Goal: Information Seeking & Learning: Learn about a topic

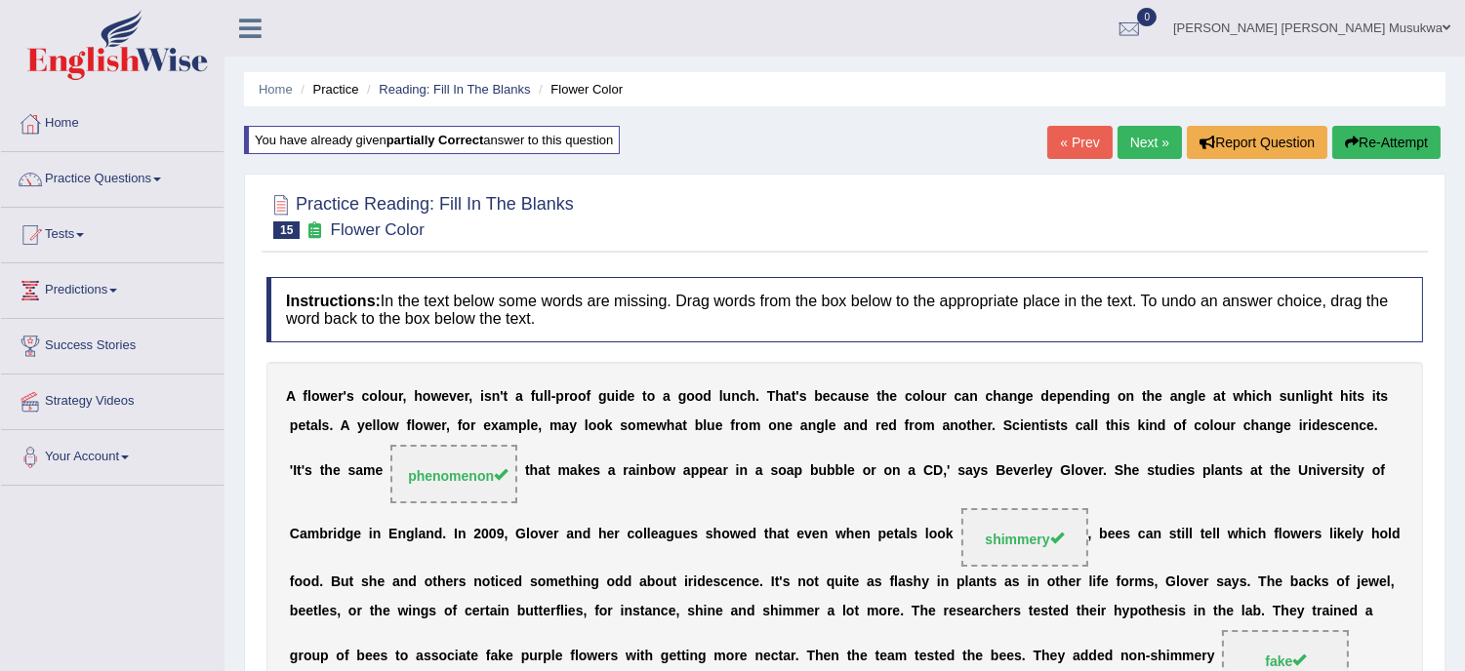
click at [1146, 143] on link "Next »" at bounding box center [1149, 142] width 64 height 33
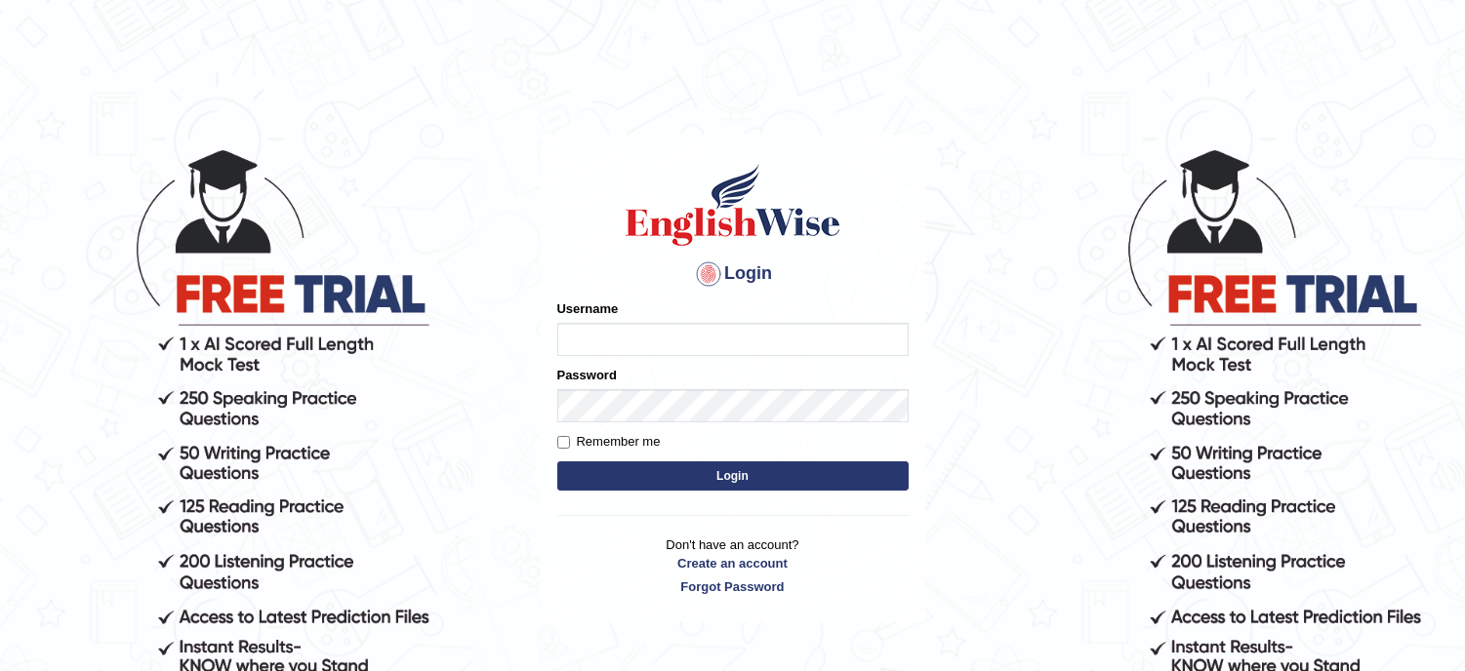
type input "musukwaluis1"
click at [686, 466] on button "Login" at bounding box center [732, 476] width 351 height 29
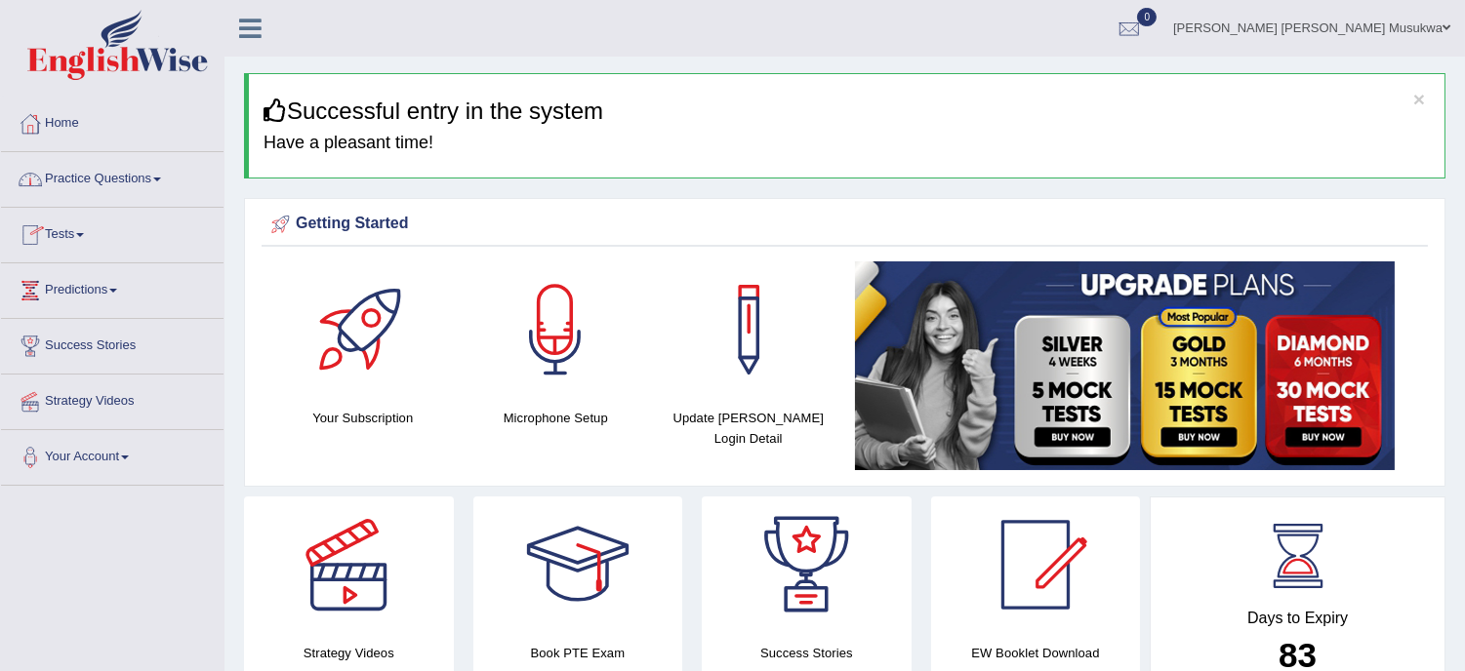
click at [124, 181] on link "Practice Questions" at bounding box center [112, 176] width 222 height 49
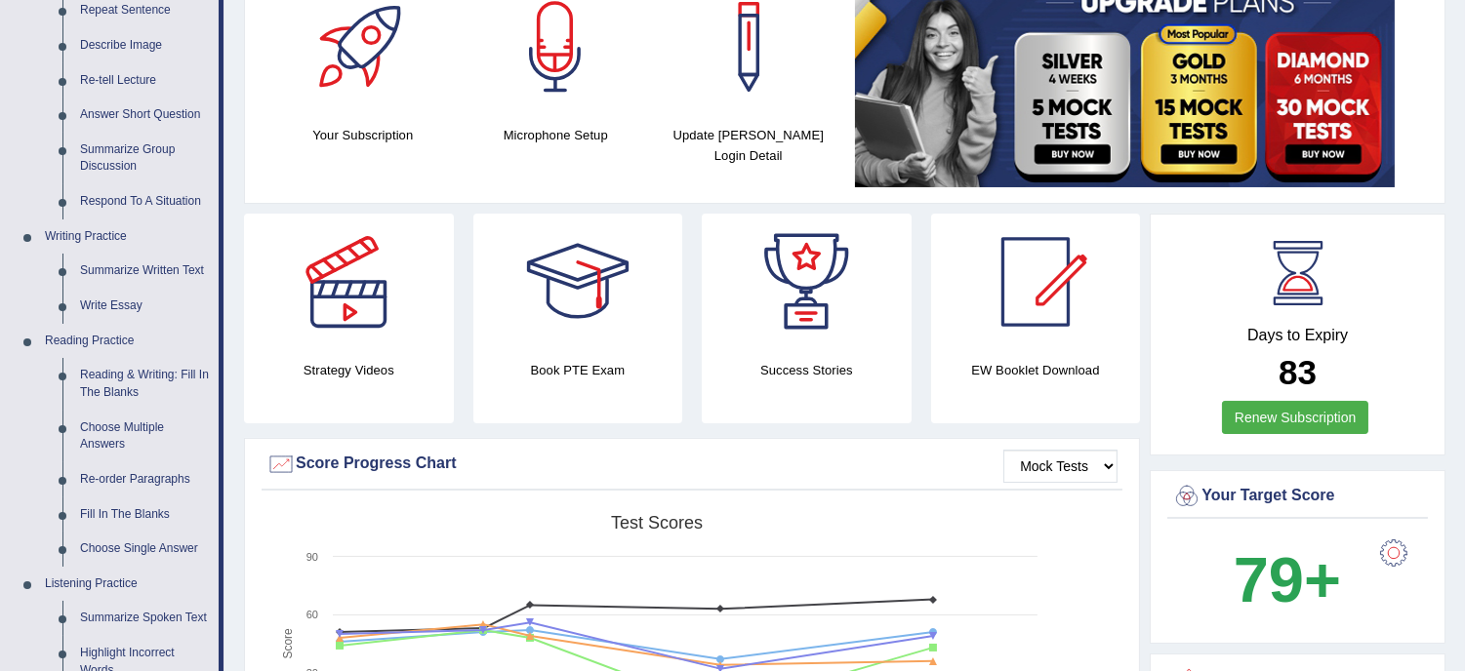
scroll to position [303, 0]
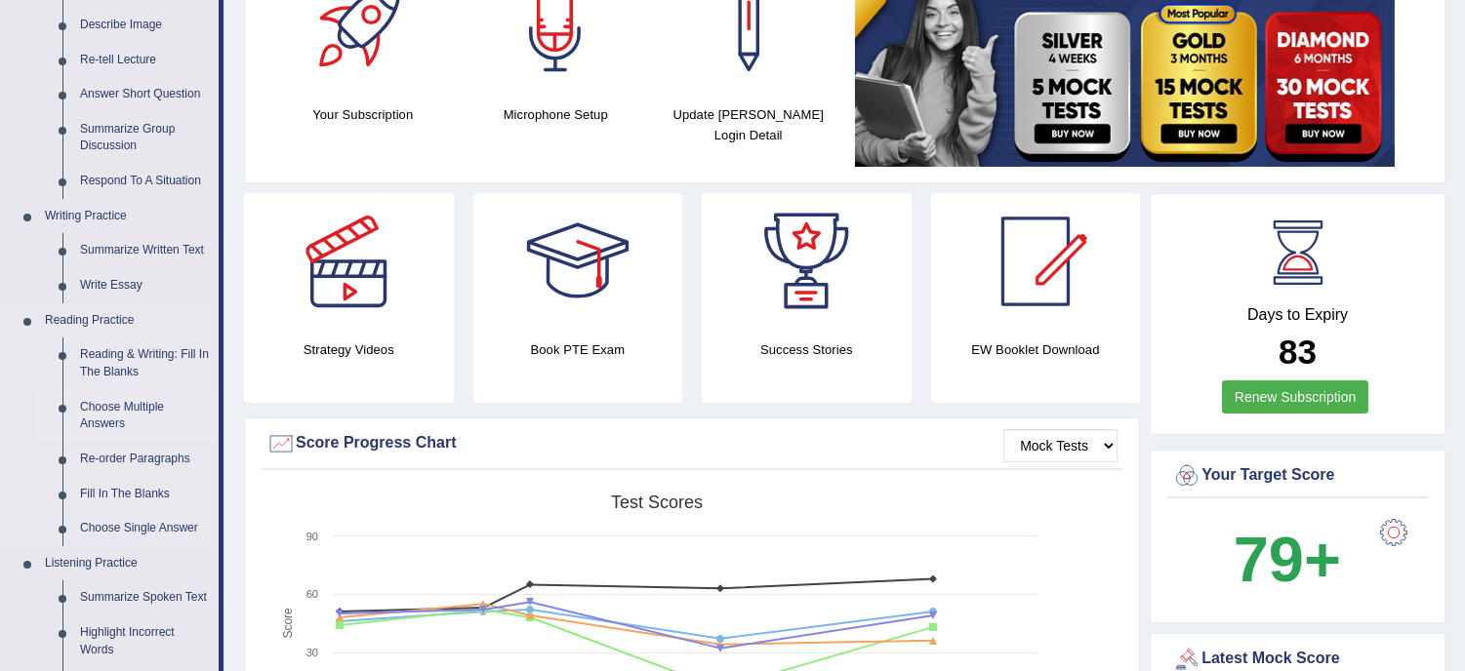
click at [98, 416] on link "Choose Multiple Answers" at bounding box center [144, 416] width 147 height 52
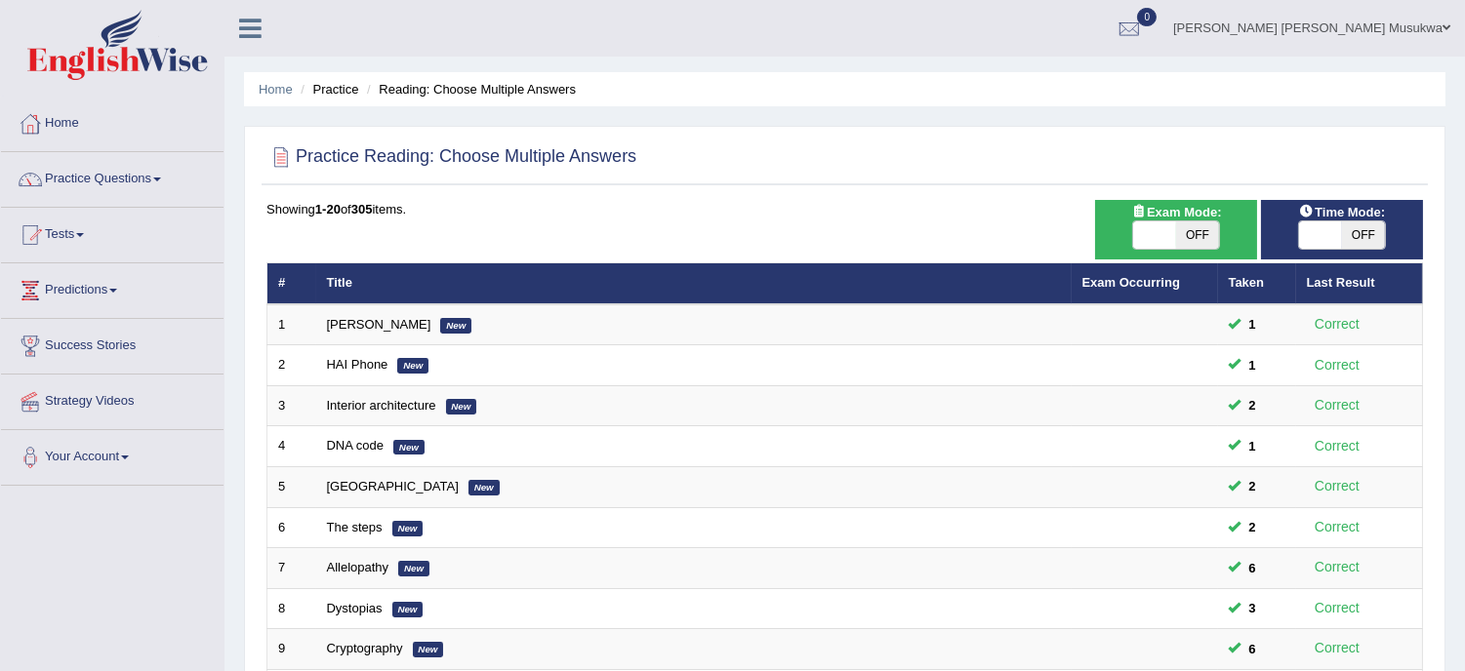
click at [1212, 234] on span "OFF" at bounding box center [1197, 235] width 43 height 27
checkbox input "true"
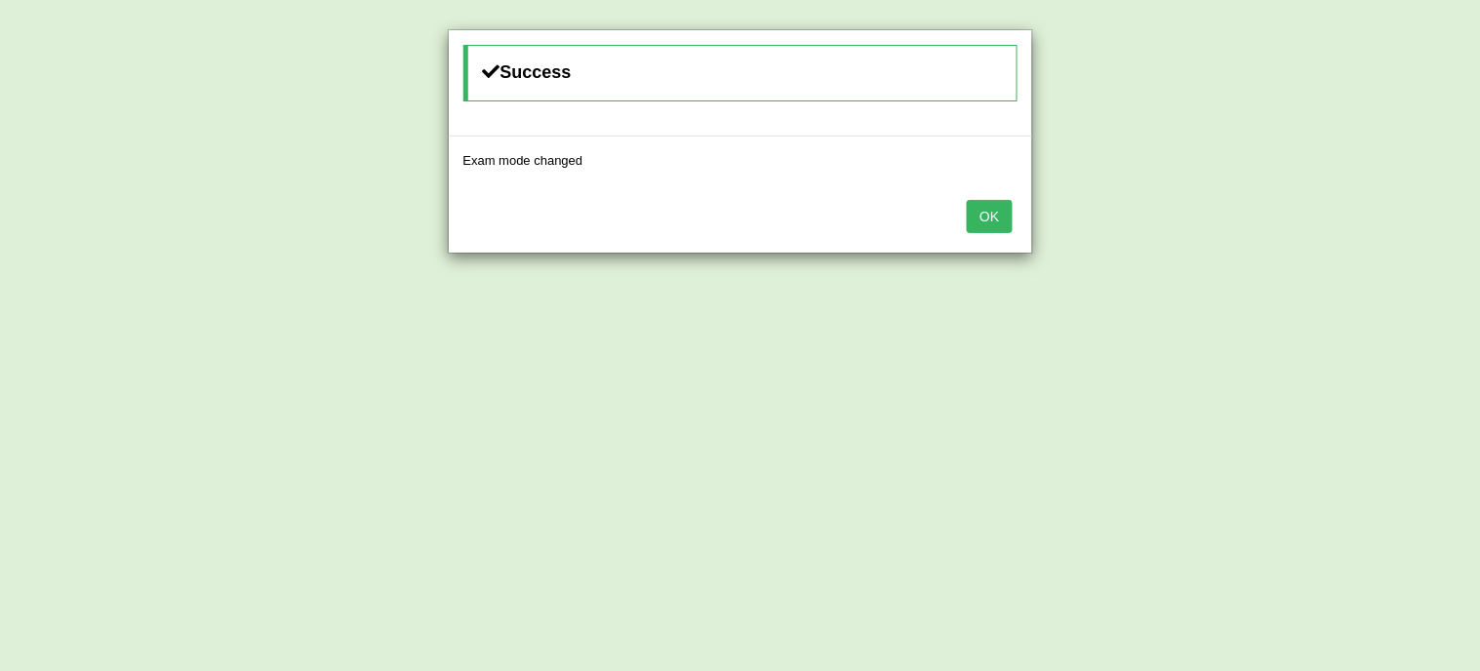
click at [980, 216] on button "OK" at bounding box center [989, 216] width 45 height 33
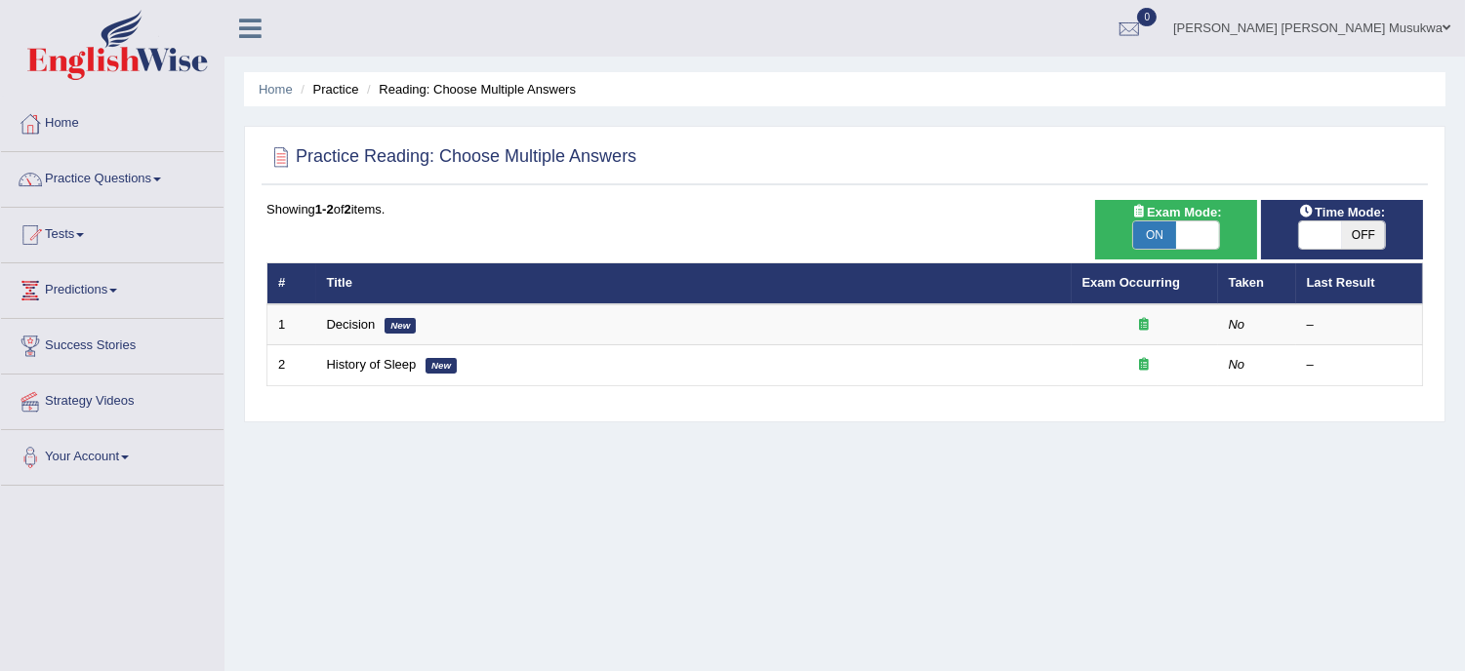
click at [1374, 235] on span "OFF" at bounding box center [1363, 235] width 43 height 27
checkbox input "true"
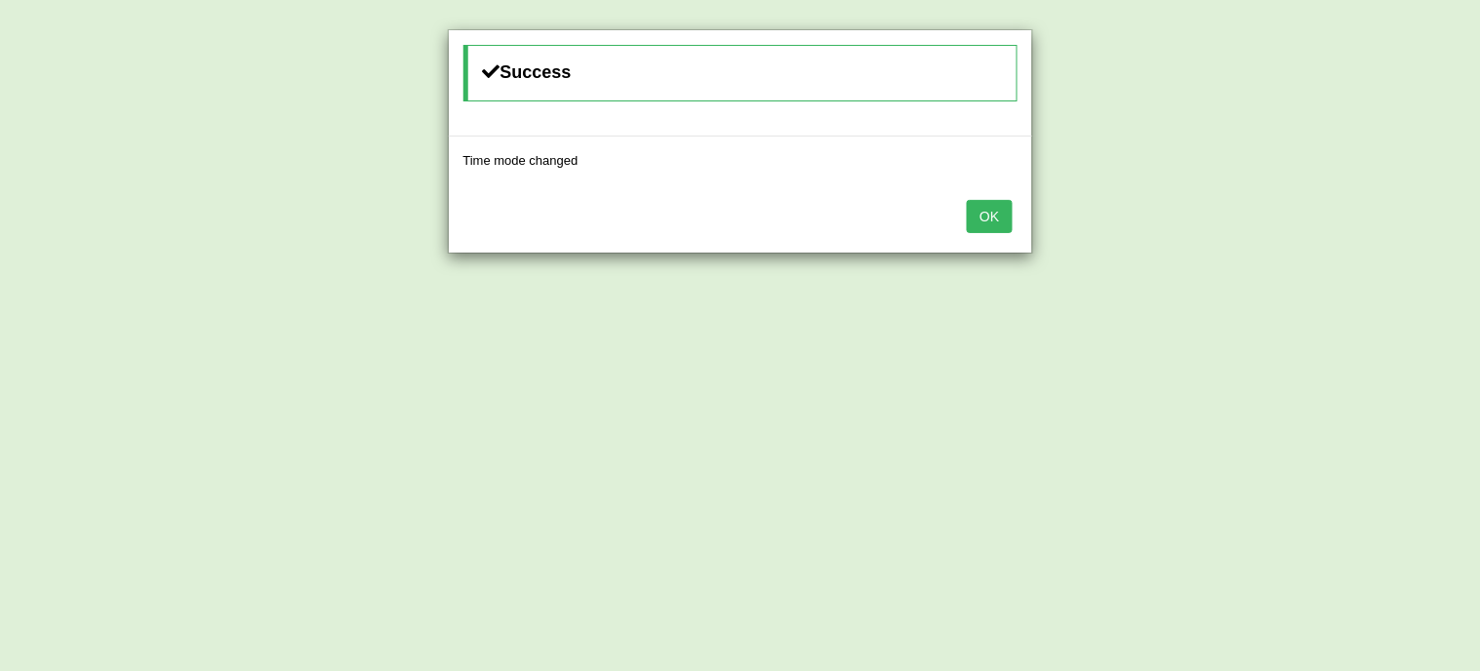
click at [993, 216] on button "OK" at bounding box center [989, 216] width 45 height 33
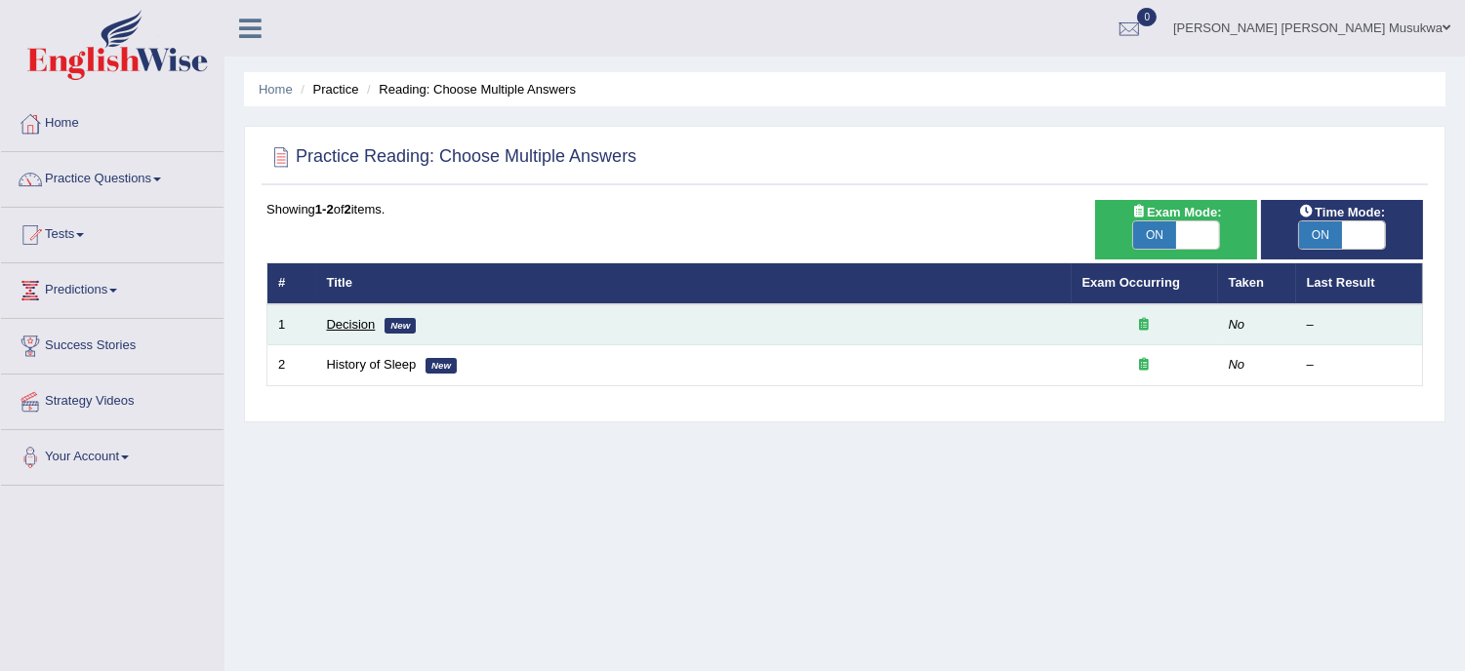
click at [343, 326] on link "Decision" at bounding box center [351, 324] width 49 height 15
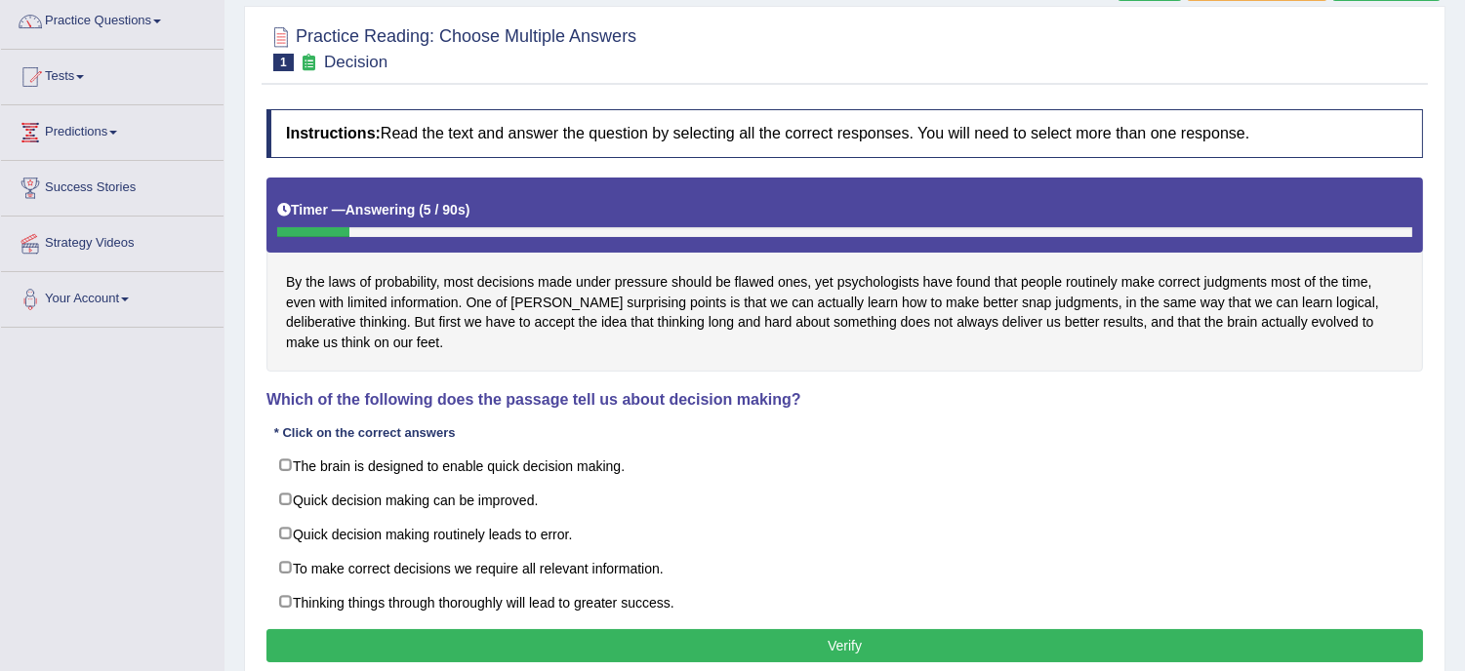
scroll to position [217, 0]
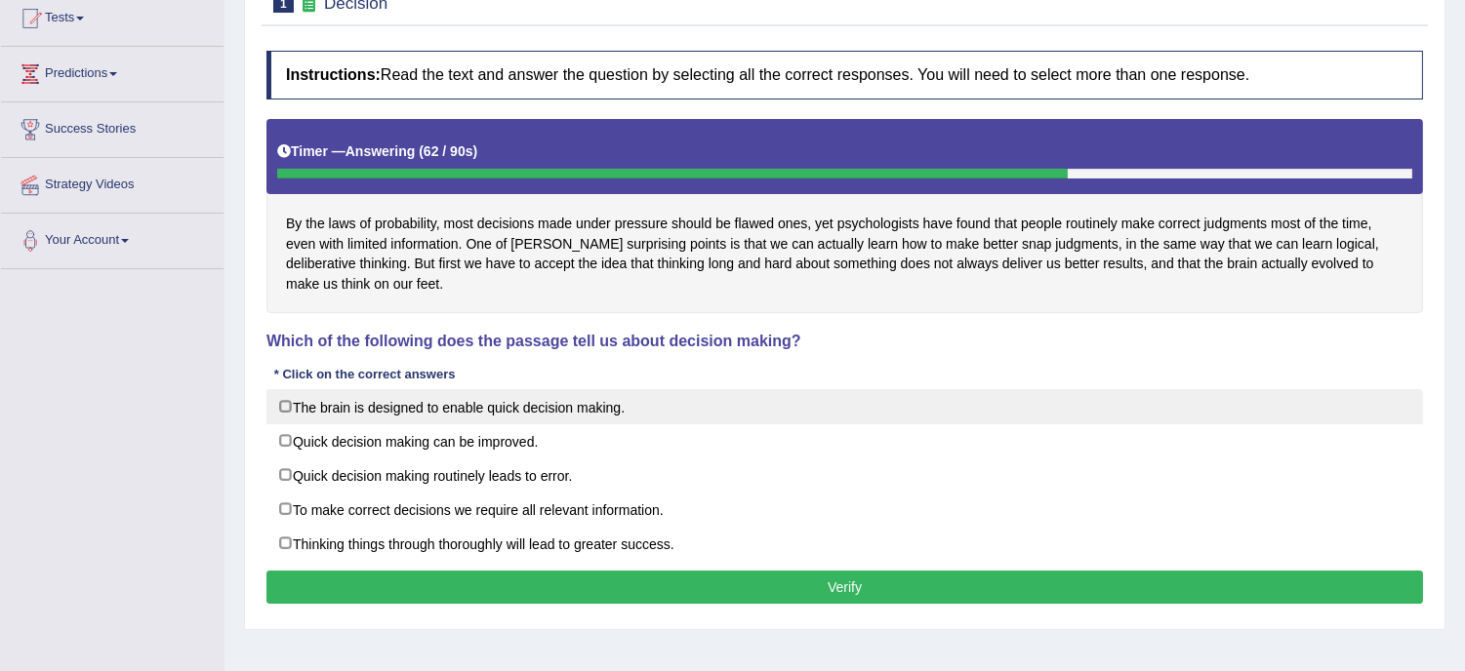
click at [307, 397] on label "The brain is designed to enable quick decision making." at bounding box center [844, 406] width 1156 height 35
checkbox input "true"
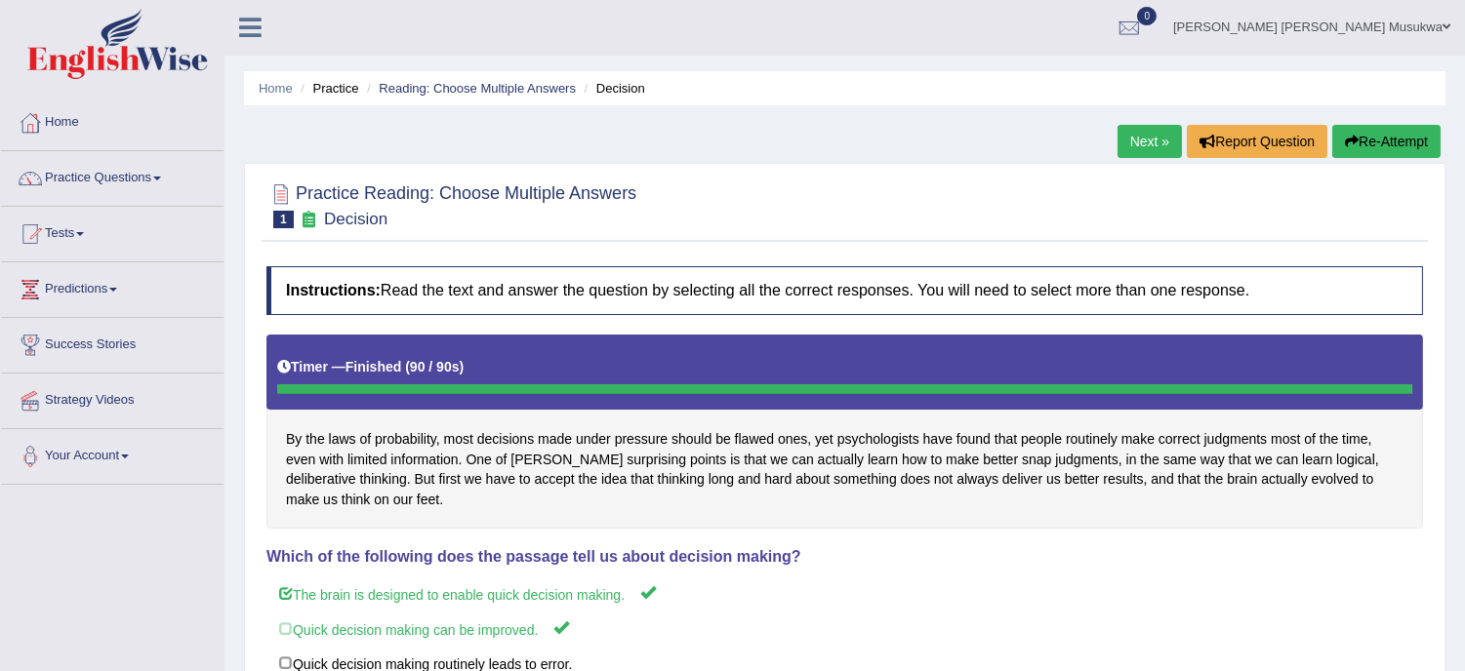
scroll to position [0, 0]
click at [1380, 130] on button "Re-Attempt" at bounding box center [1386, 142] width 108 height 33
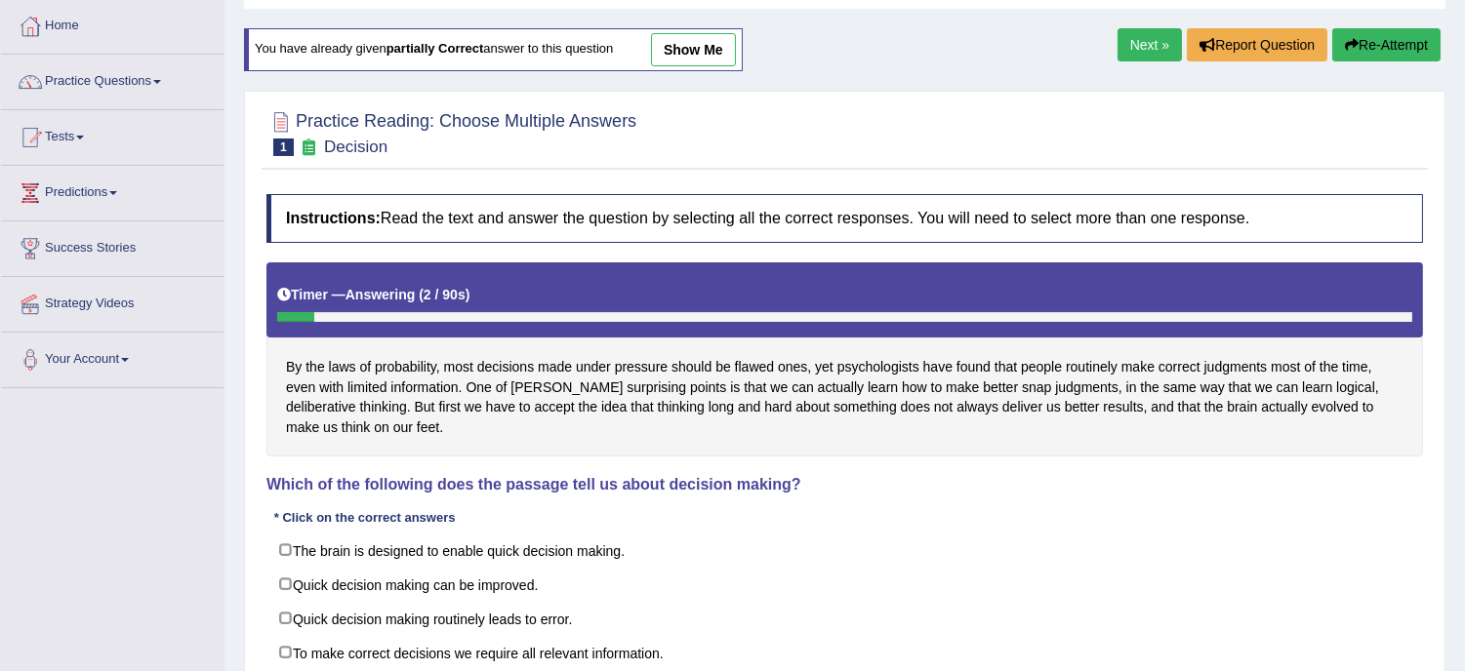
scroll to position [130, 0]
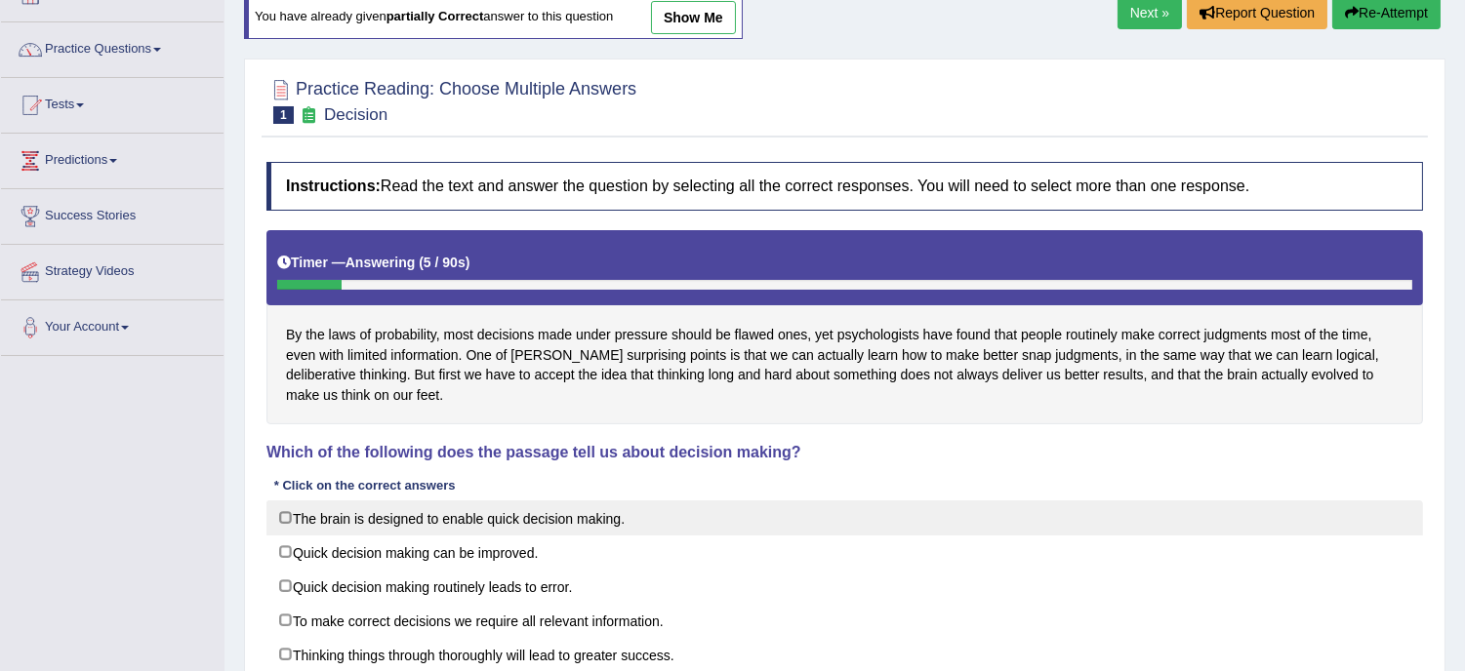
click at [533, 519] on label "The brain is designed to enable quick decision making." at bounding box center [844, 518] width 1156 height 35
checkbox input "true"
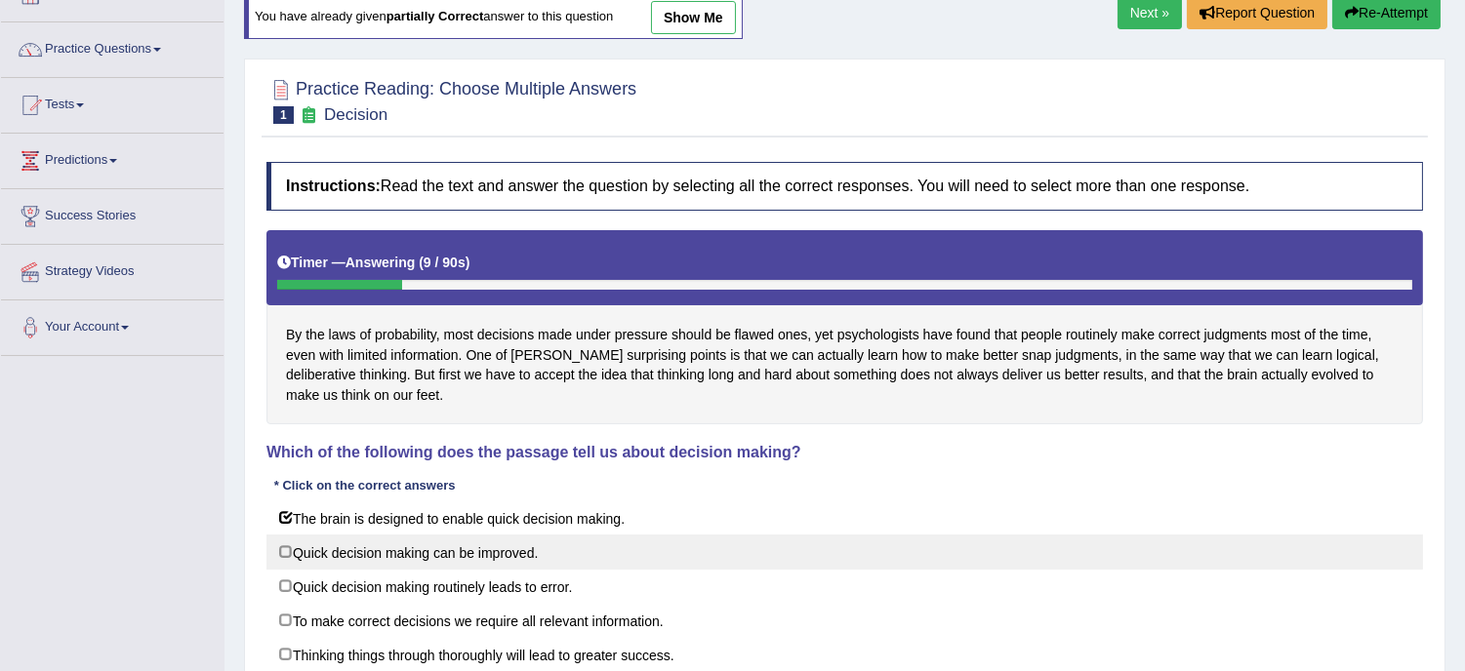
click at [527, 554] on label "Quick decision making can be improved." at bounding box center [844, 552] width 1156 height 35
checkbox input "true"
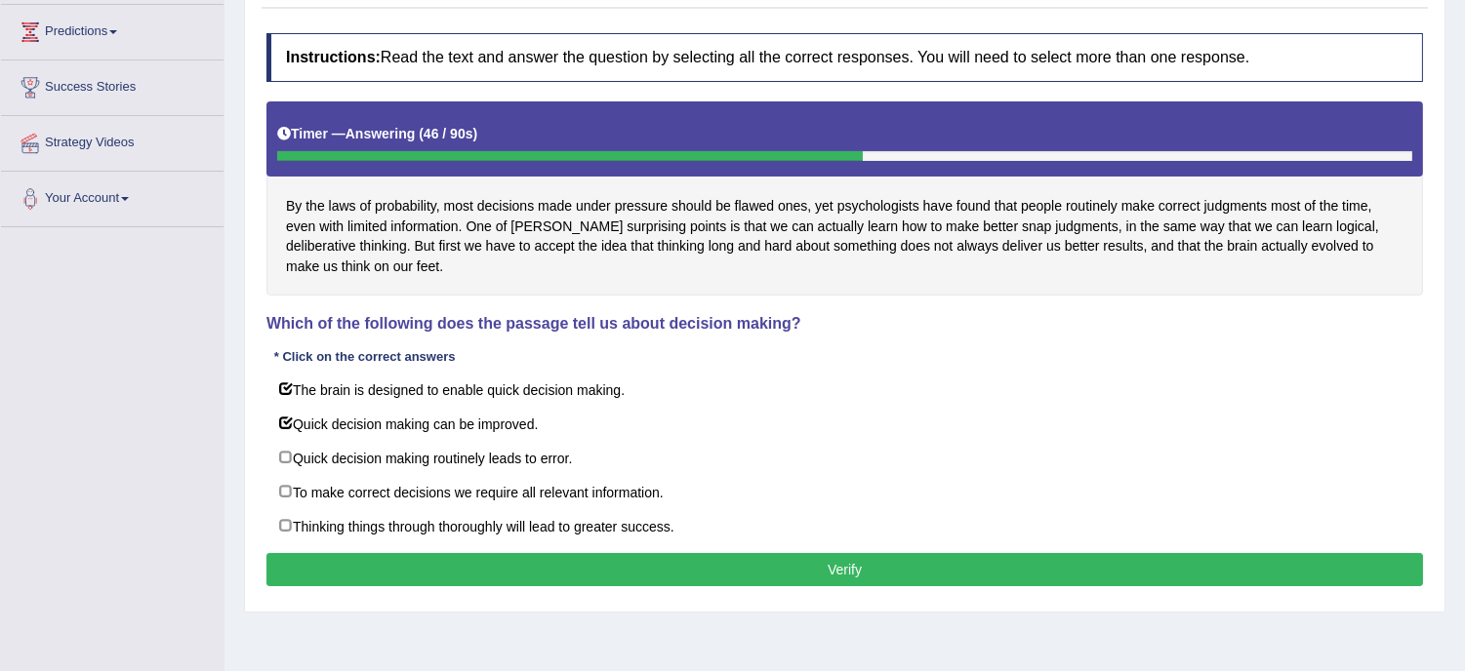
scroll to position [260, 0]
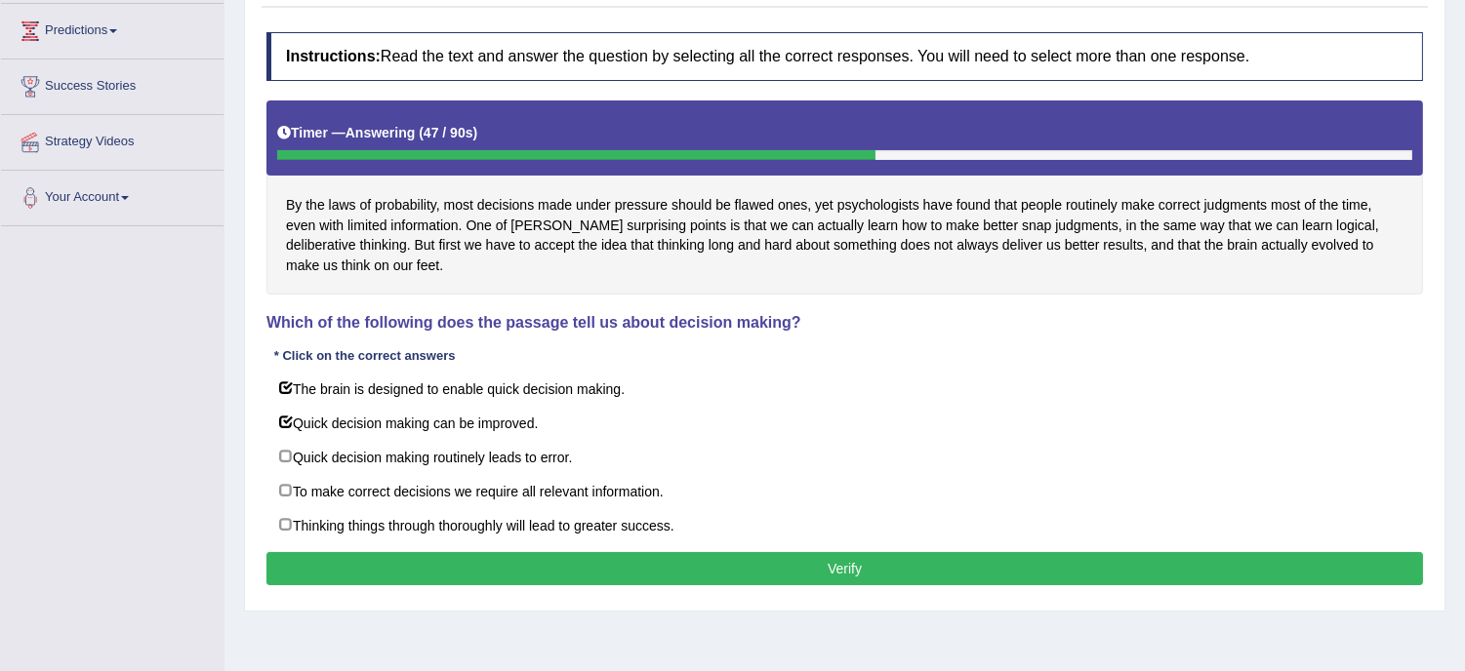
click at [948, 573] on button "Verify" at bounding box center [844, 568] width 1156 height 33
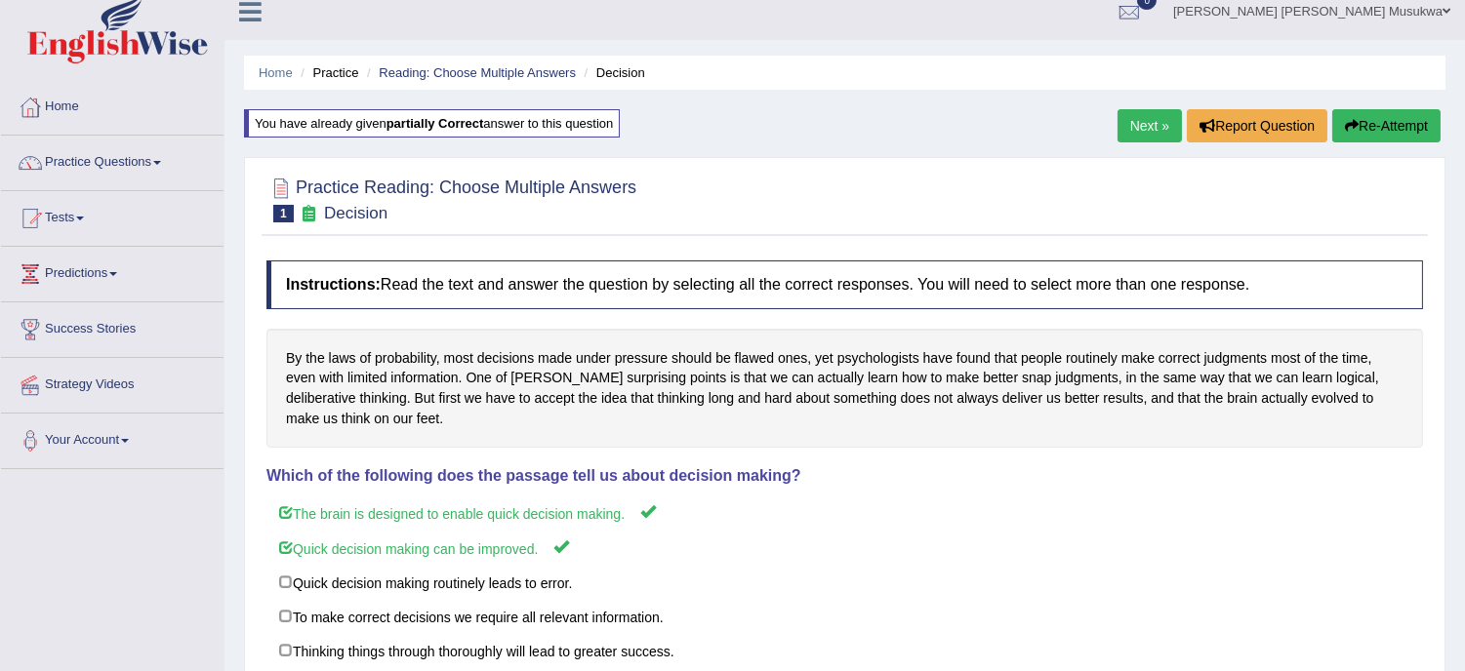
scroll to position [0, 0]
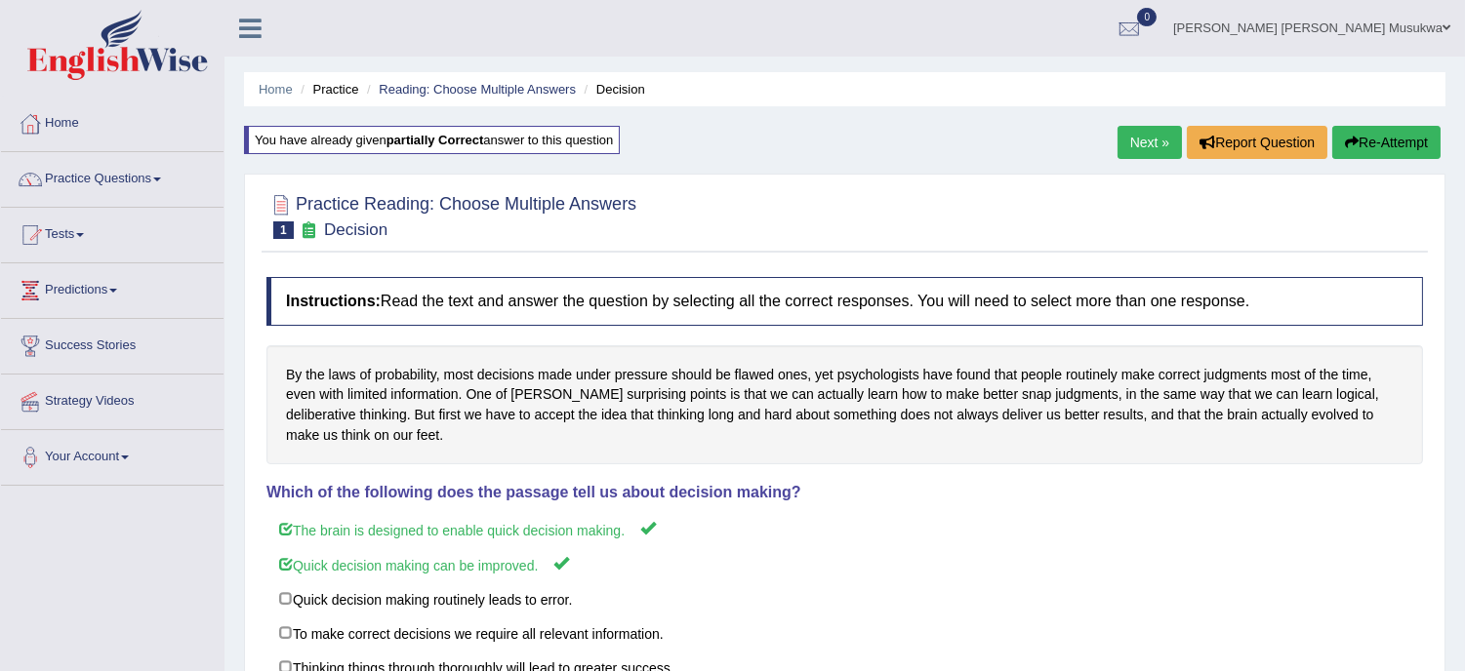
click at [1133, 139] on link "Next »" at bounding box center [1149, 142] width 64 height 33
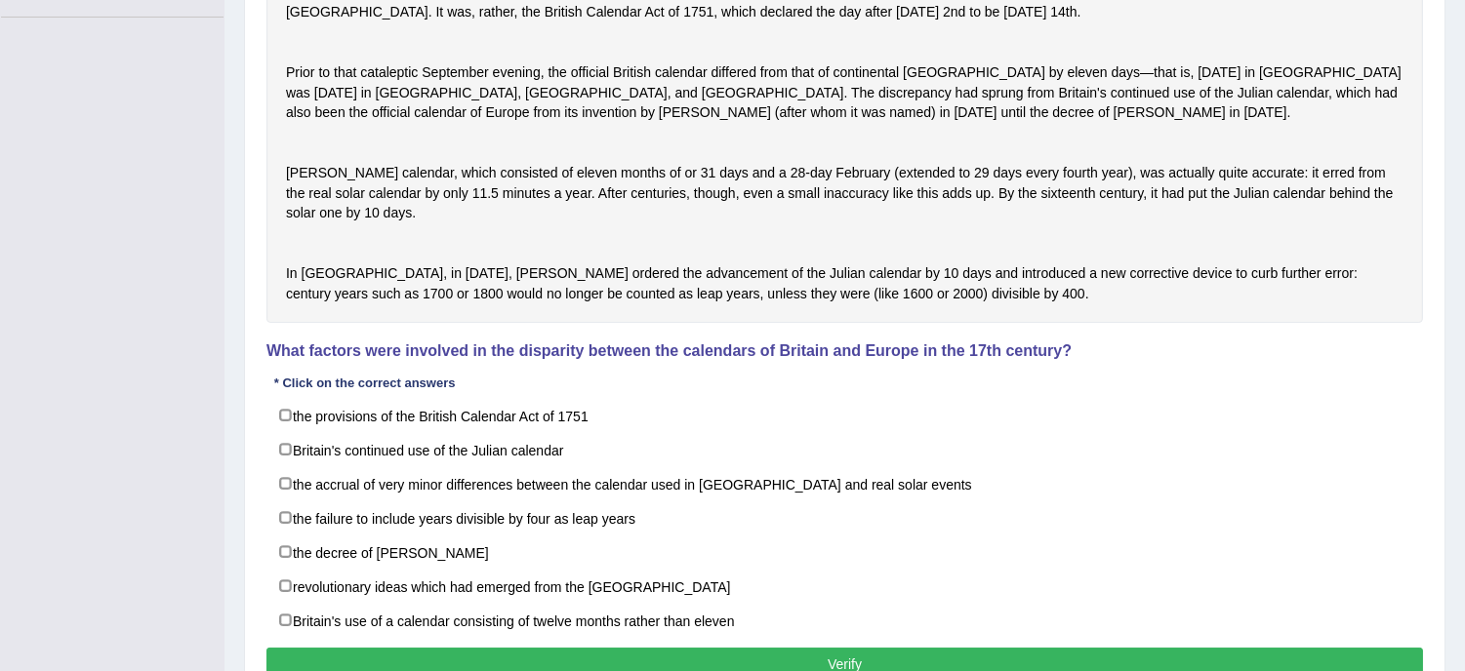
scroll to position [476, 0]
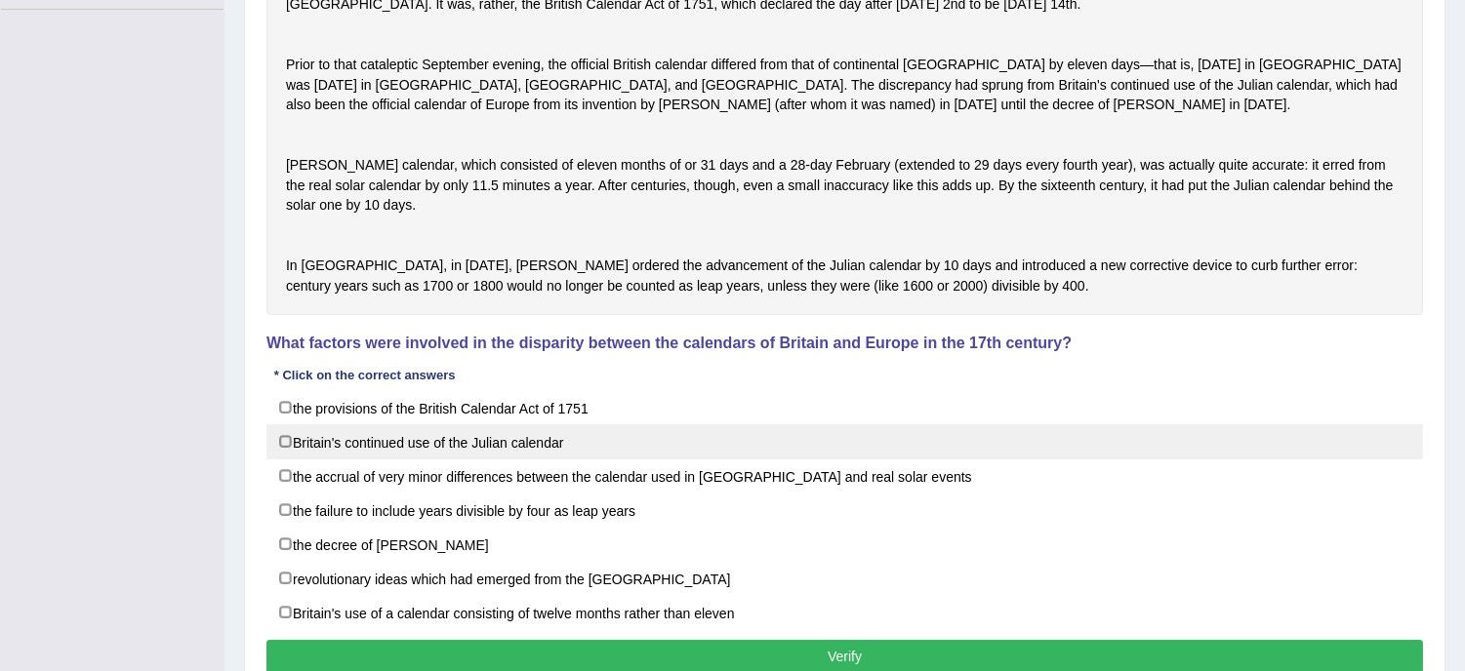
click at [719, 460] on label "Britain's continued use of the Julian calendar" at bounding box center [844, 441] width 1156 height 35
checkbox input "true"
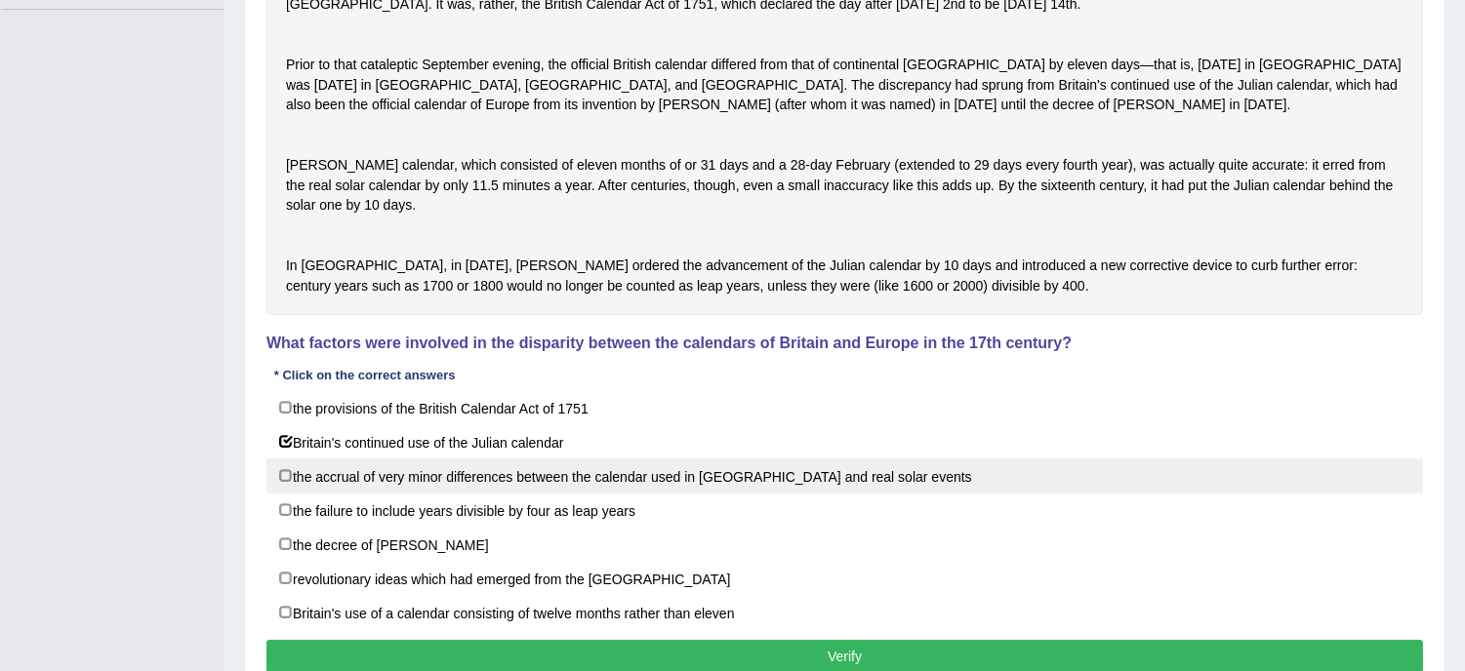
click at [743, 494] on label "the accrual of very minor differences between the calendar used in Britain and …" at bounding box center [844, 476] width 1156 height 35
checkbox input "true"
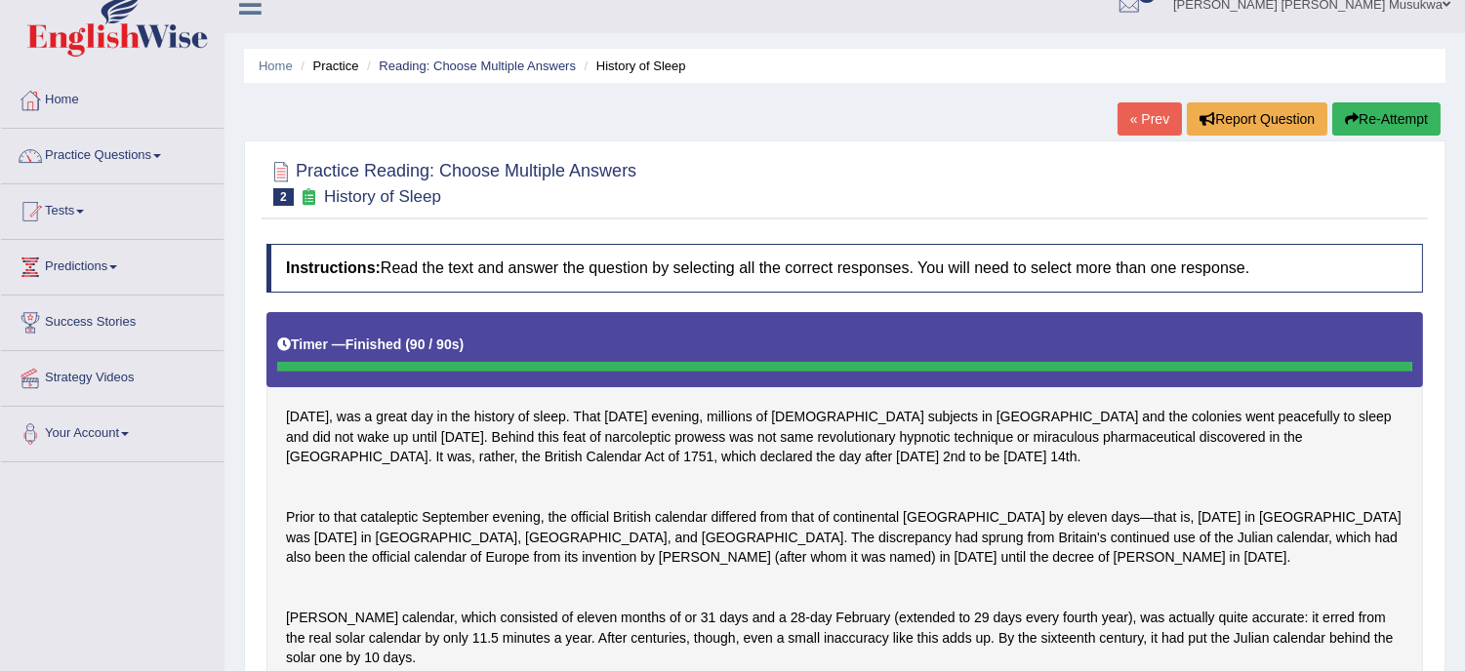
scroll to position [0, 0]
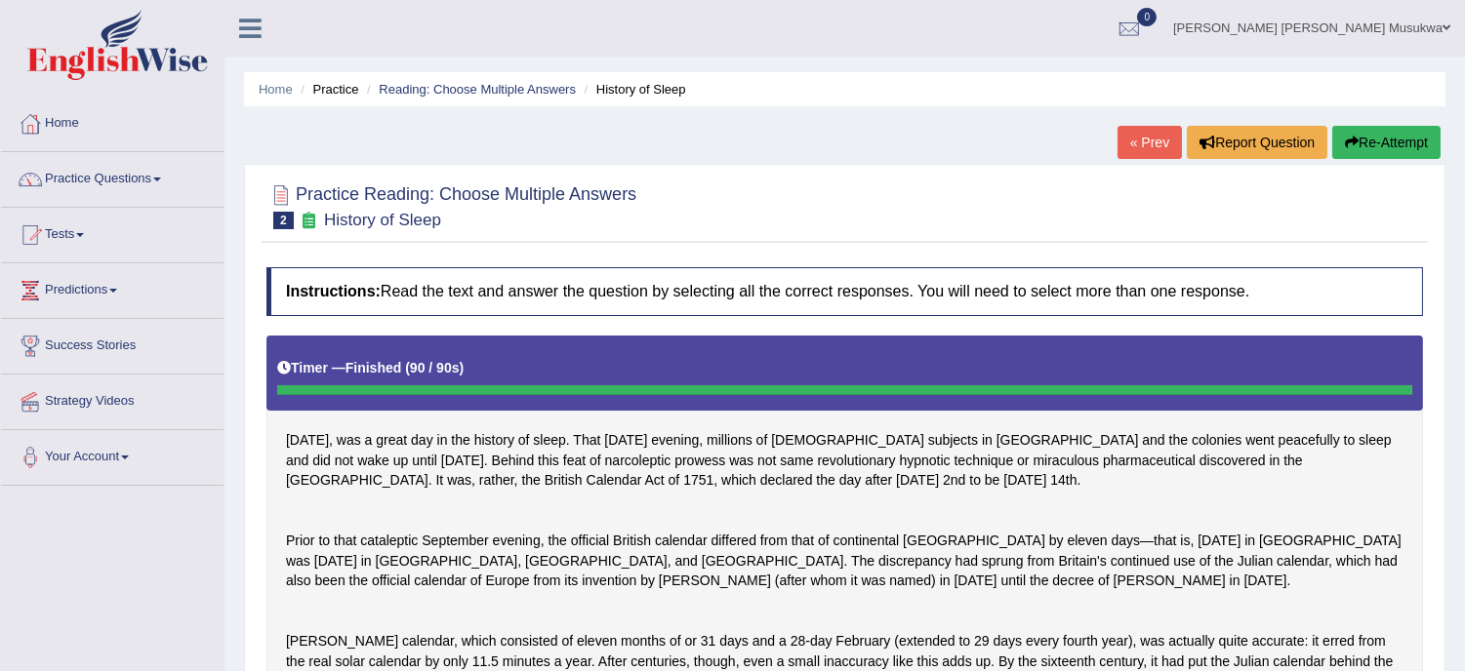
drag, startPoint x: 1304, startPoint y: 65, endPoint x: 1006, endPoint y: 132, distance: 304.9
click at [1006, 132] on div "Home Practice Reading: Choose Multiple Answers History of Sleep « Prev Report Q…" at bounding box center [844, 627] width 1240 height 1254
click at [120, 181] on link "Practice Questions" at bounding box center [112, 176] width 222 height 49
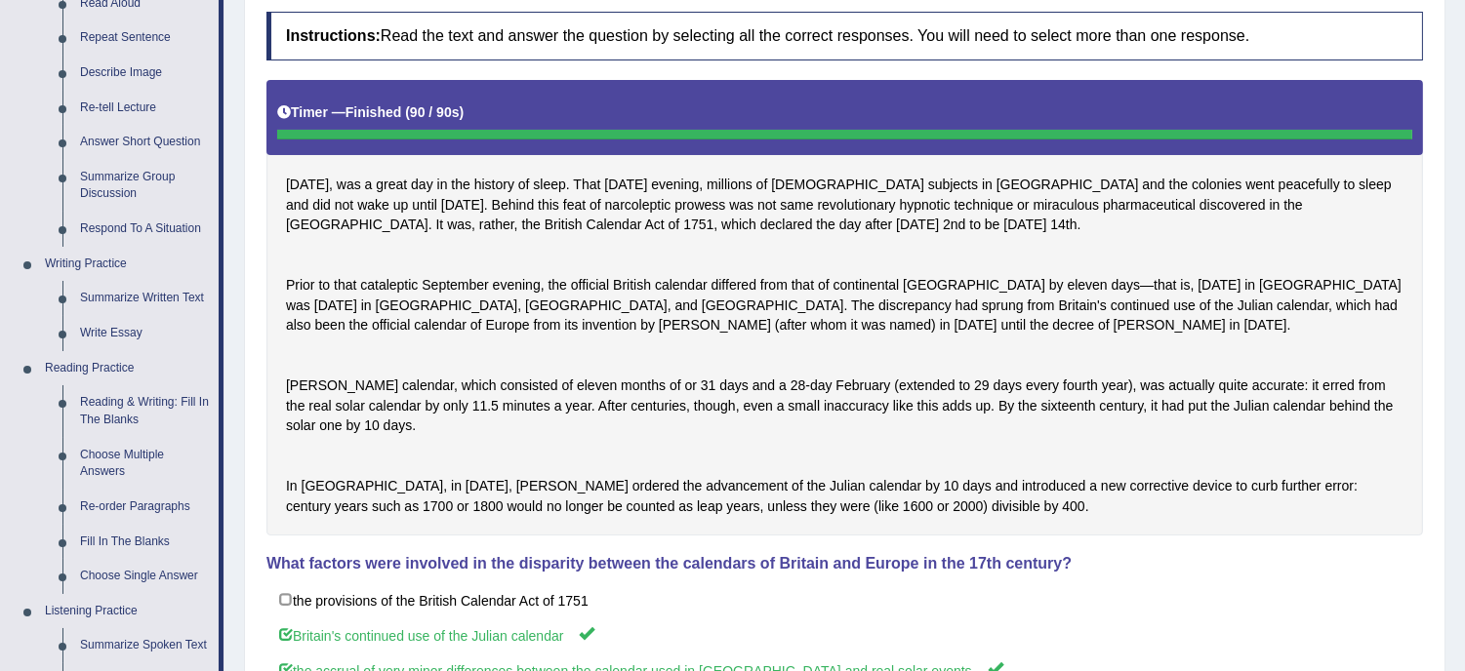
scroll to position [260, 0]
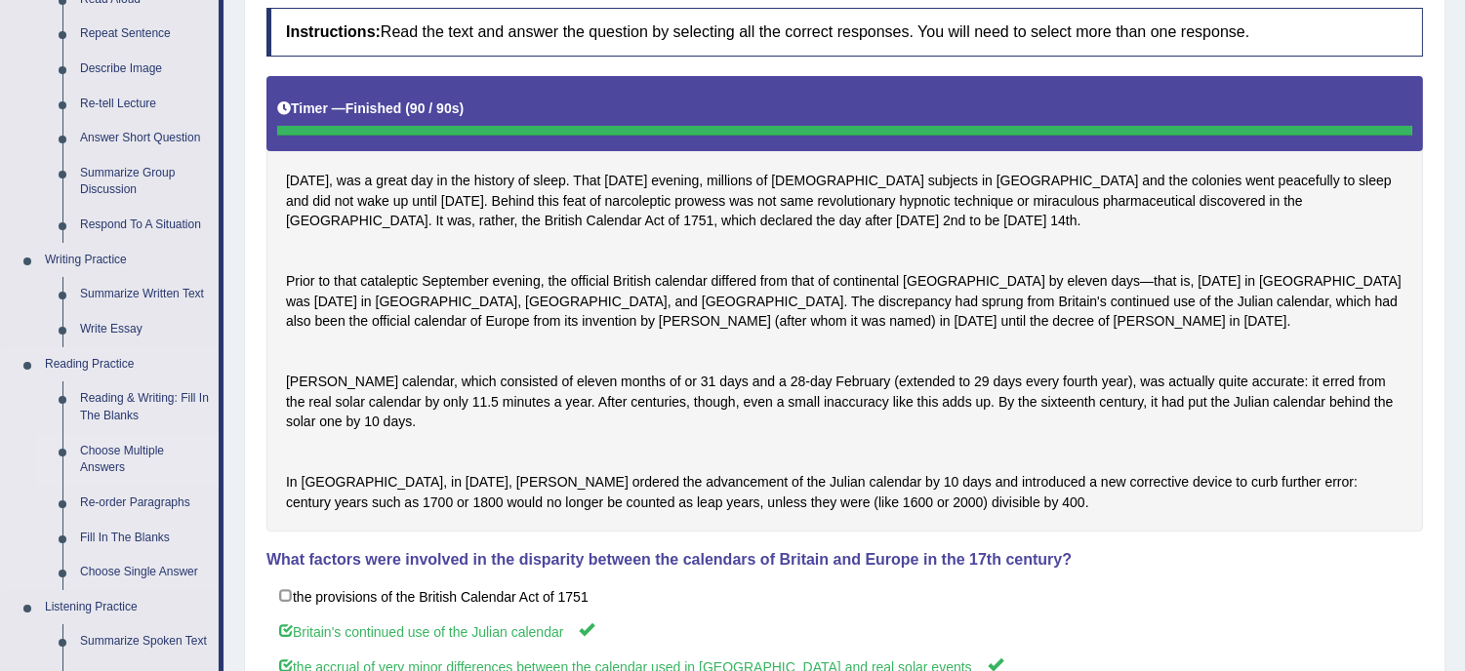
click at [122, 453] on link "Choose Multiple Answers" at bounding box center [144, 460] width 147 height 52
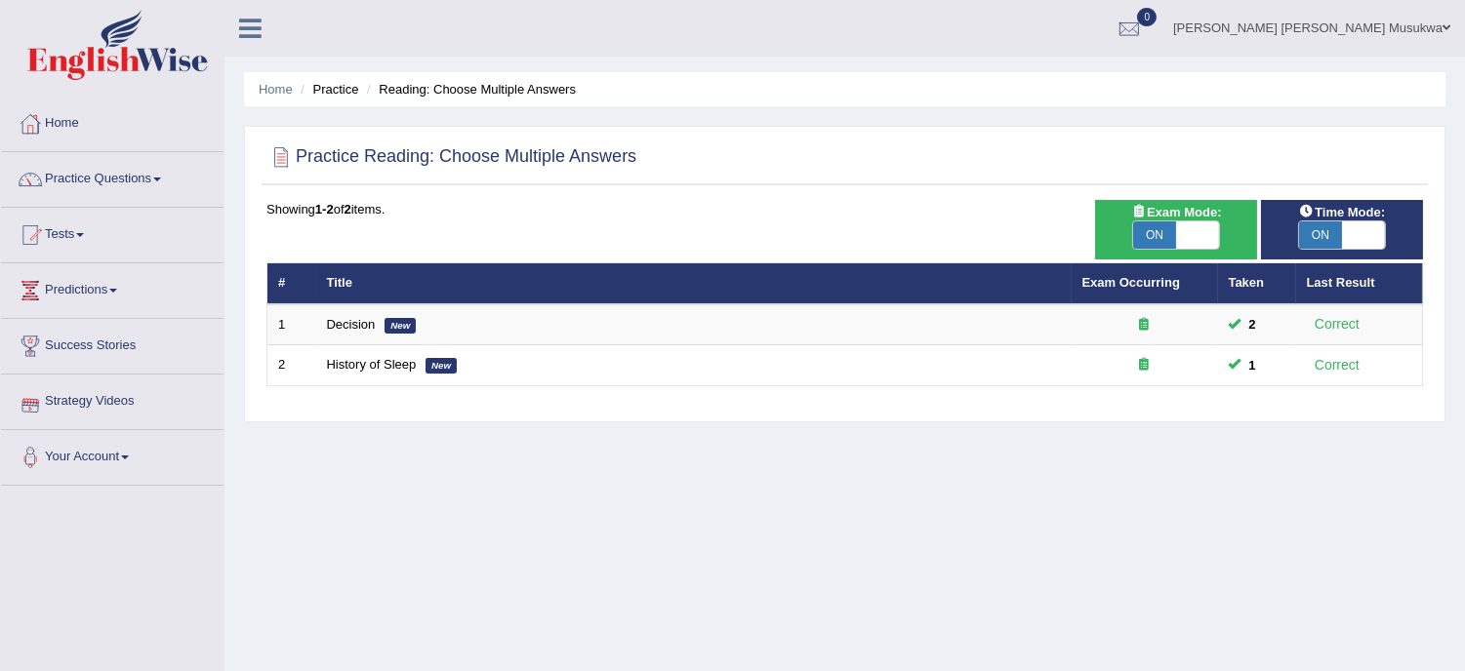
click at [1158, 227] on span "ON" at bounding box center [1154, 235] width 43 height 27
checkbox input "false"
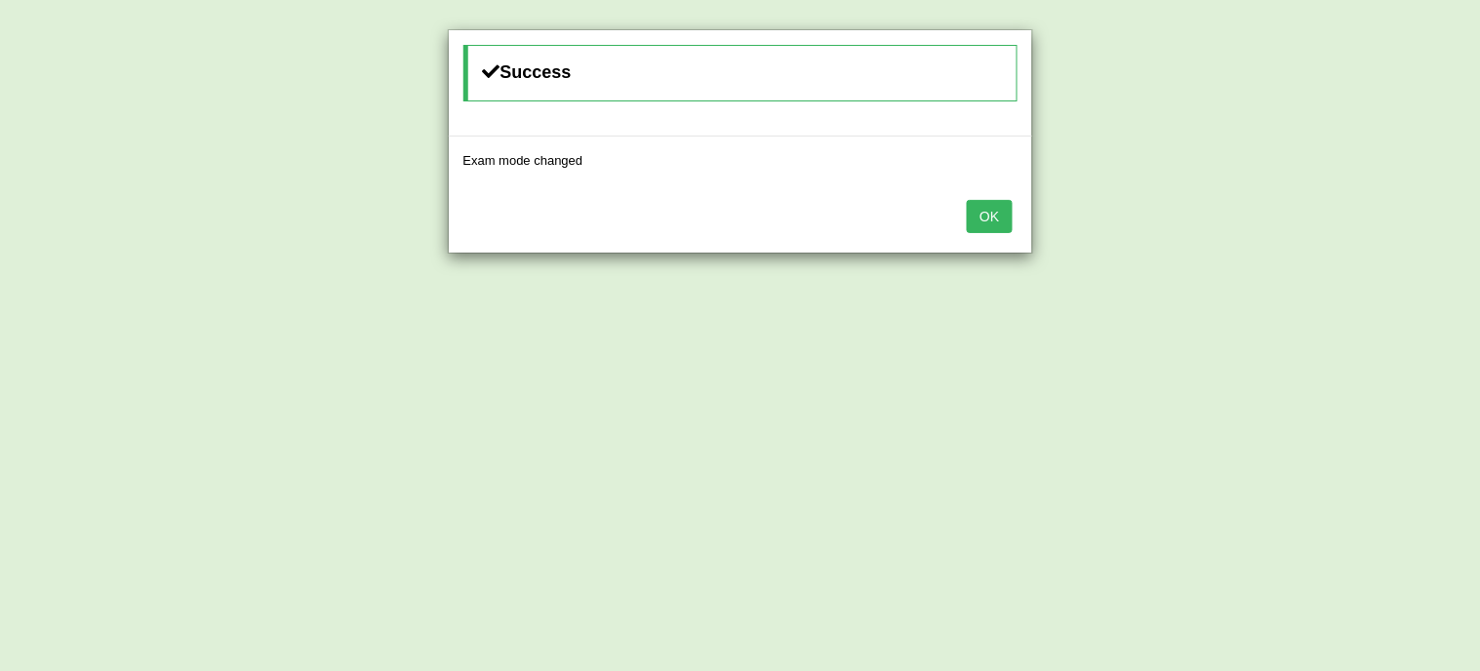
click at [997, 216] on button "OK" at bounding box center [989, 216] width 45 height 33
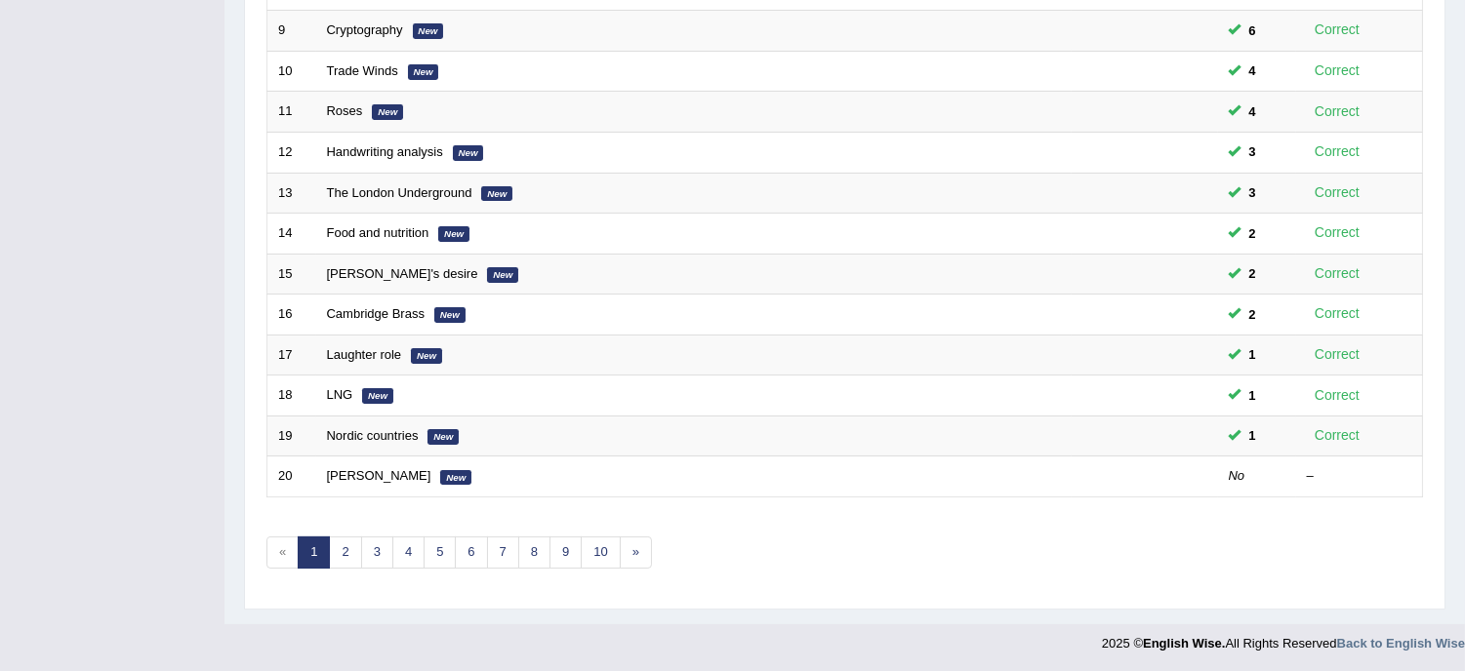
scroll to position [620, 0]
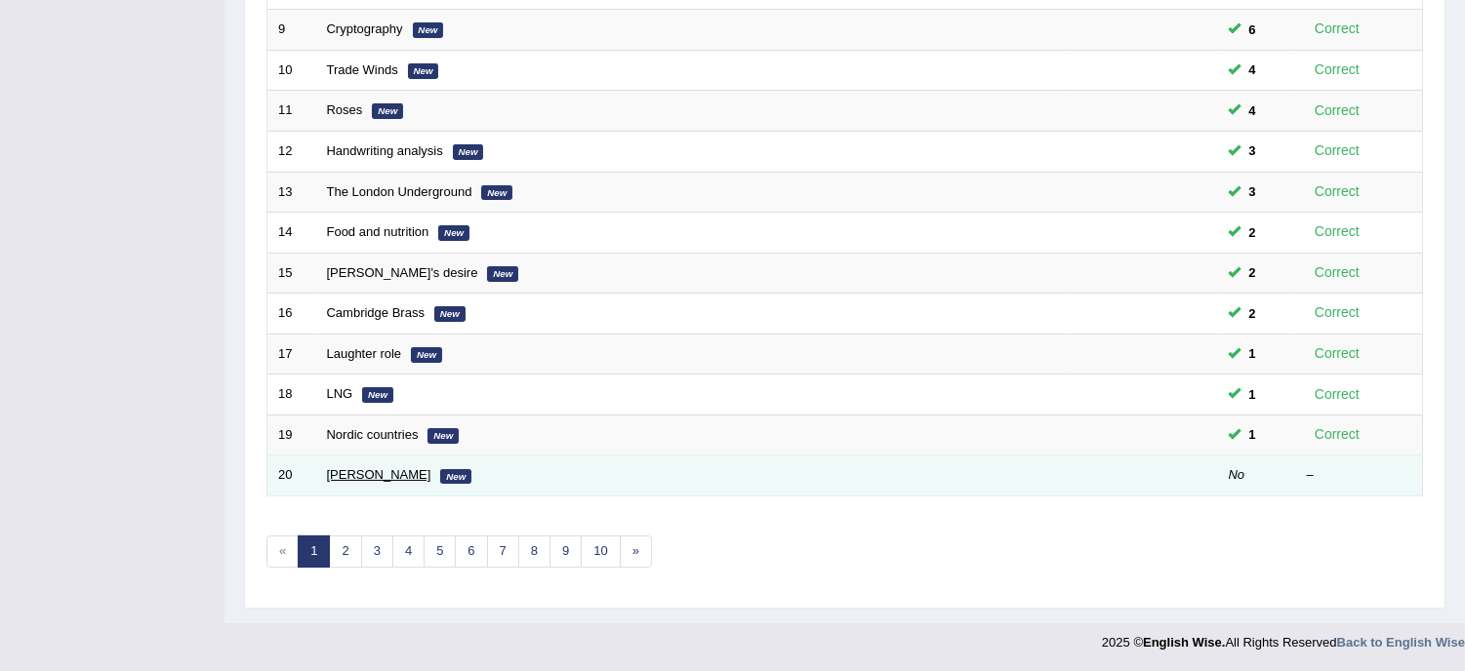
click at [385, 474] on link "[PERSON_NAME]" at bounding box center [379, 474] width 104 height 15
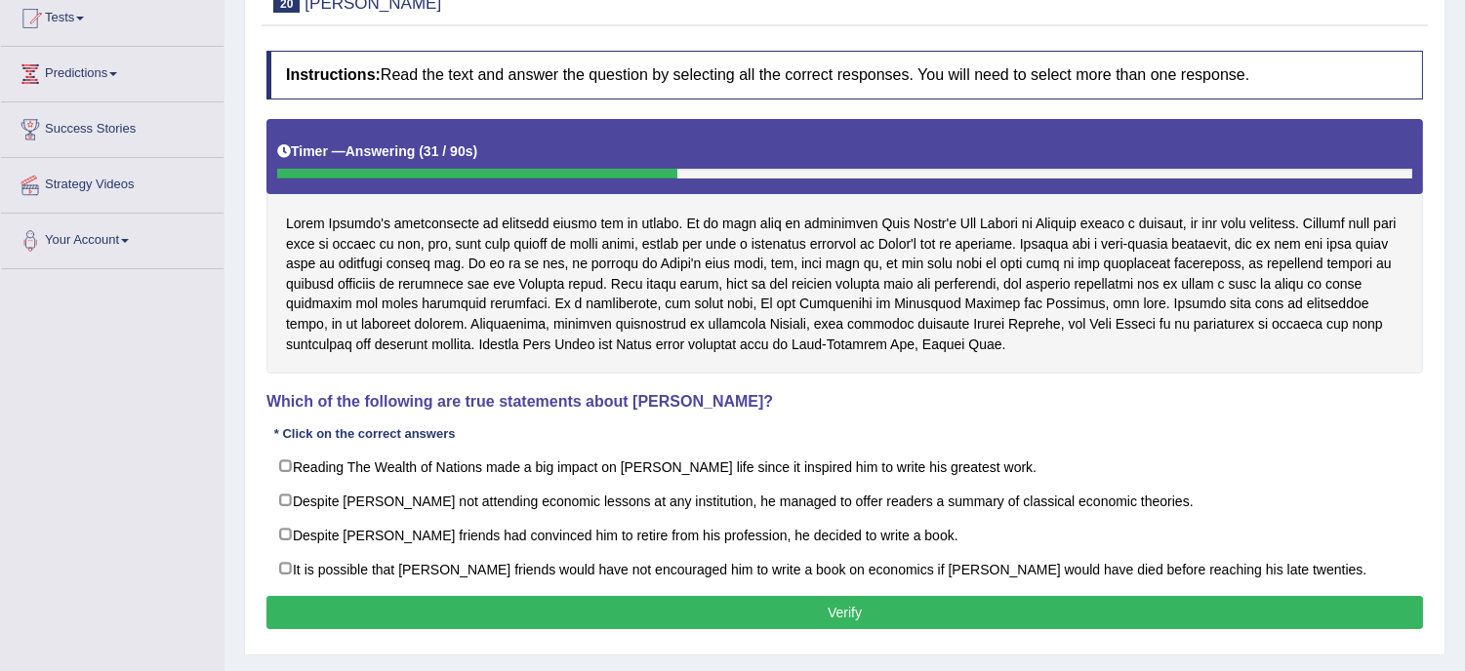
scroll to position [260, 0]
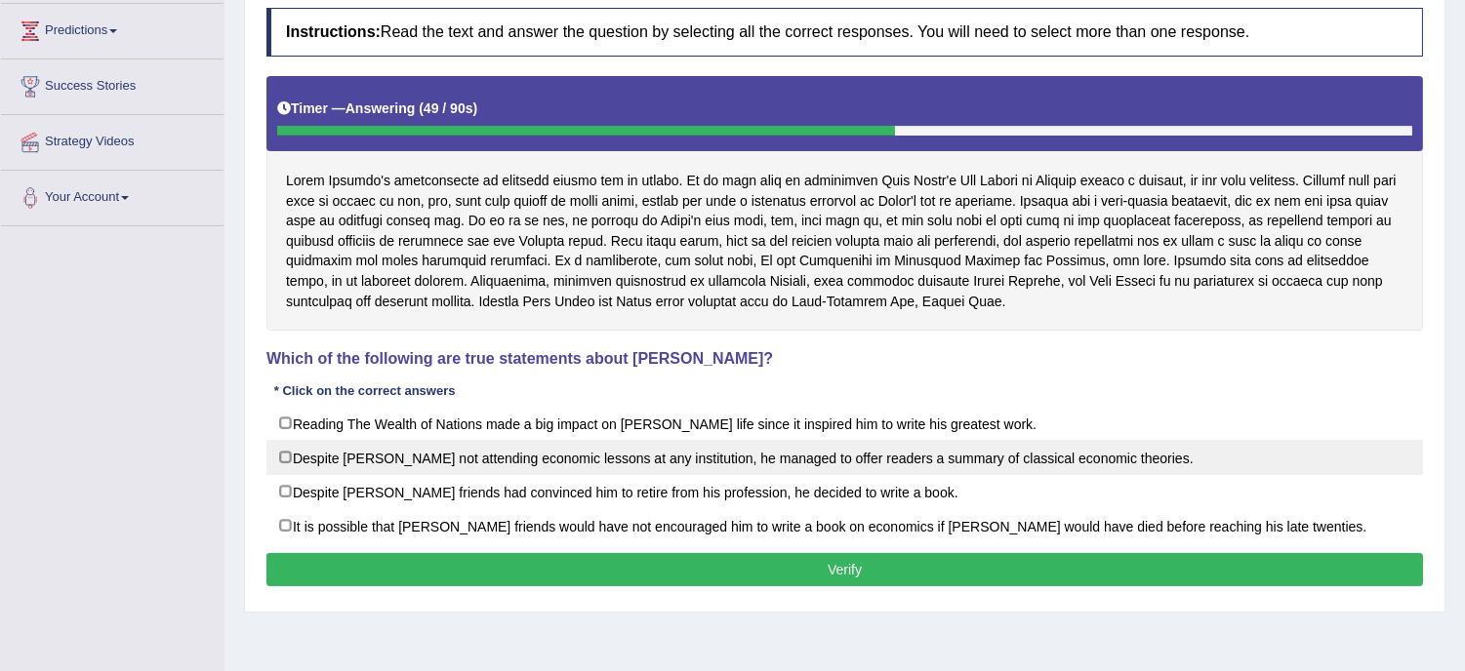
click at [340, 464] on label "Despite [PERSON_NAME] not attending economic lessons at any institution, he man…" at bounding box center [844, 457] width 1156 height 35
checkbox input "true"
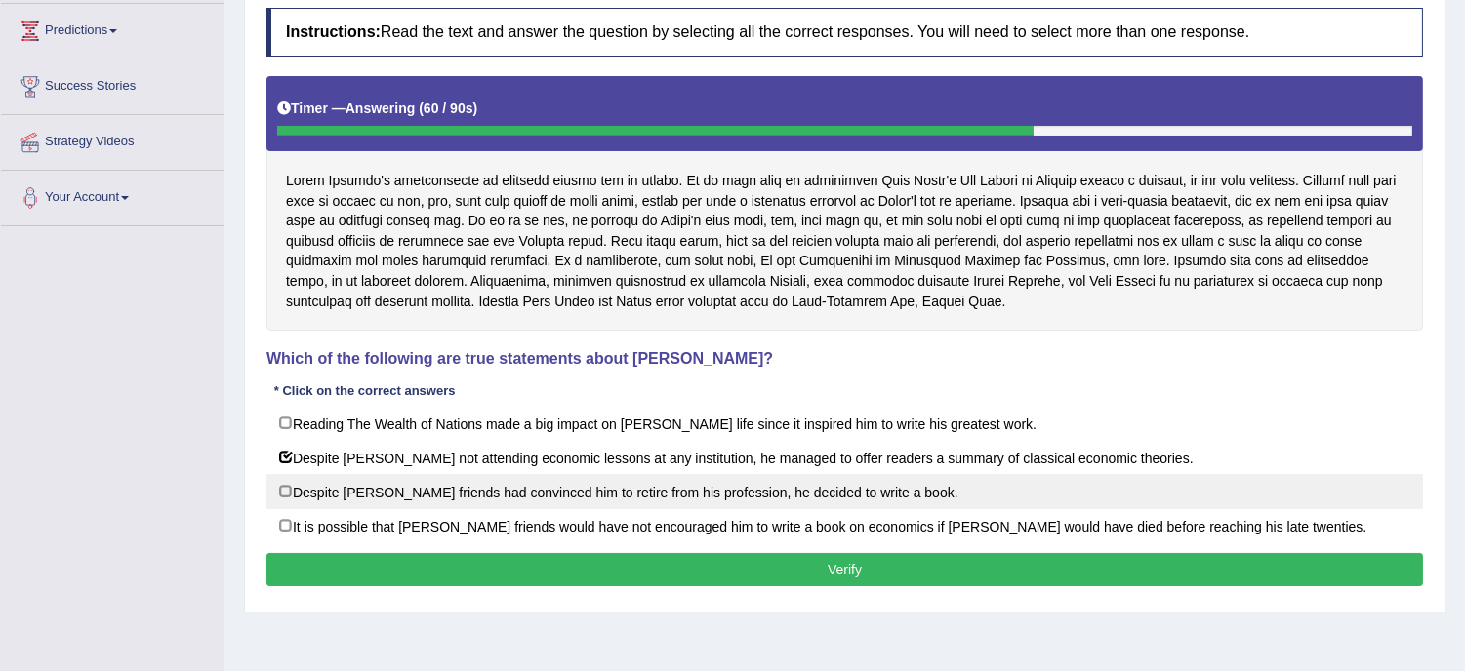
click at [537, 504] on label "Despite [PERSON_NAME] friends had convinced him to retire from his profession, …" at bounding box center [844, 491] width 1156 height 35
checkbox input "true"
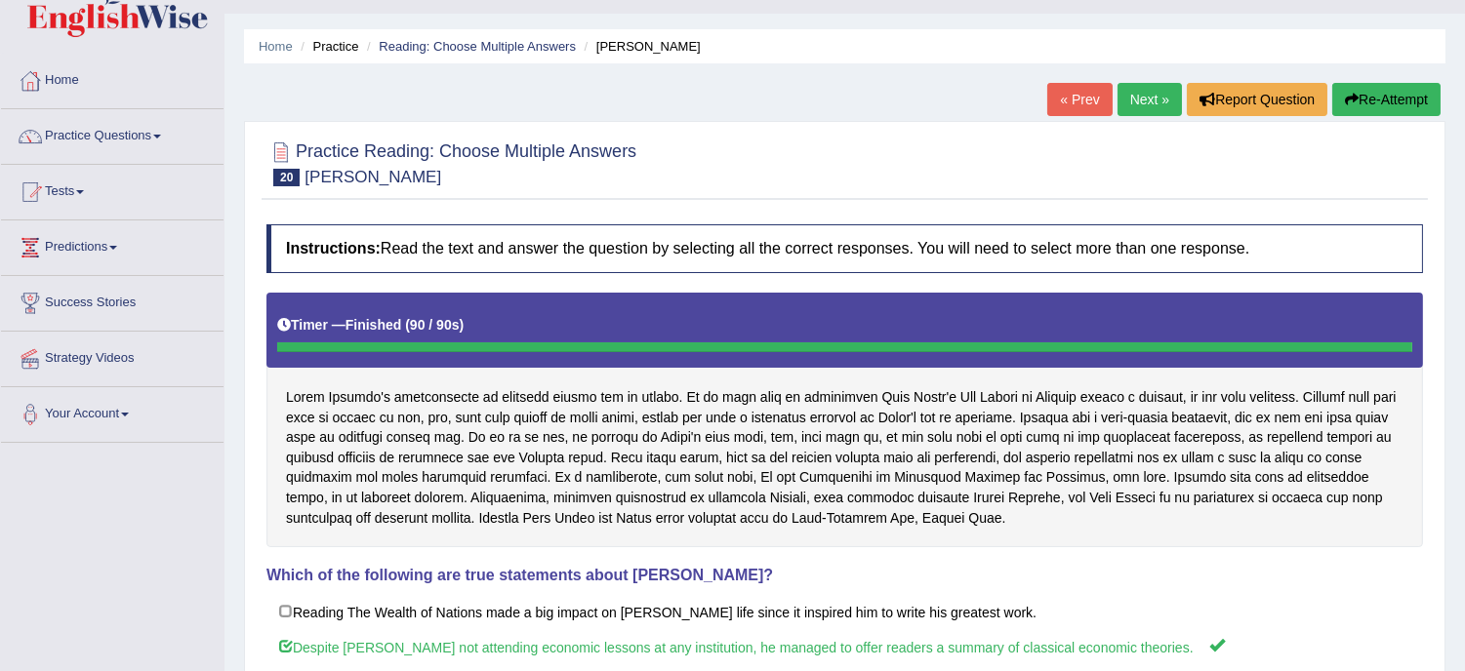
scroll to position [0, 0]
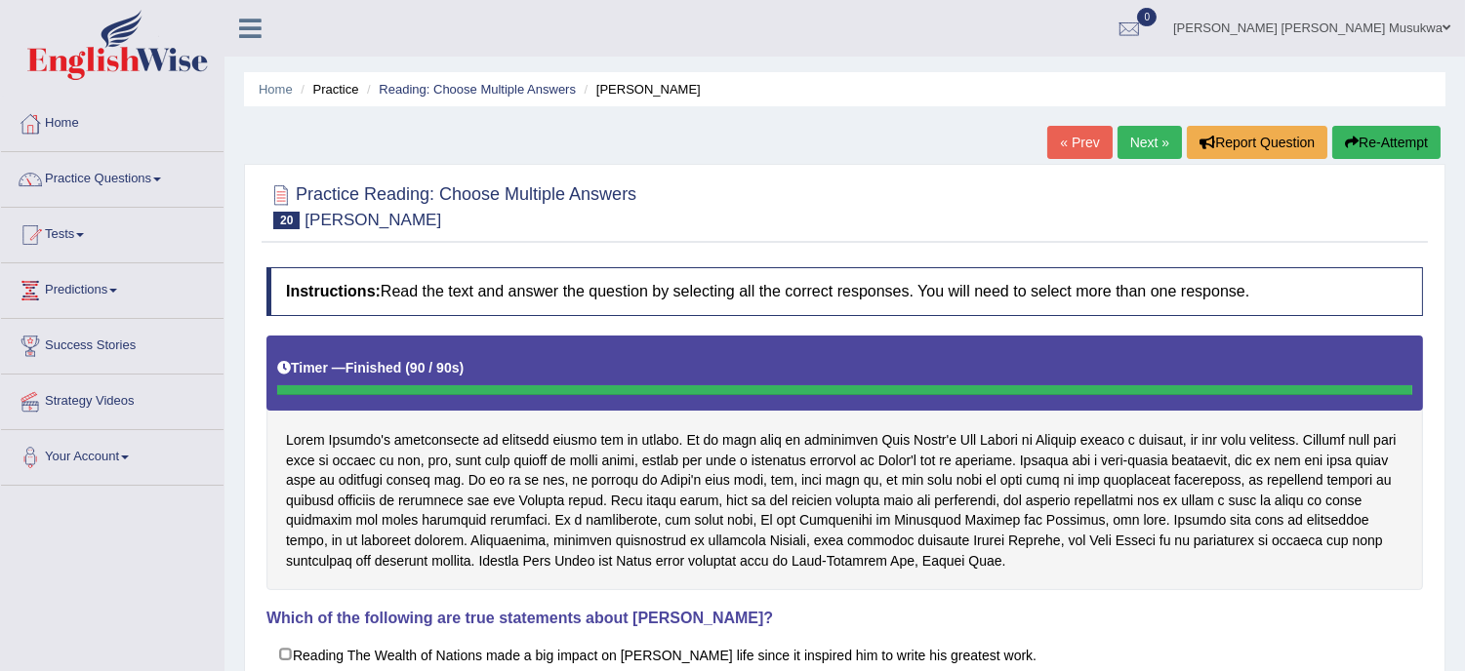
click at [1450, 65] on div "Home Practice Reading: Choose Multiple Answers David Ricardo « Prev Next » Repo…" at bounding box center [844, 488] width 1240 height 976
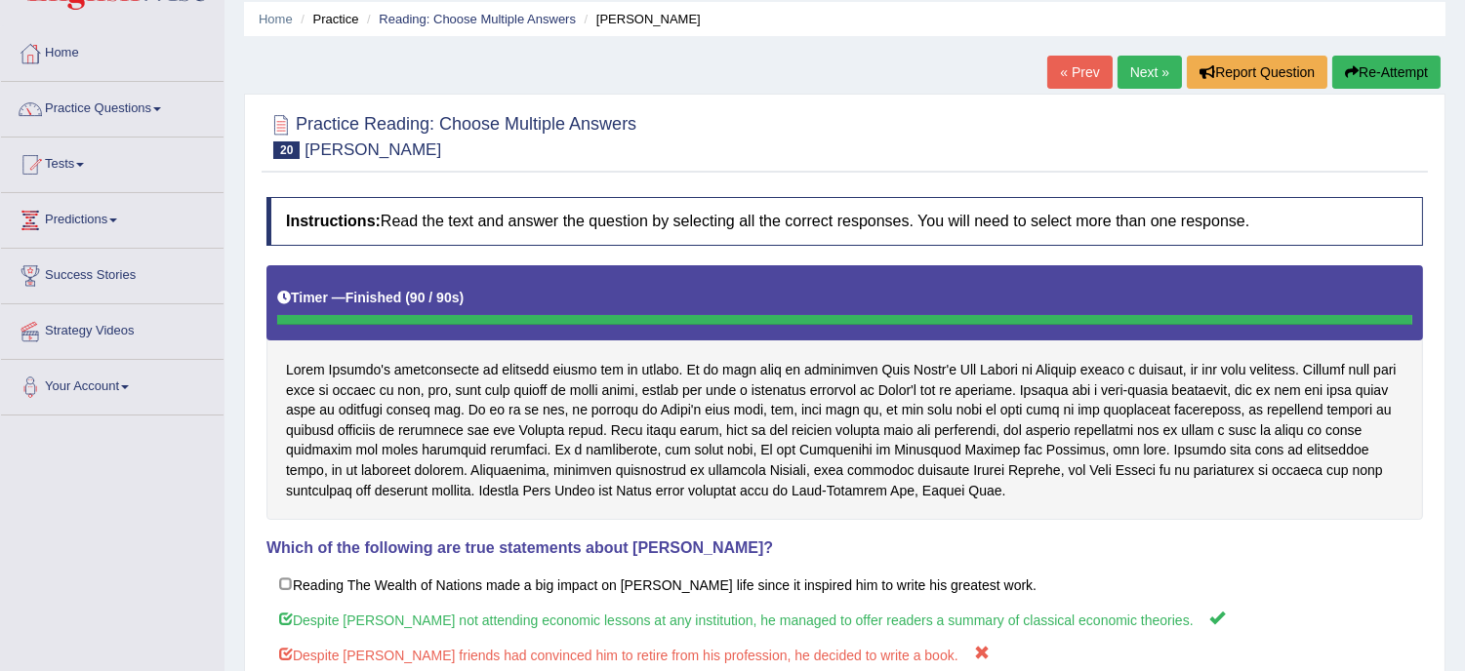
scroll to position [43, 0]
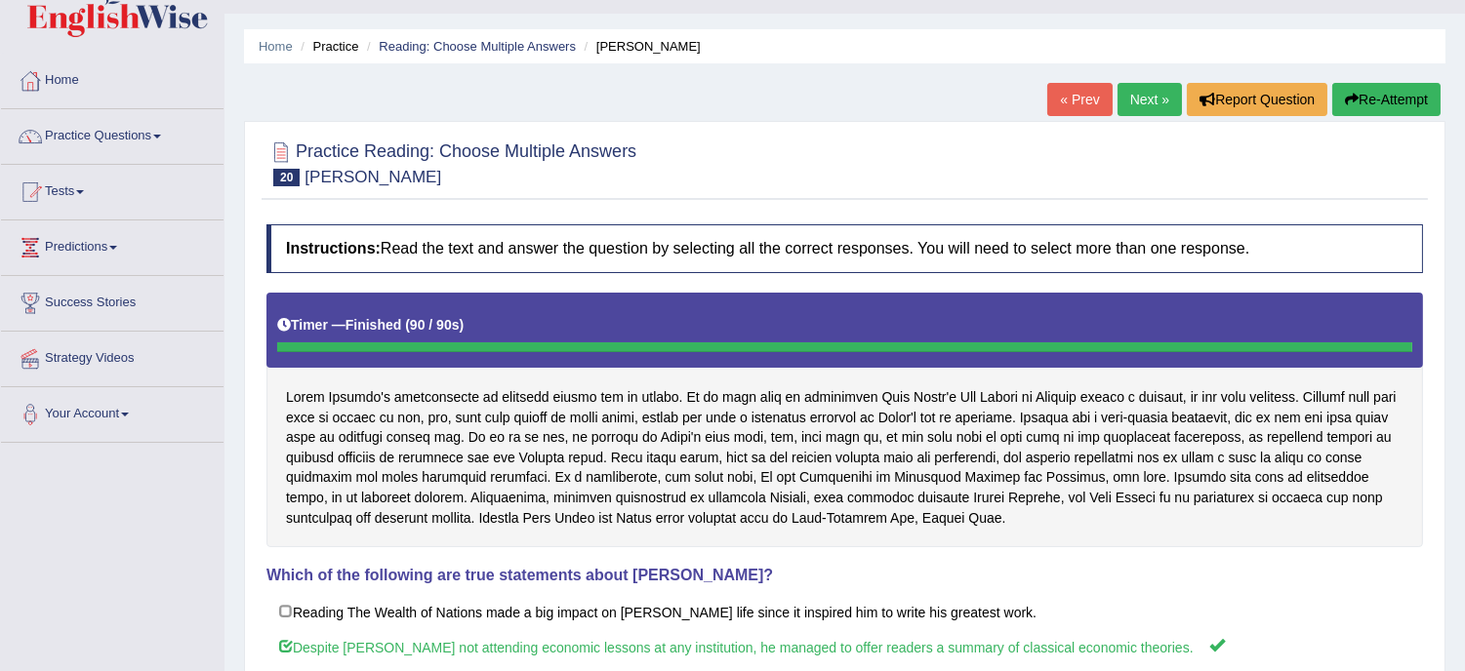
click at [1357, 101] on button "Re-Attempt" at bounding box center [1386, 99] width 108 height 33
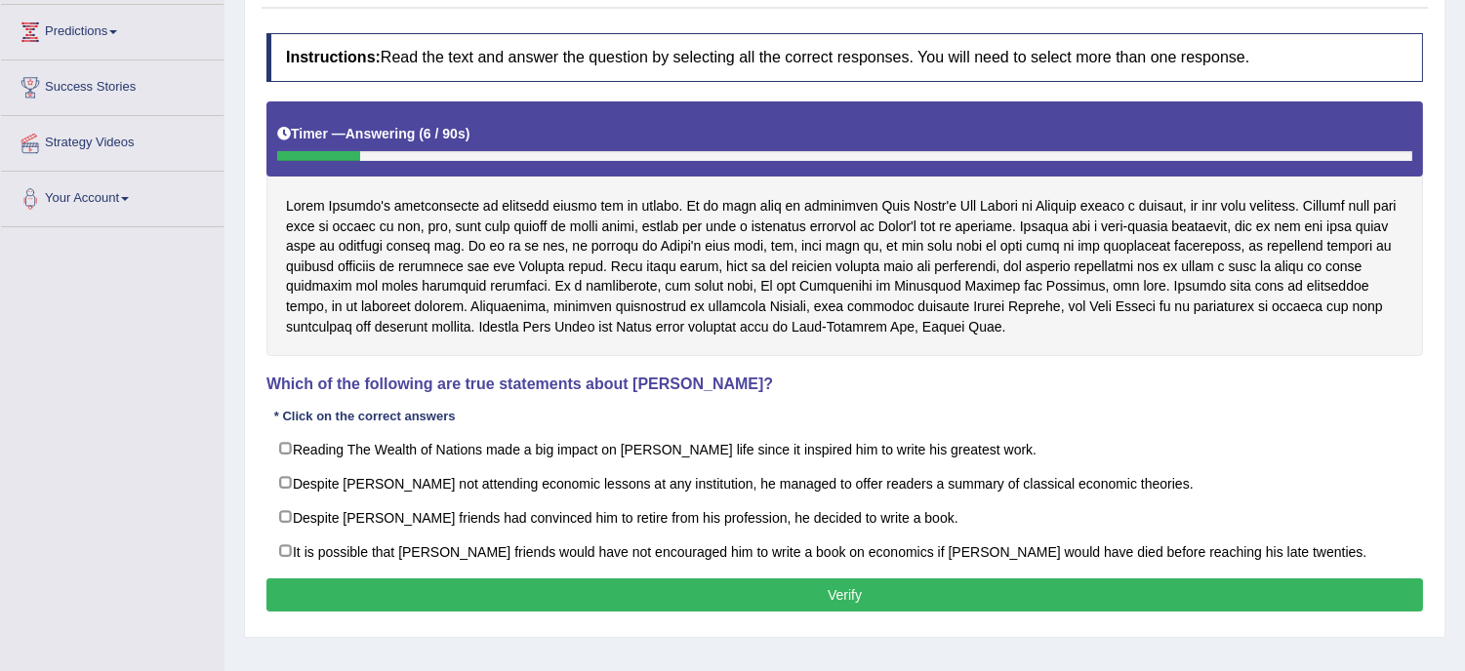
scroll to position [260, 0]
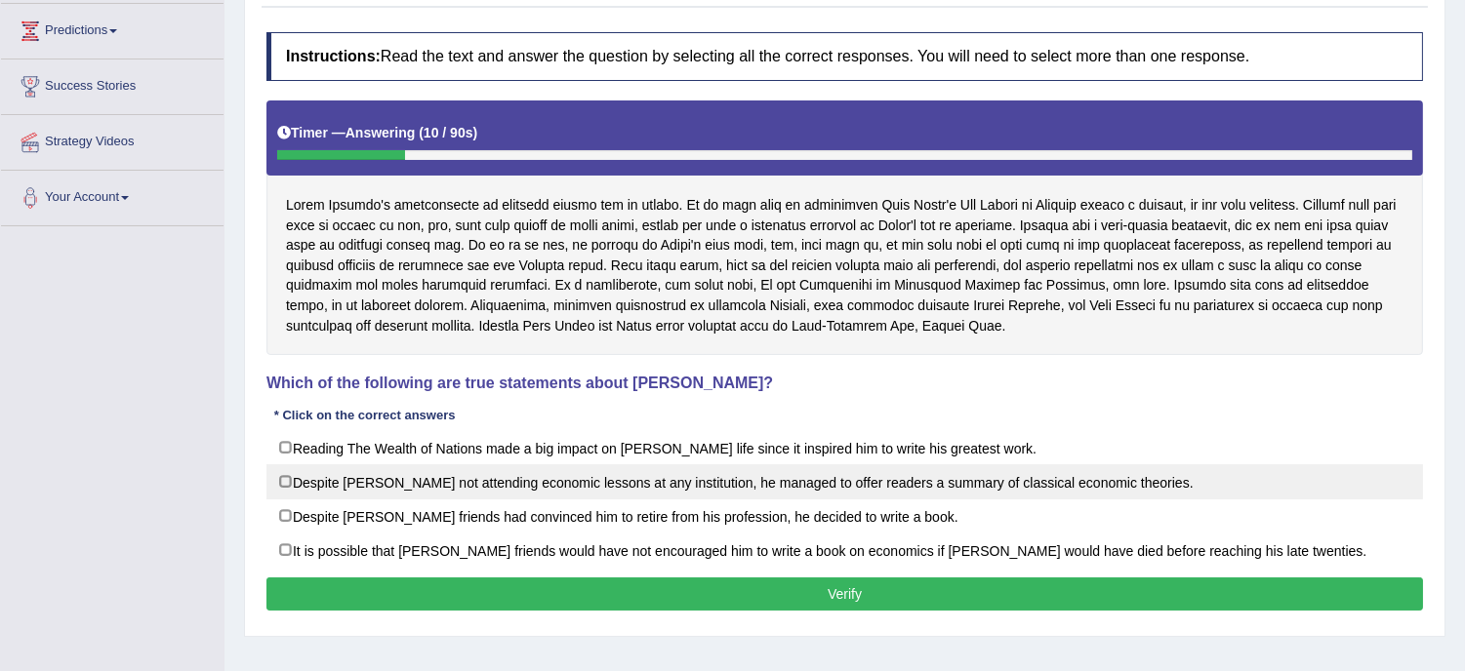
click at [600, 481] on label "Despite David Ricardo not attending economic lessons at any institution, he man…" at bounding box center [844, 481] width 1156 height 35
checkbox input "true"
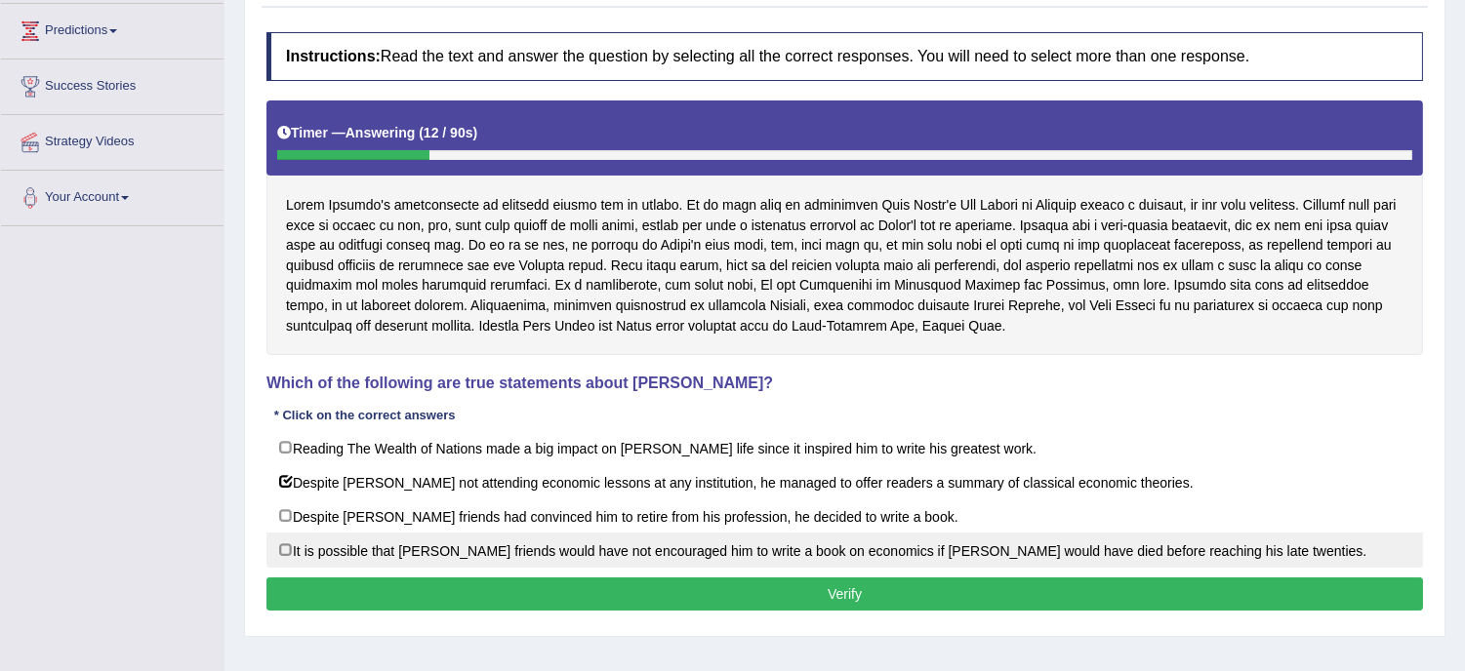
click at [684, 563] on label "It is possible that David Ricardo’s friends would have not encouraged him to wr…" at bounding box center [844, 550] width 1156 height 35
checkbox input "true"
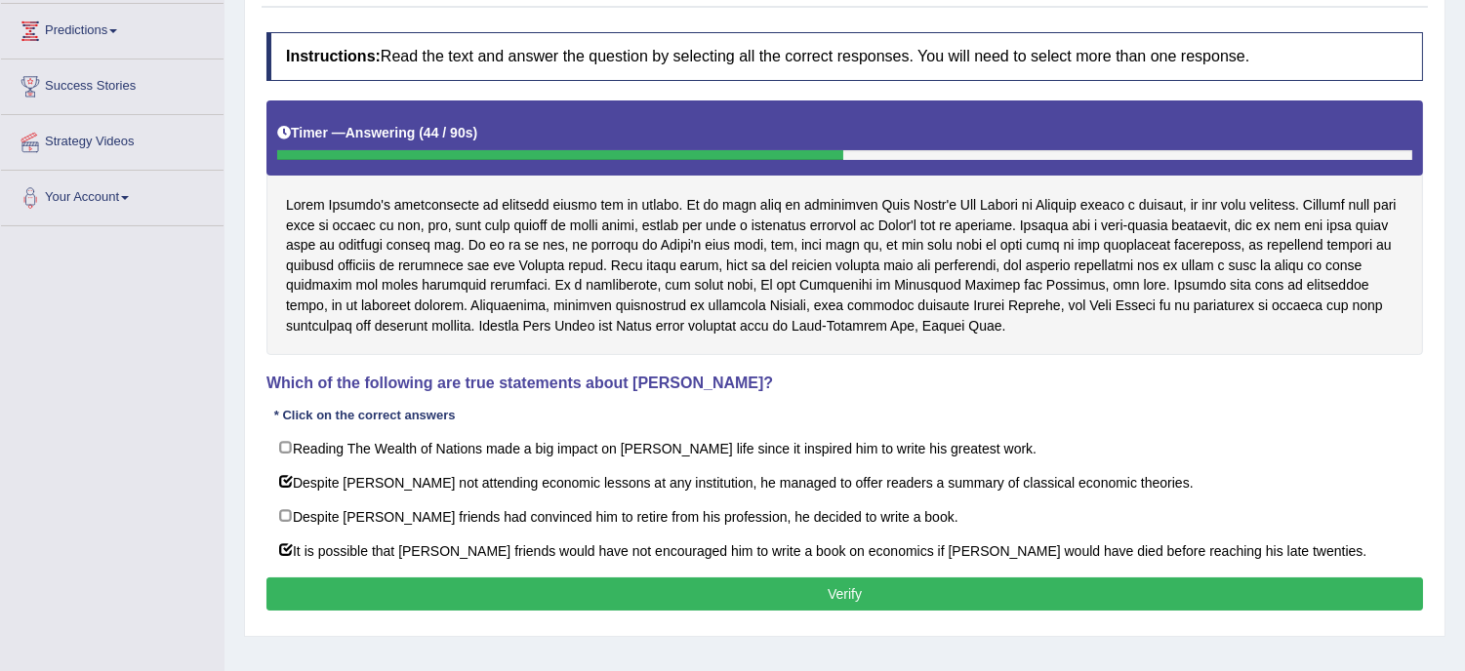
click at [882, 605] on button "Verify" at bounding box center [844, 594] width 1156 height 33
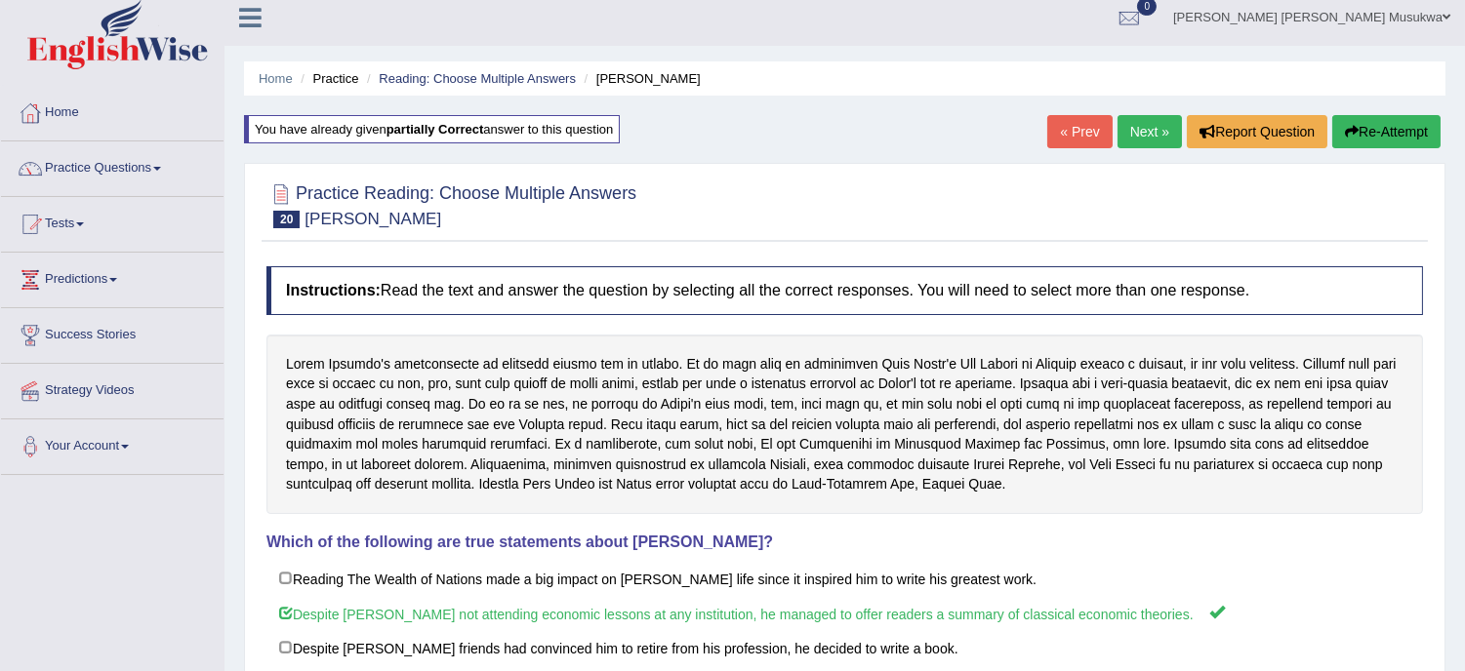
scroll to position [0, 0]
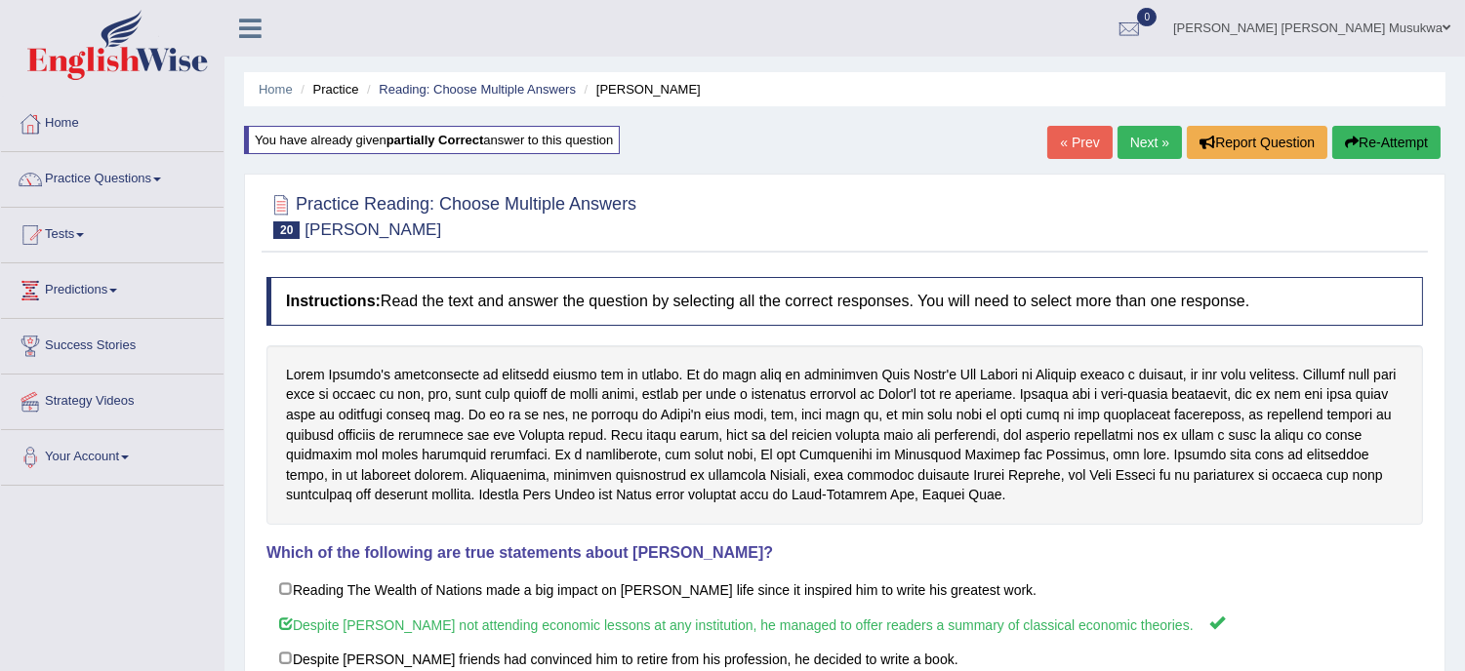
click at [1152, 134] on link "Next »" at bounding box center [1149, 142] width 64 height 33
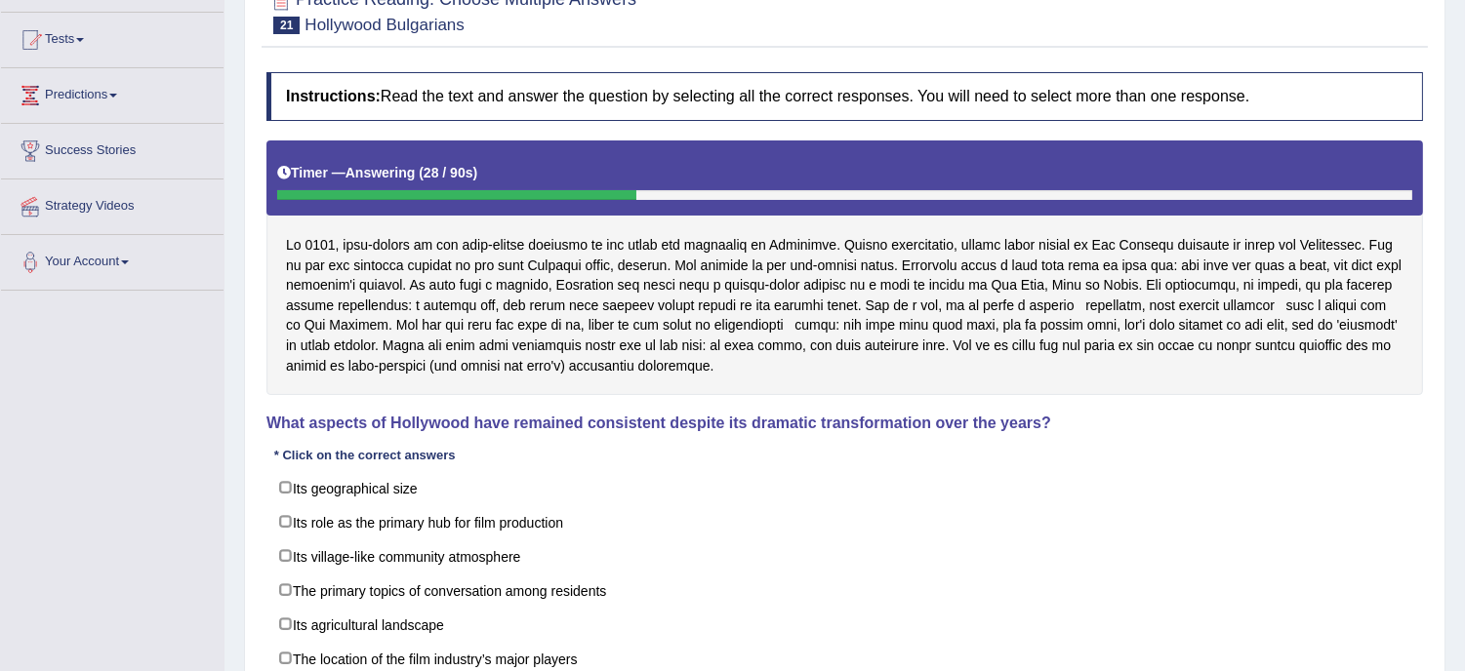
scroll to position [217, 0]
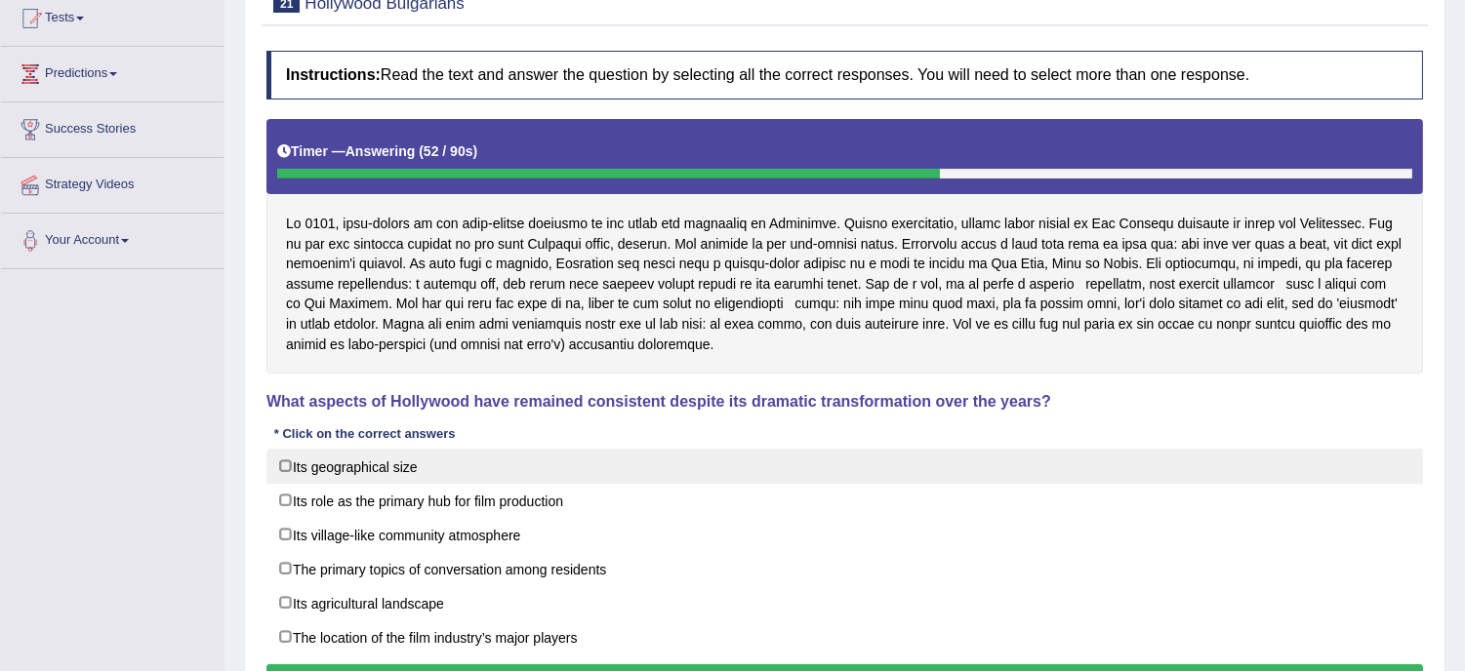
click at [845, 476] on label "Its geographical size" at bounding box center [844, 466] width 1156 height 35
checkbox input "true"
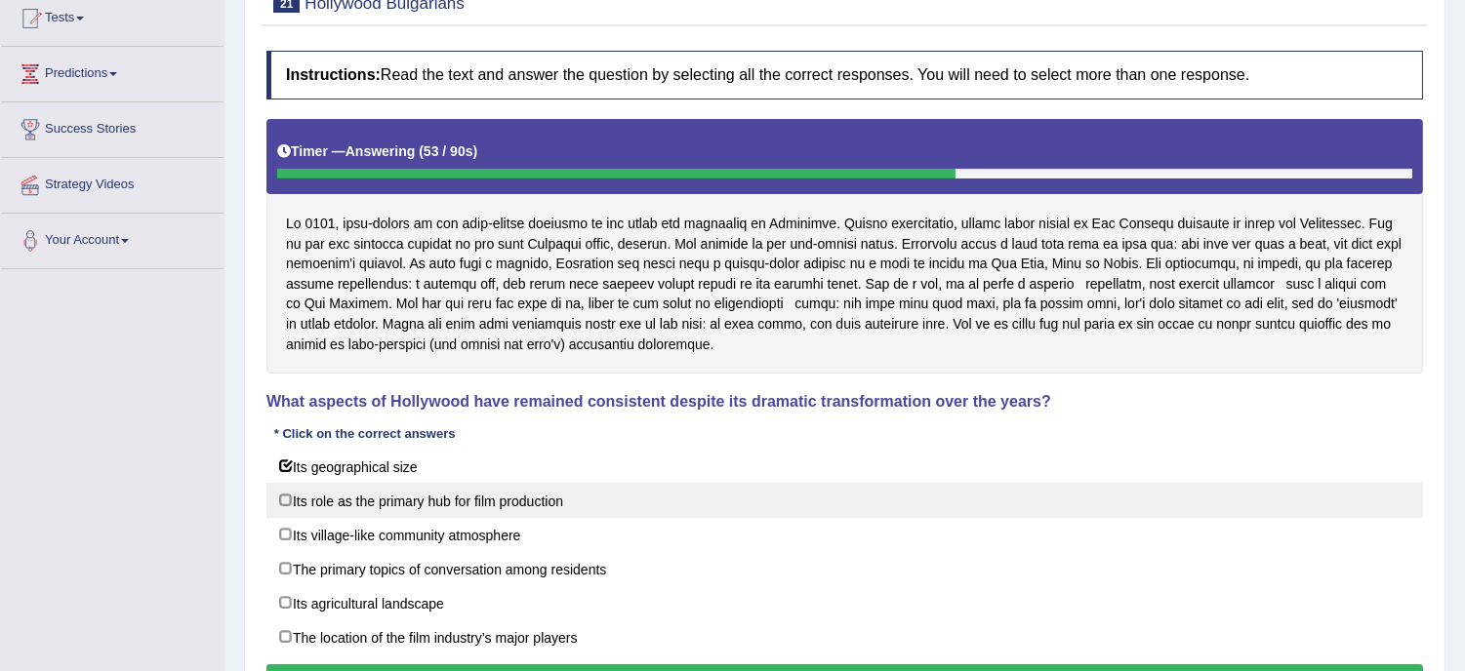
click at [798, 504] on label "Its role as the primary hub for film production" at bounding box center [844, 500] width 1156 height 35
checkbox input "true"
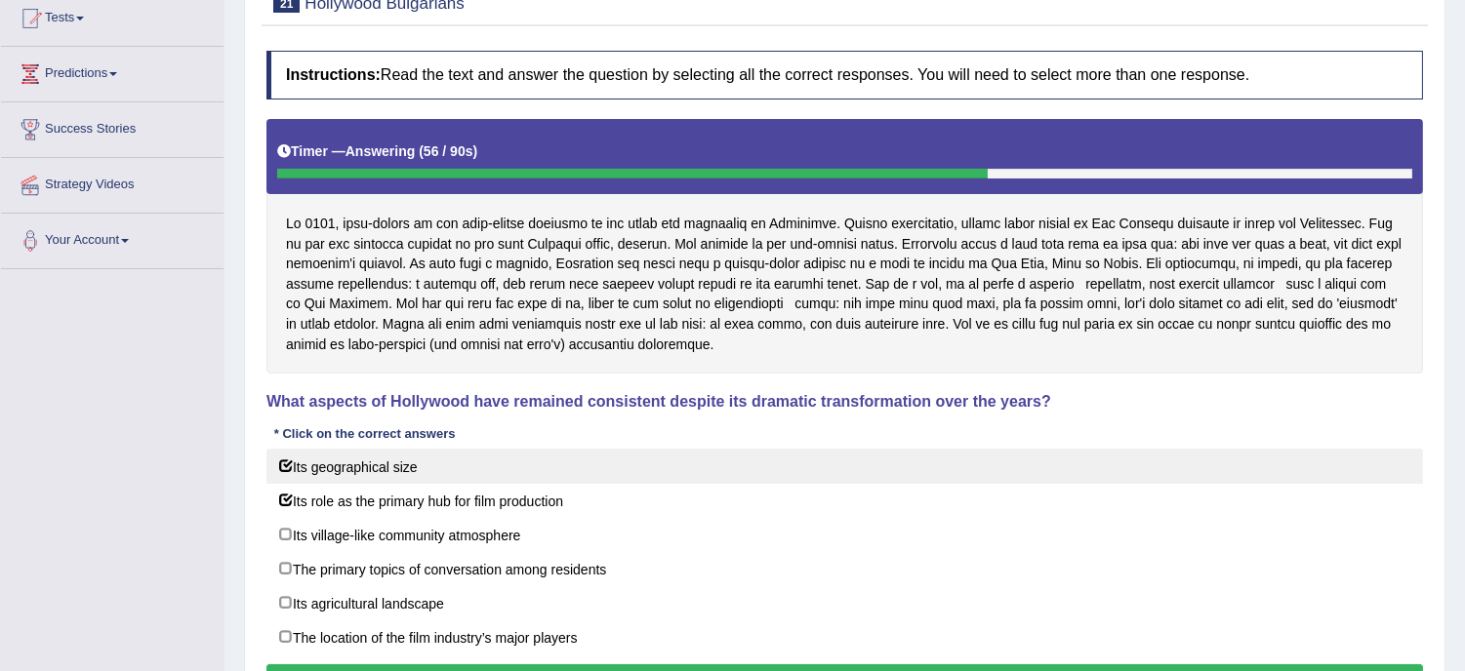
click at [638, 462] on label "Its geographical size" at bounding box center [844, 466] width 1156 height 35
checkbox input "false"
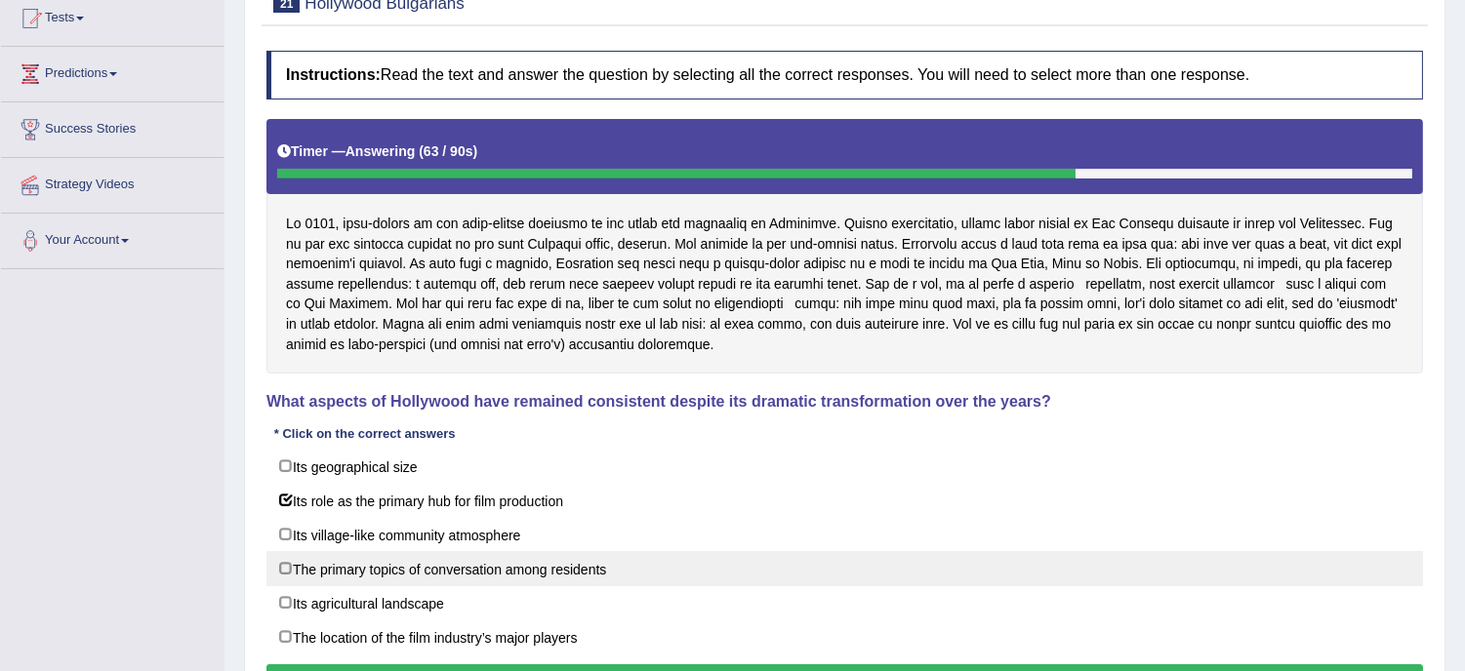
click at [629, 570] on label "The primary topics of conversation among residents" at bounding box center [844, 568] width 1156 height 35
checkbox input "true"
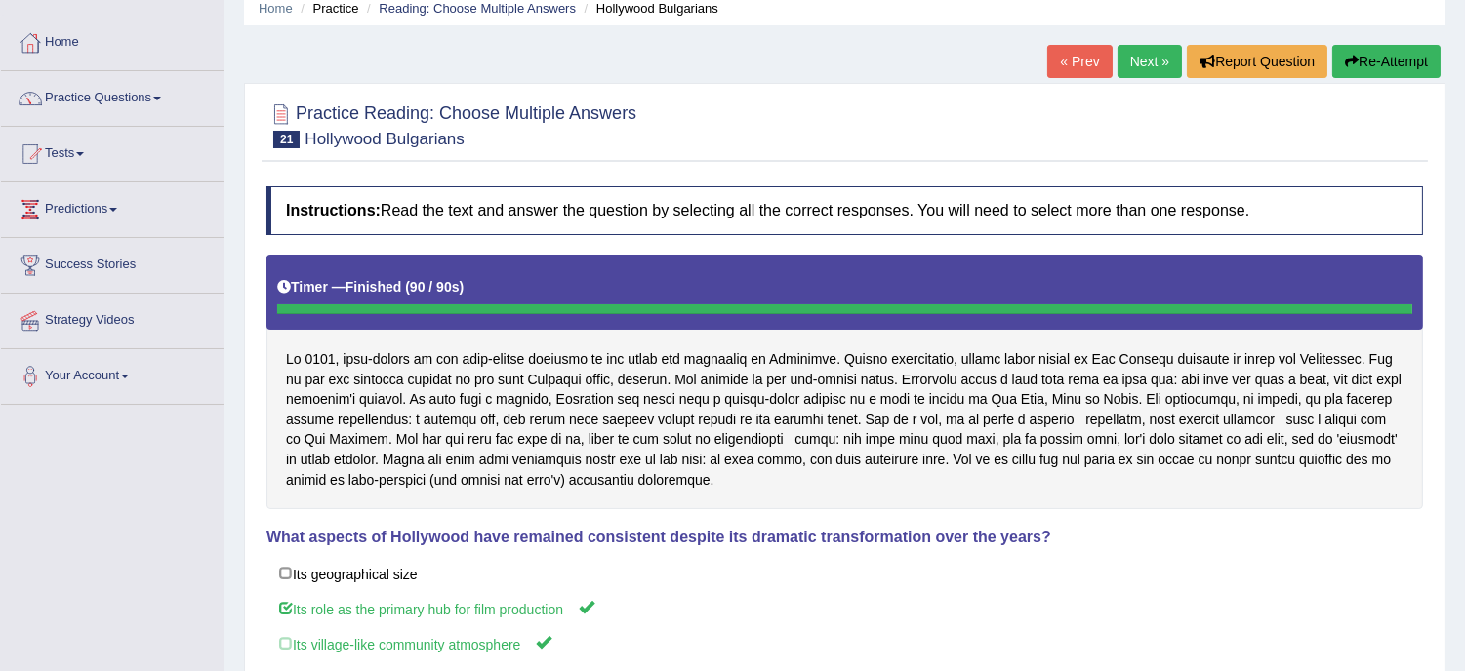
scroll to position [76, 0]
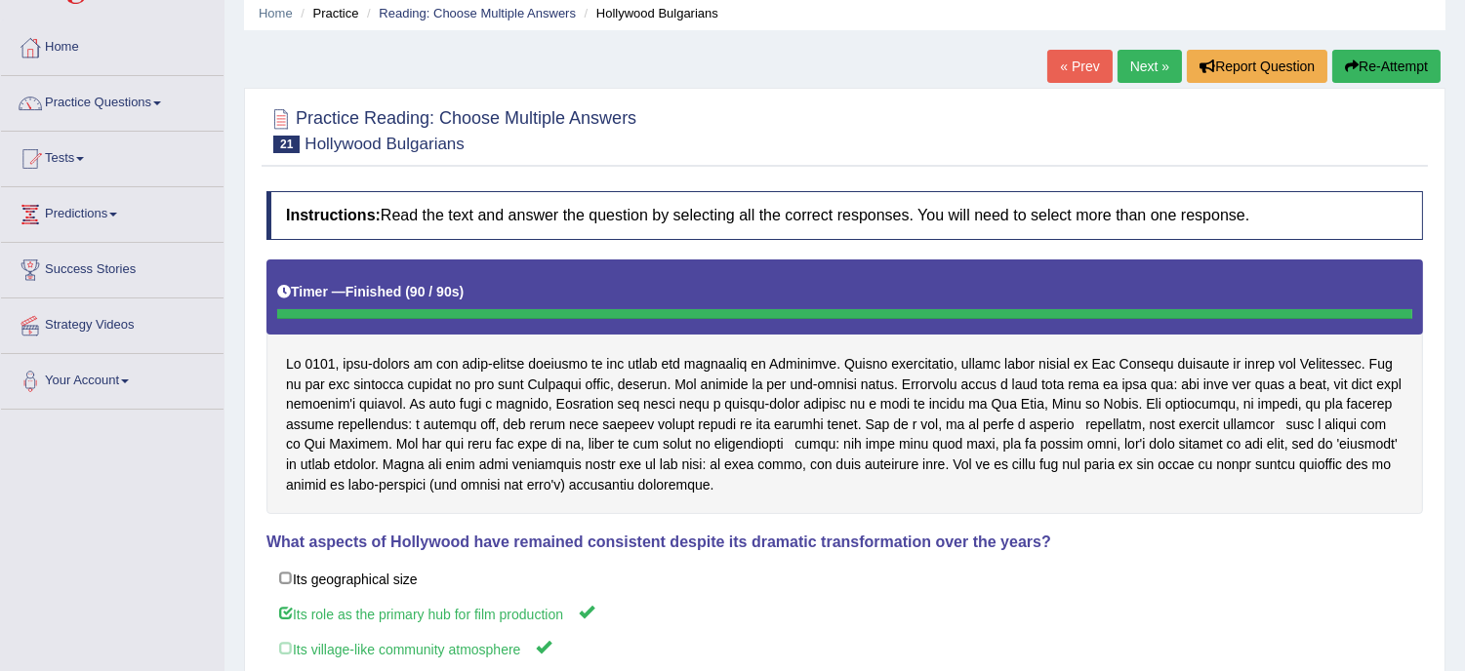
click at [1380, 71] on button "Re-Attempt" at bounding box center [1386, 66] width 108 height 33
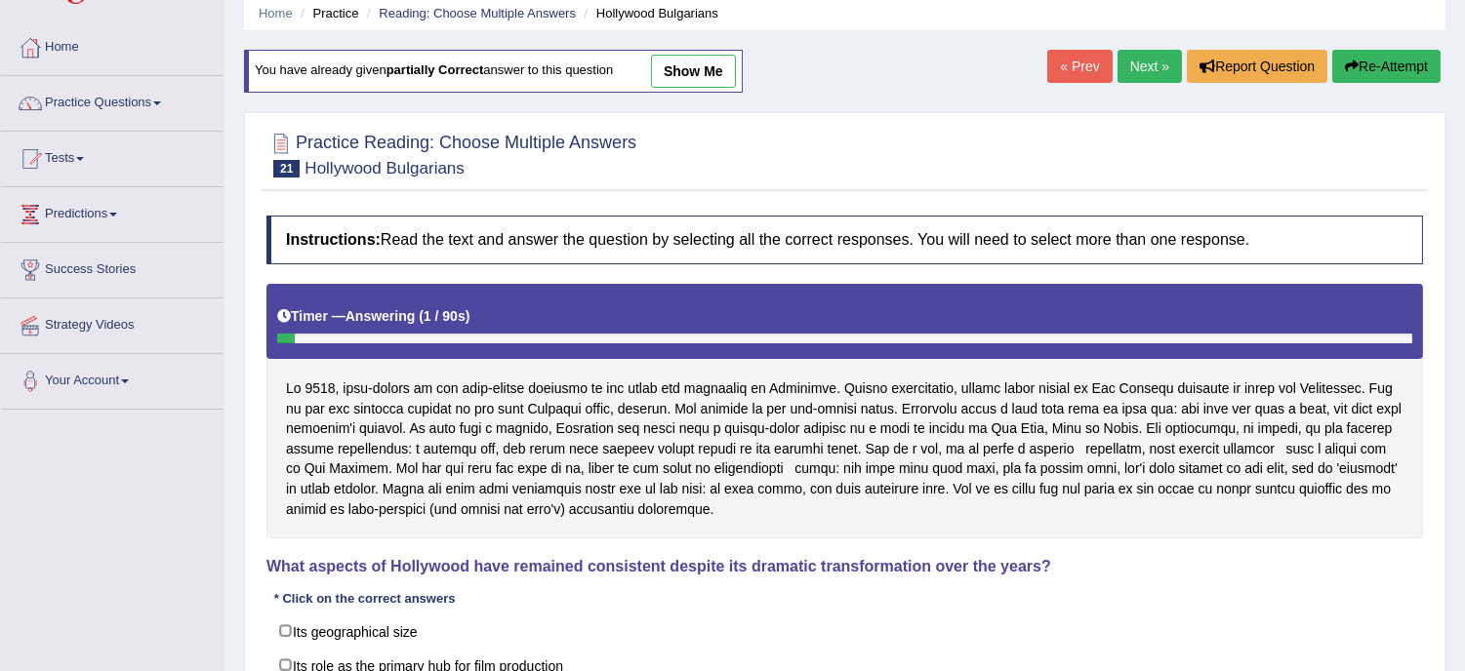
scroll to position [366, 0]
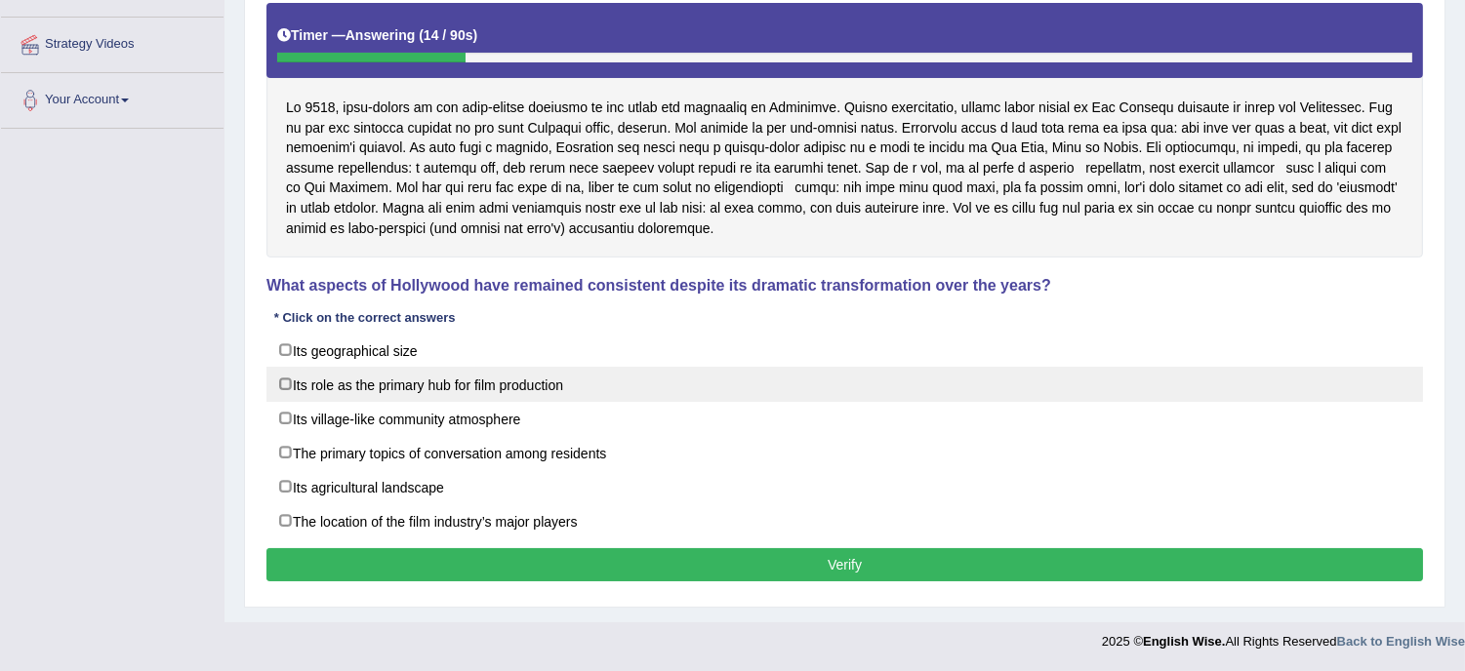
click at [830, 371] on label "Its role as the primary hub for film production" at bounding box center [844, 384] width 1156 height 35
checkbox input "true"
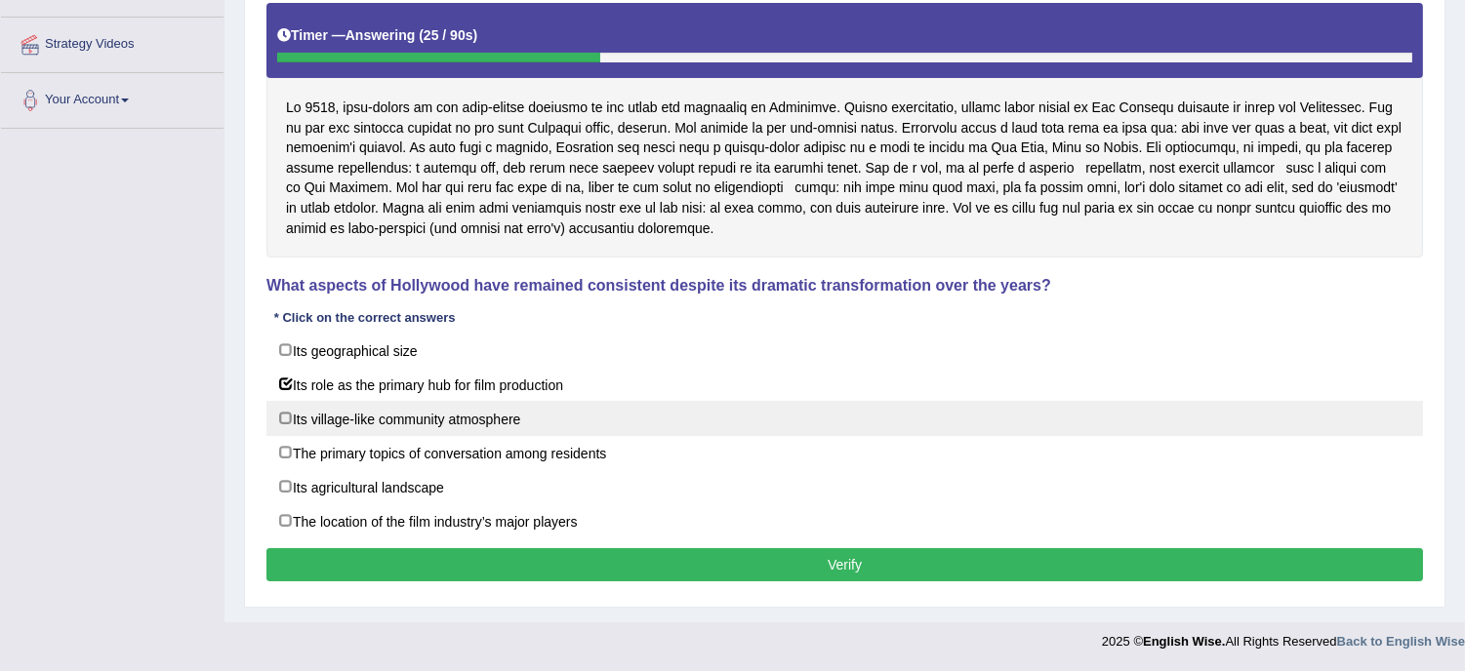
click at [700, 413] on label "Its village-like community atmosphere" at bounding box center [844, 418] width 1156 height 35
checkbox input "true"
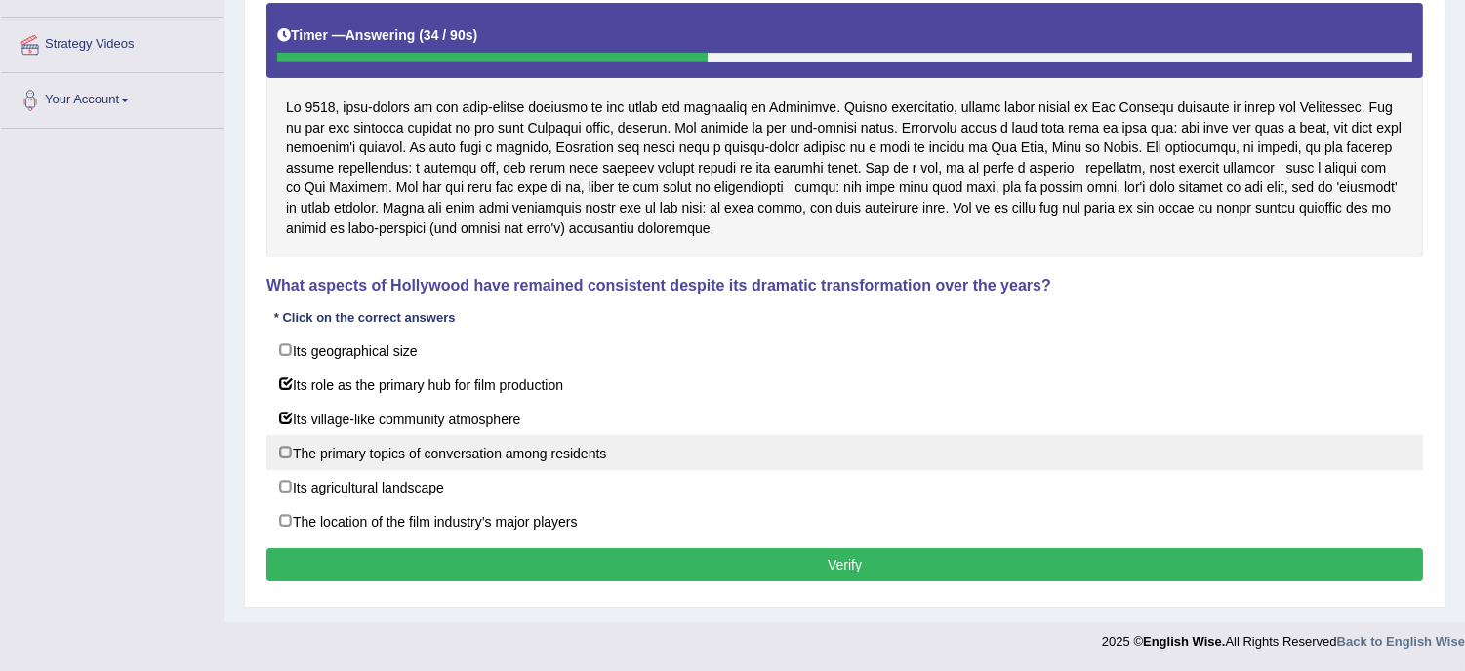
click at [609, 447] on label "The primary topics of conversation among residents" at bounding box center [844, 452] width 1156 height 35
checkbox input "true"
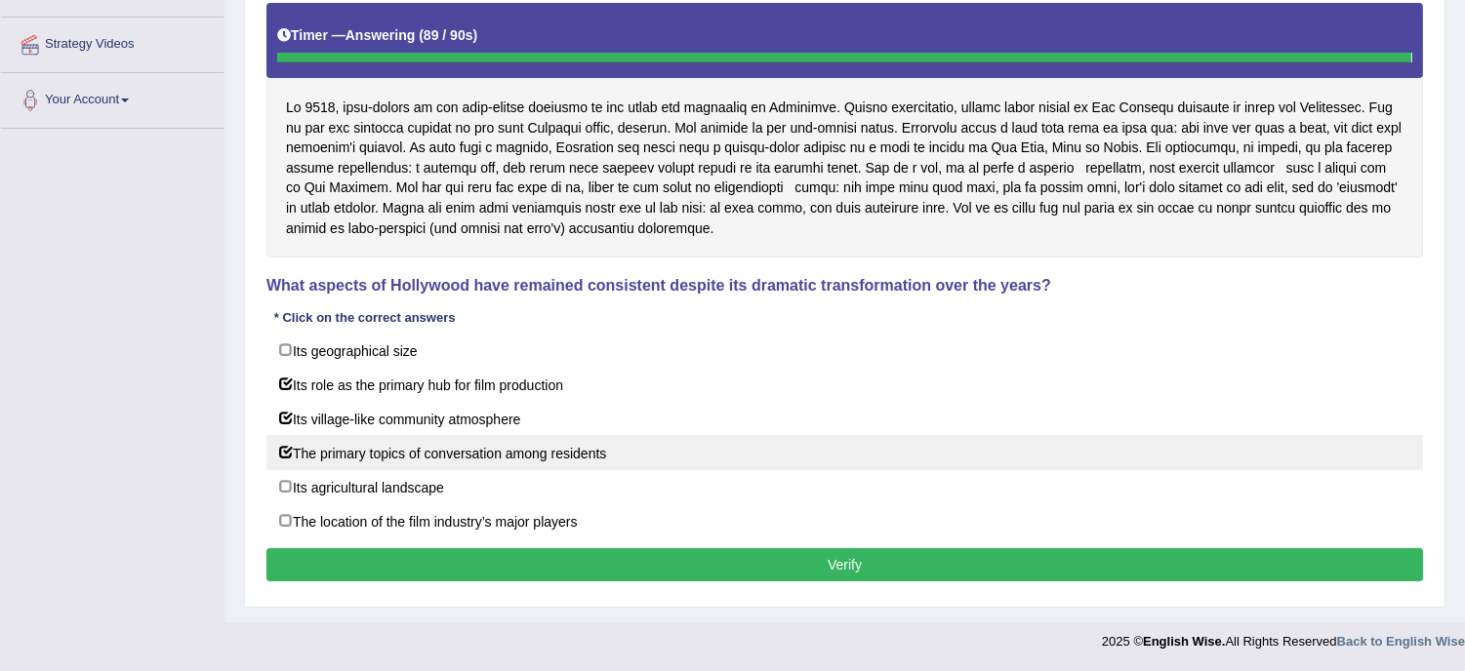
scroll to position [352, 0]
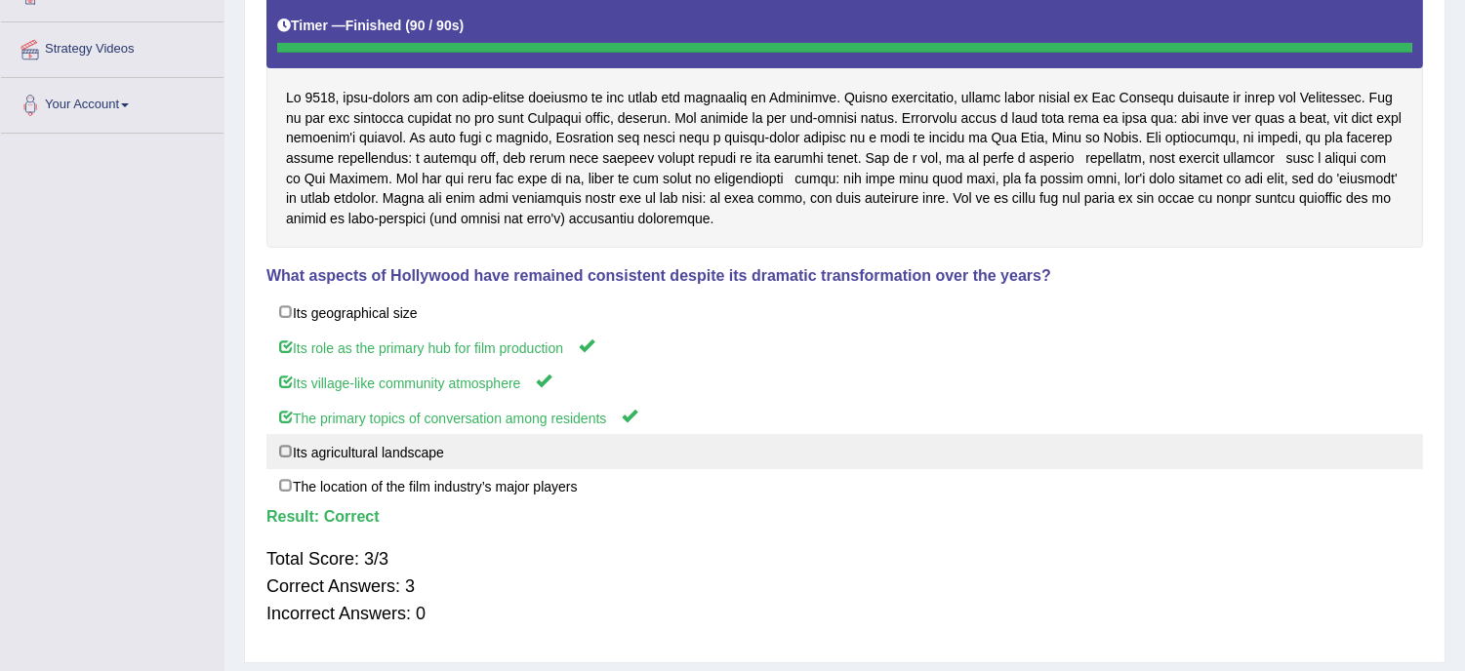
drag, startPoint x: 609, startPoint y: 442, endPoint x: 638, endPoint y: 455, distance: 31.9
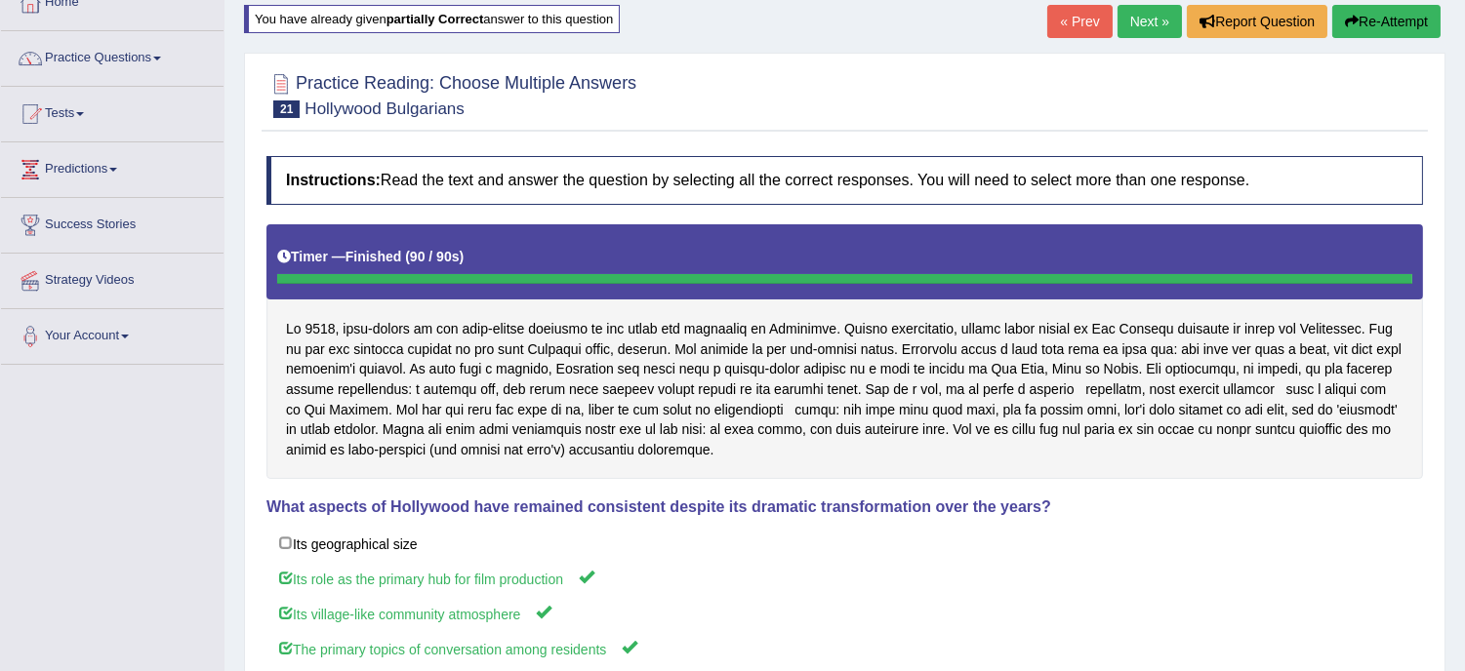
scroll to position [49, 0]
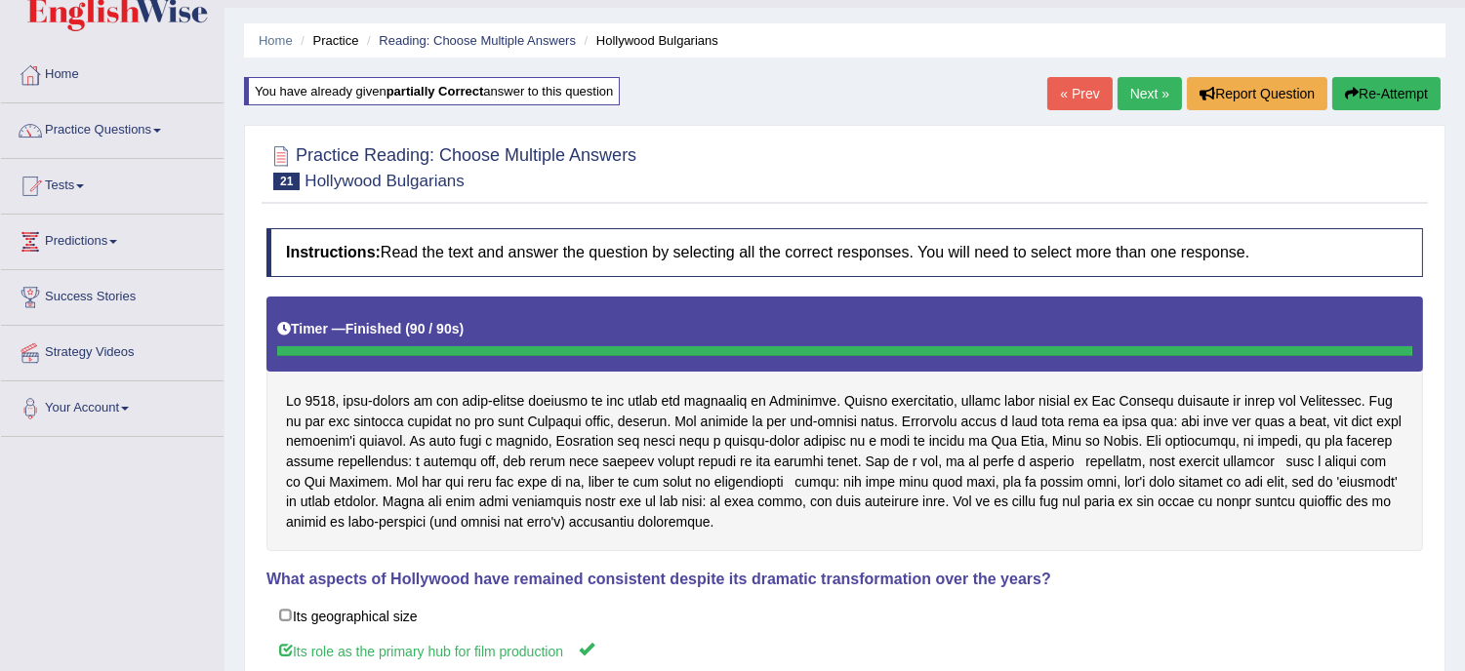
click at [1151, 92] on link "Next »" at bounding box center [1149, 93] width 64 height 33
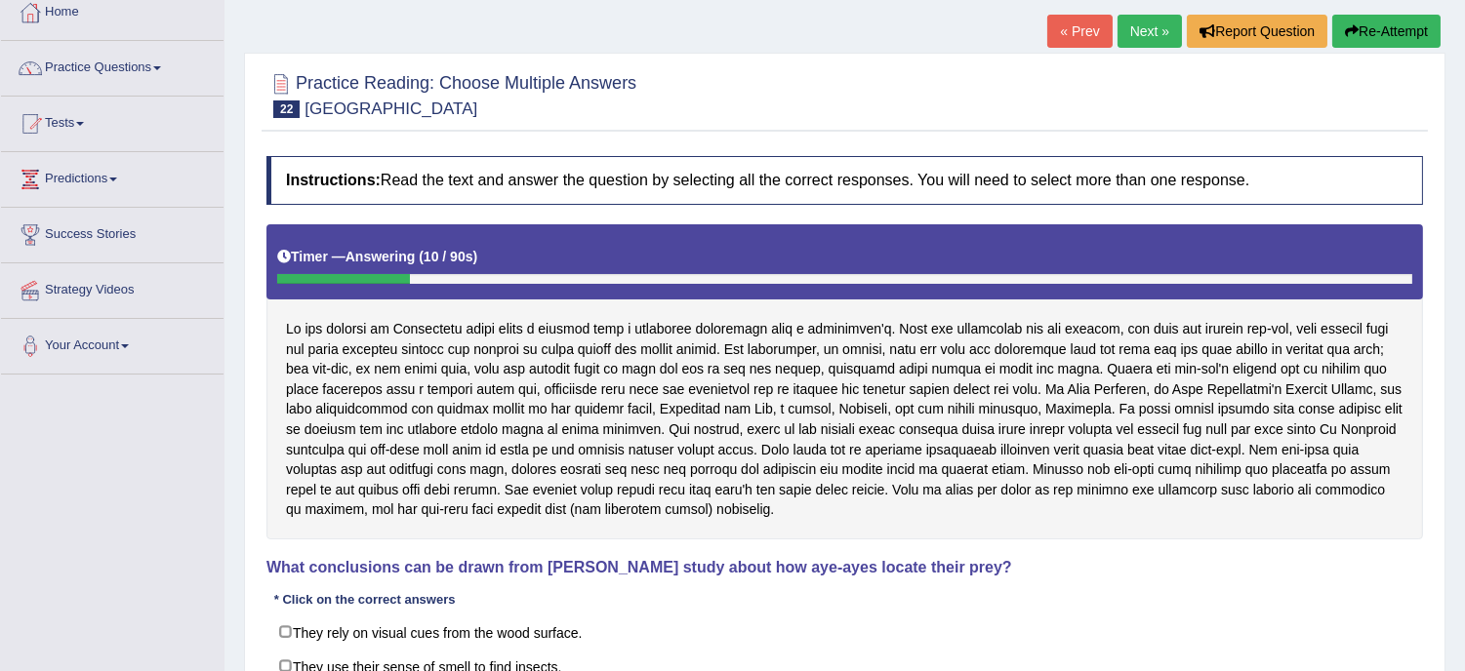
scroll to position [173, 0]
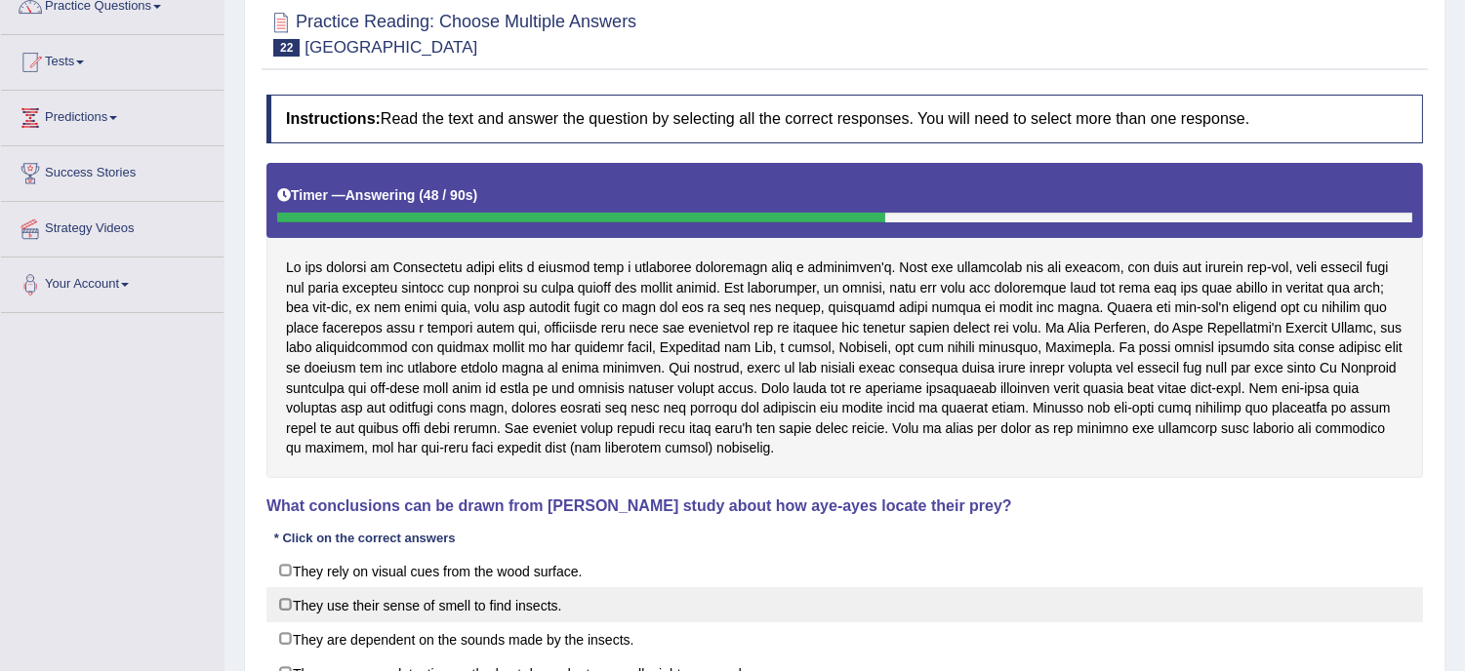
click at [398, 610] on label "They use their sense of smell to find insects." at bounding box center [844, 604] width 1156 height 35
checkbox input "true"
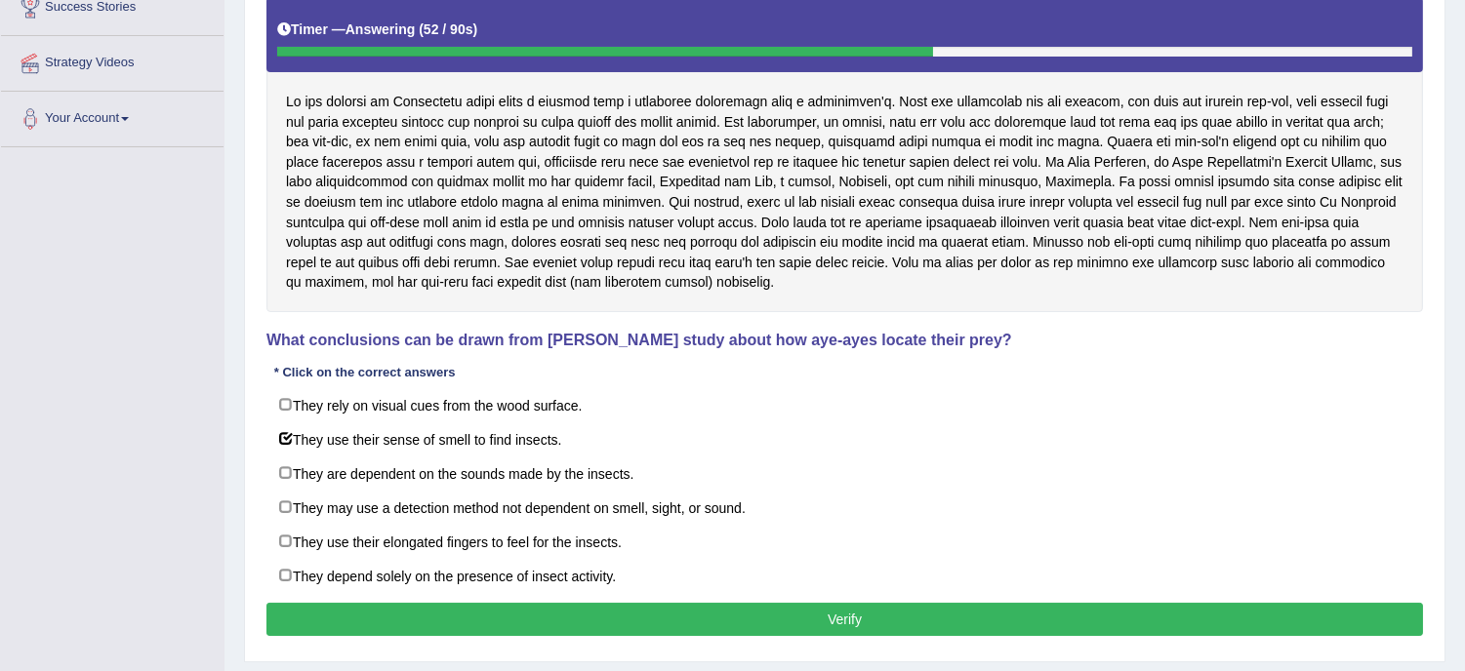
scroll to position [346, 0]
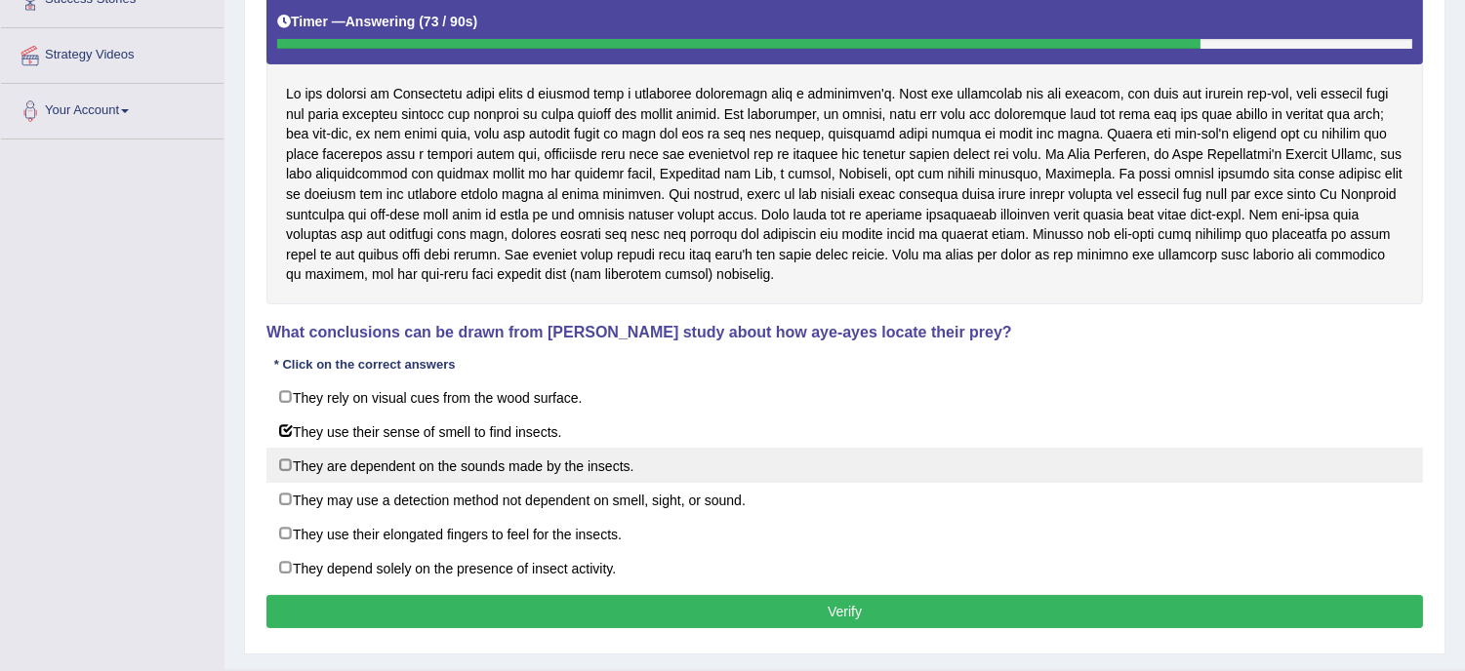
click at [563, 468] on label "They are dependent on the sounds made by the insects." at bounding box center [844, 465] width 1156 height 35
checkbox input "true"
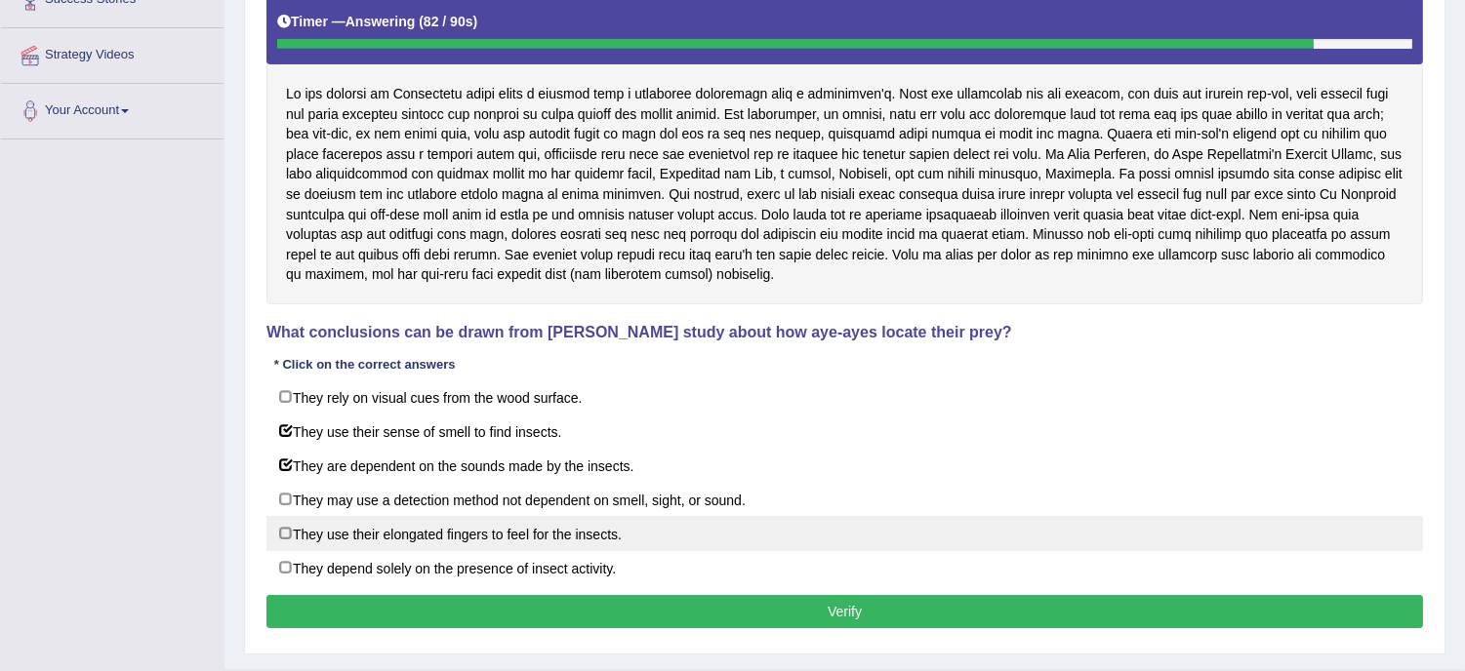
click at [573, 542] on label "They use their elongated fingers to feel for the insects." at bounding box center [844, 533] width 1156 height 35
checkbox input "true"
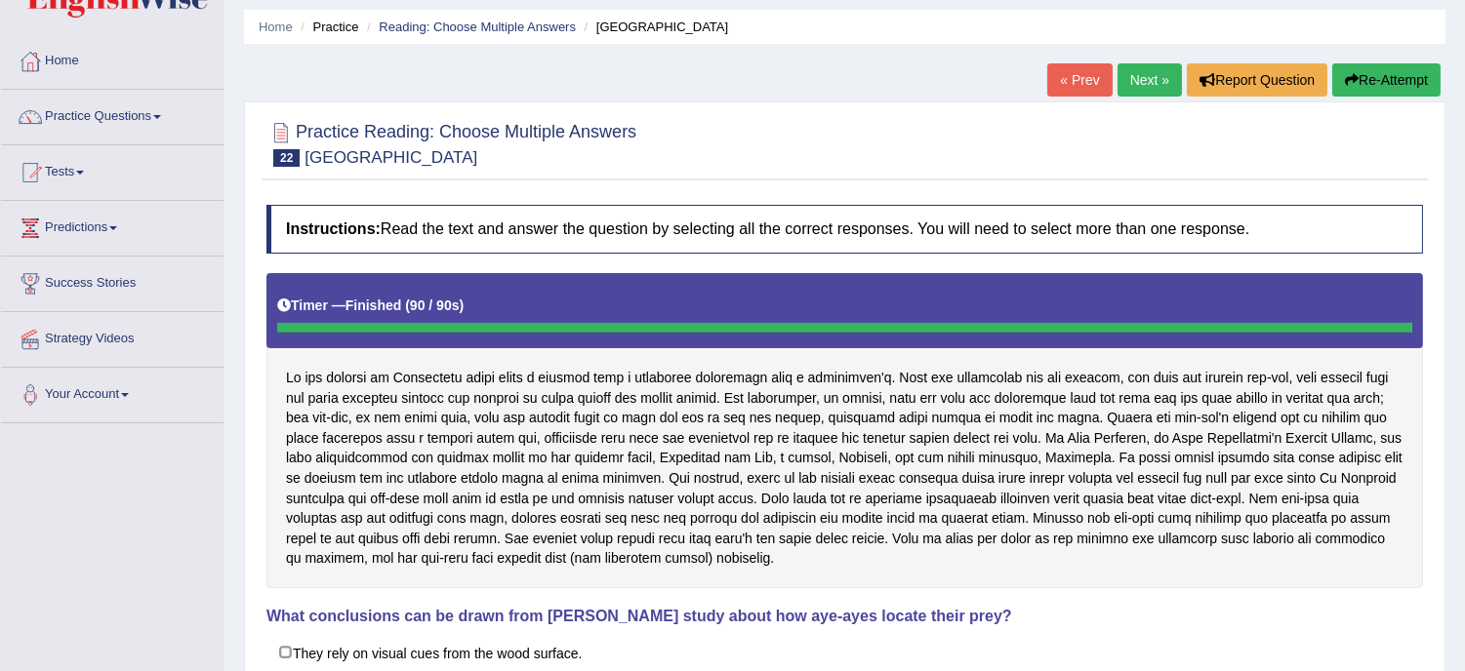
scroll to position [43, 0]
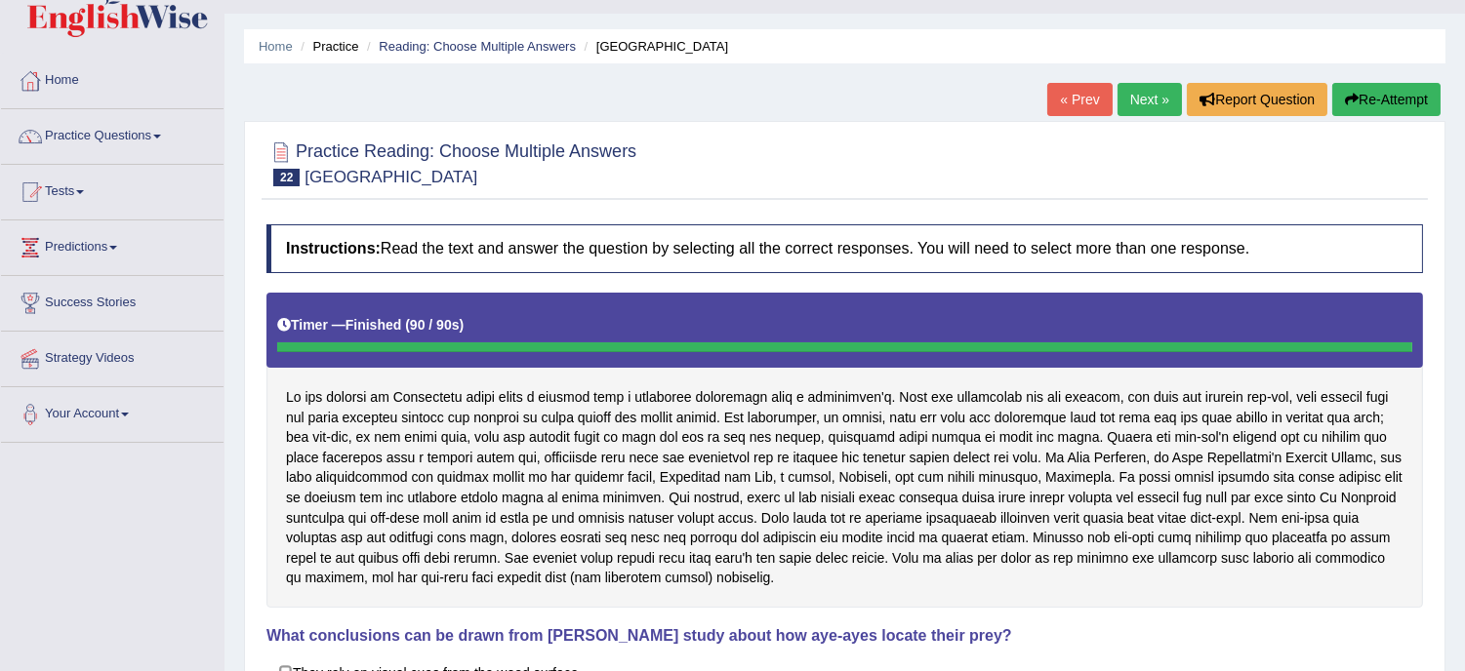
click at [1390, 110] on button "Re-Attempt" at bounding box center [1386, 99] width 108 height 33
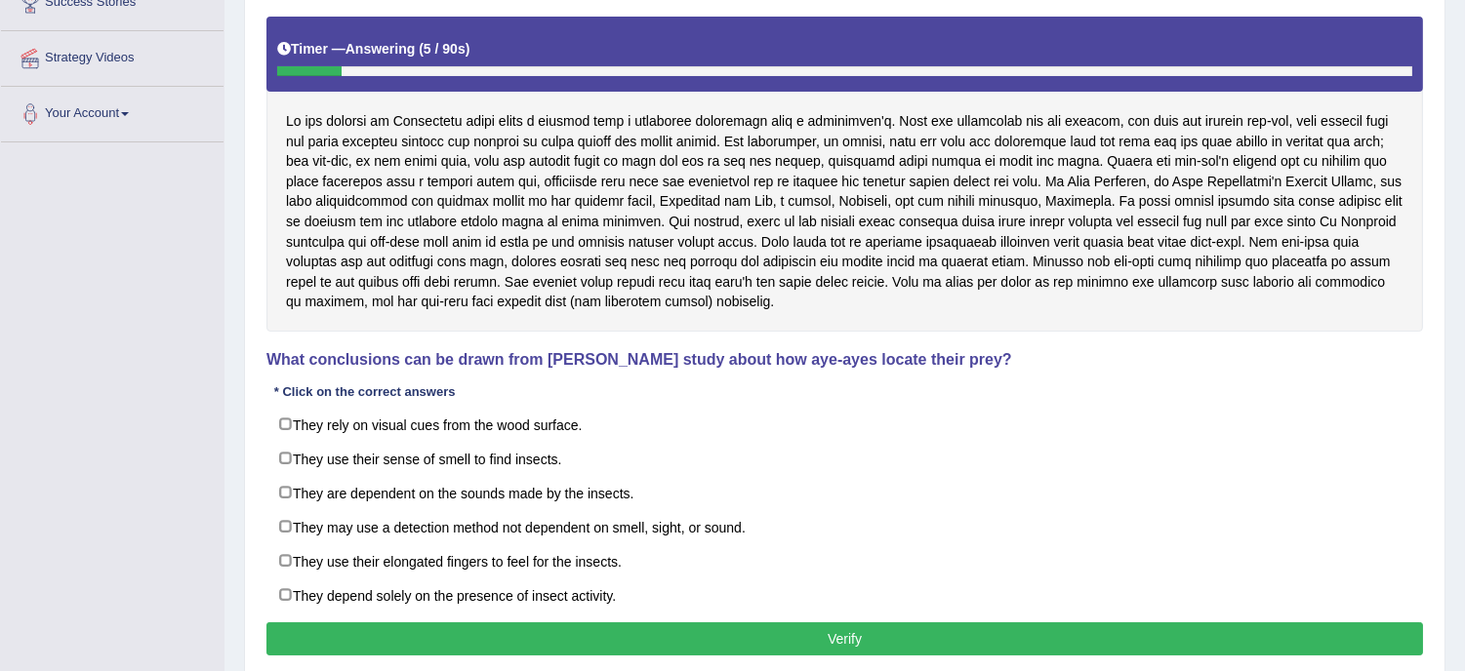
scroll to position [346, 0]
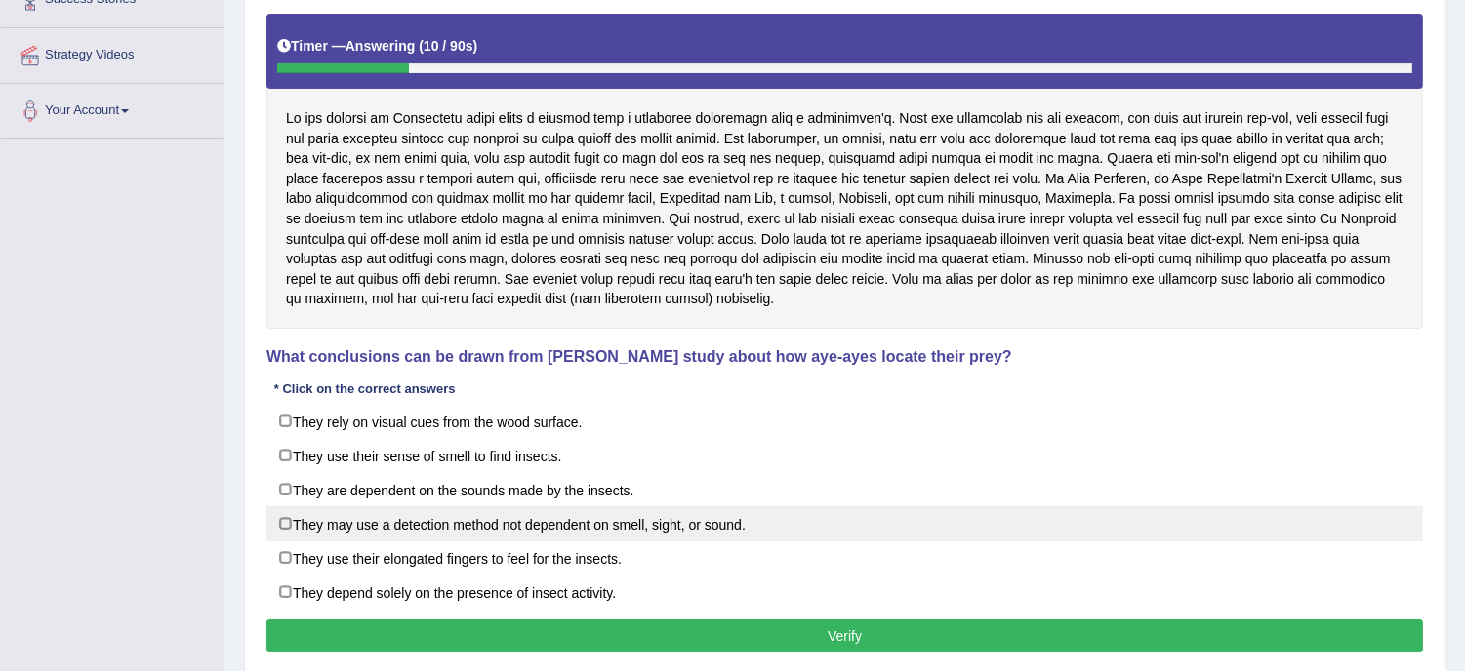
click at [352, 531] on label "They may use a detection method not dependent on smell, sight, or sound." at bounding box center [844, 523] width 1156 height 35
checkbox input "true"
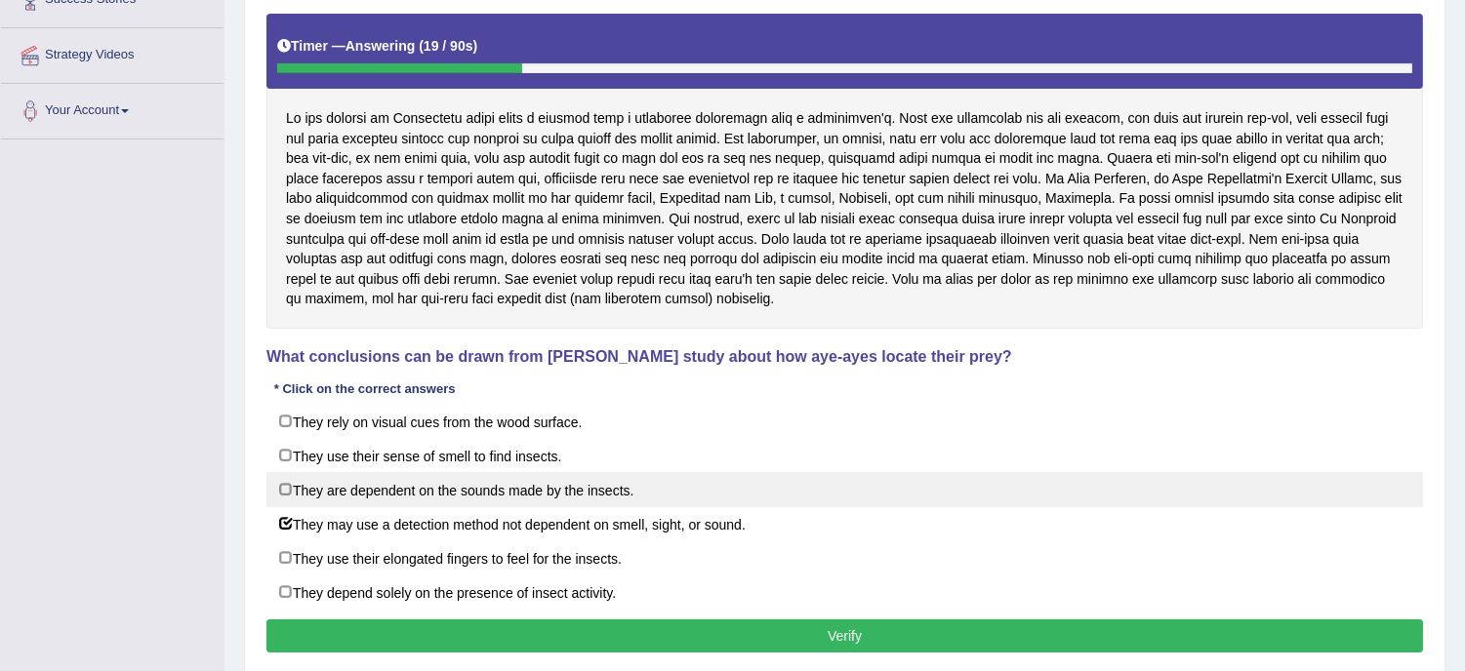
click at [485, 488] on label "They are dependent on the sounds made by the insects." at bounding box center [844, 489] width 1156 height 35
click at [609, 501] on label "They are dependent on the sounds made by the insects." at bounding box center [844, 489] width 1156 height 35
checkbox input "false"
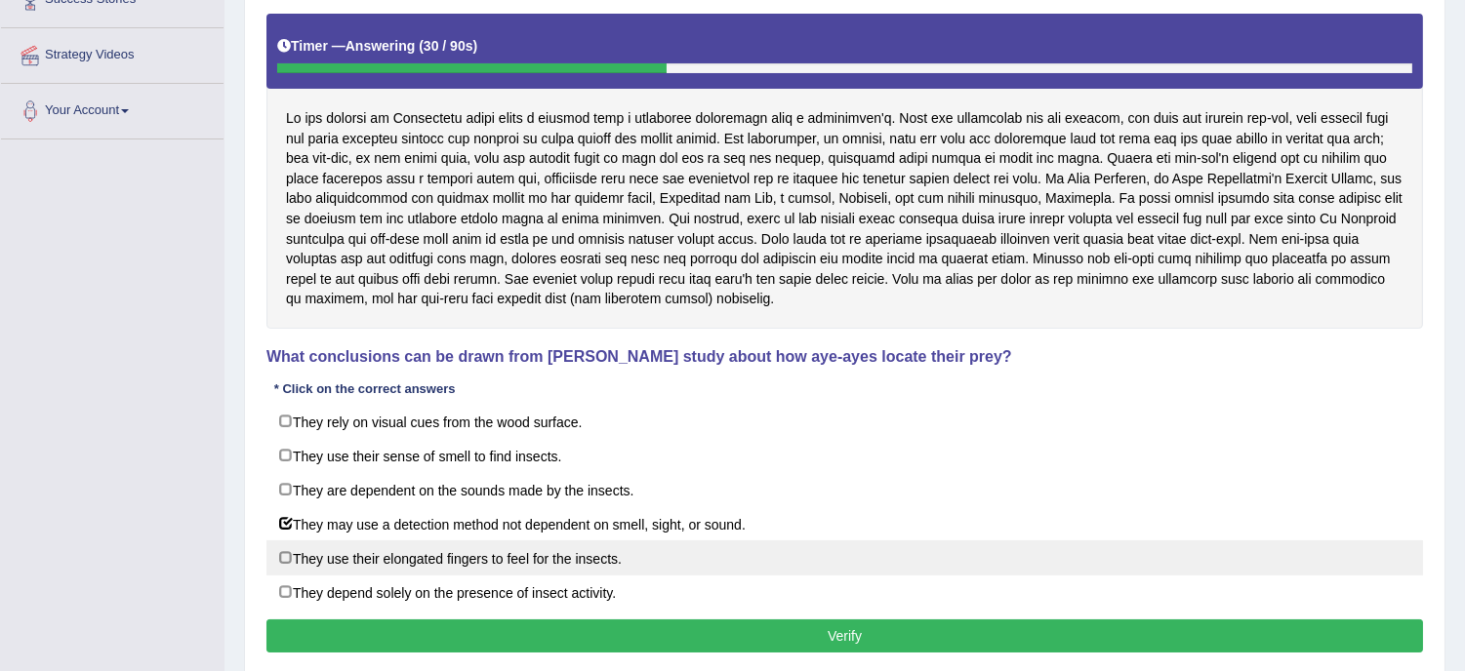
click at [486, 573] on label "They use their elongated fingers to feel for the insects." at bounding box center [844, 558] width 1156 height 35
checkbox input "true"
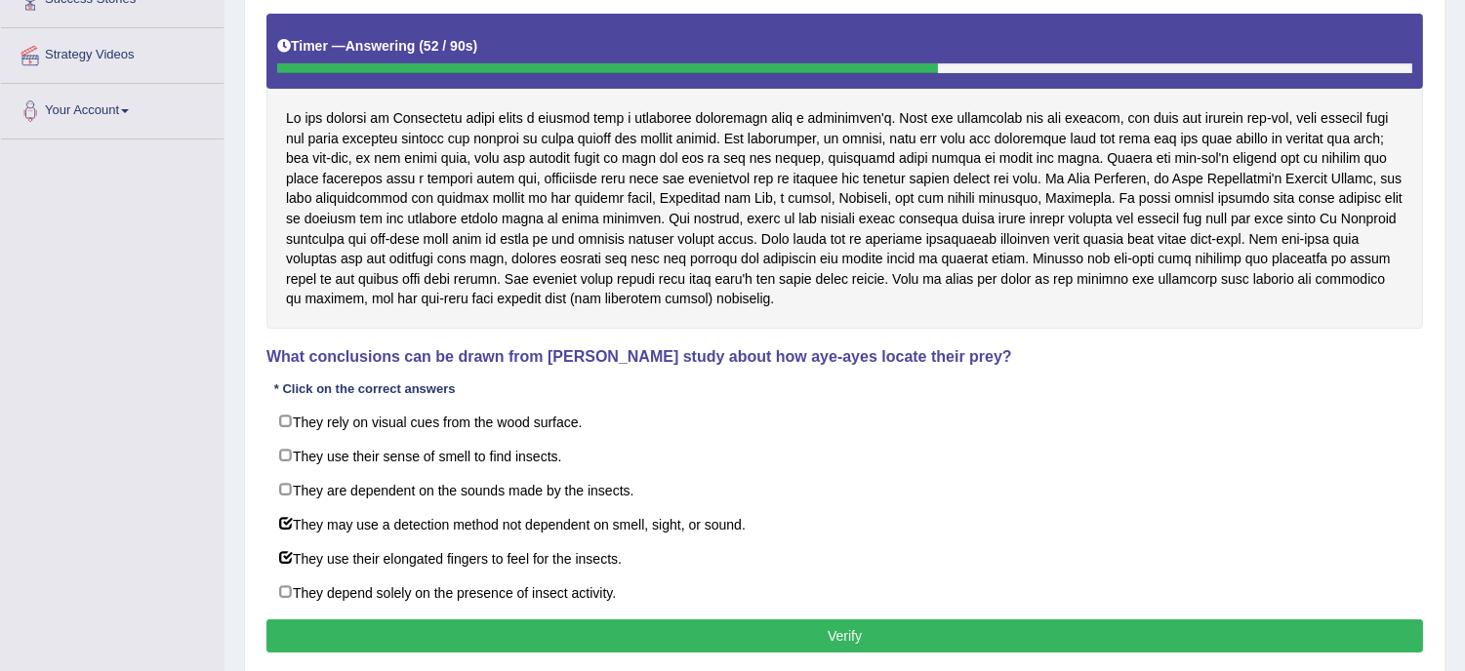
click at [839, 632] on button "Verify" at bounding box center [844, 636] width 1156 height 33
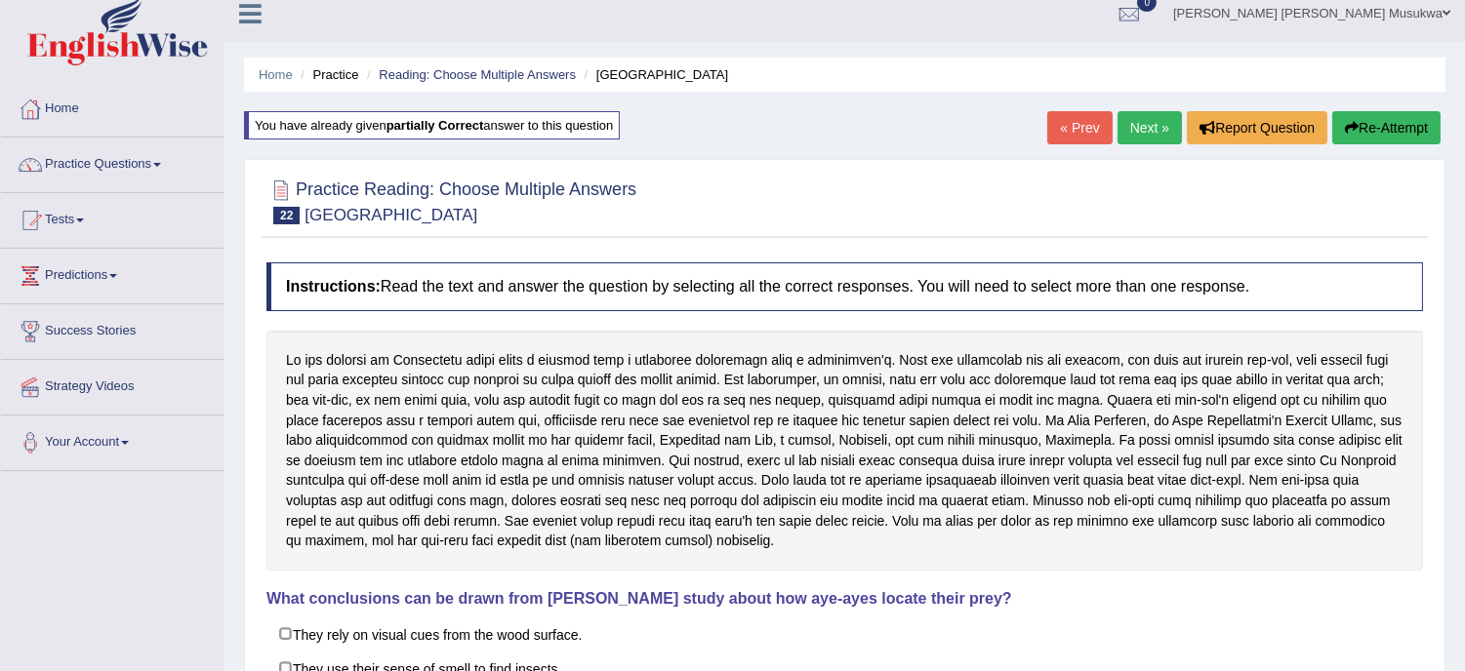
scroll to position [0, 0]
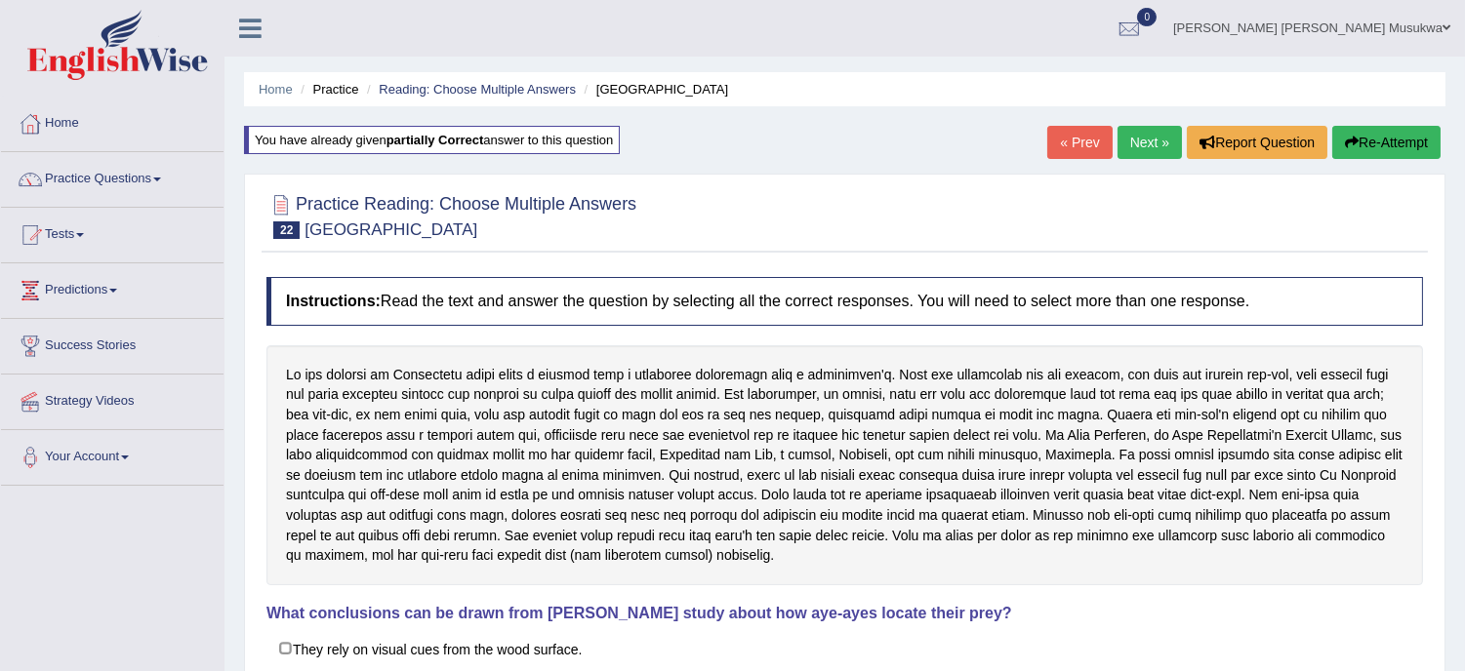
click at [1153, 135] on link "Next »" at bounding box center [1149, 142] width 64 height 33
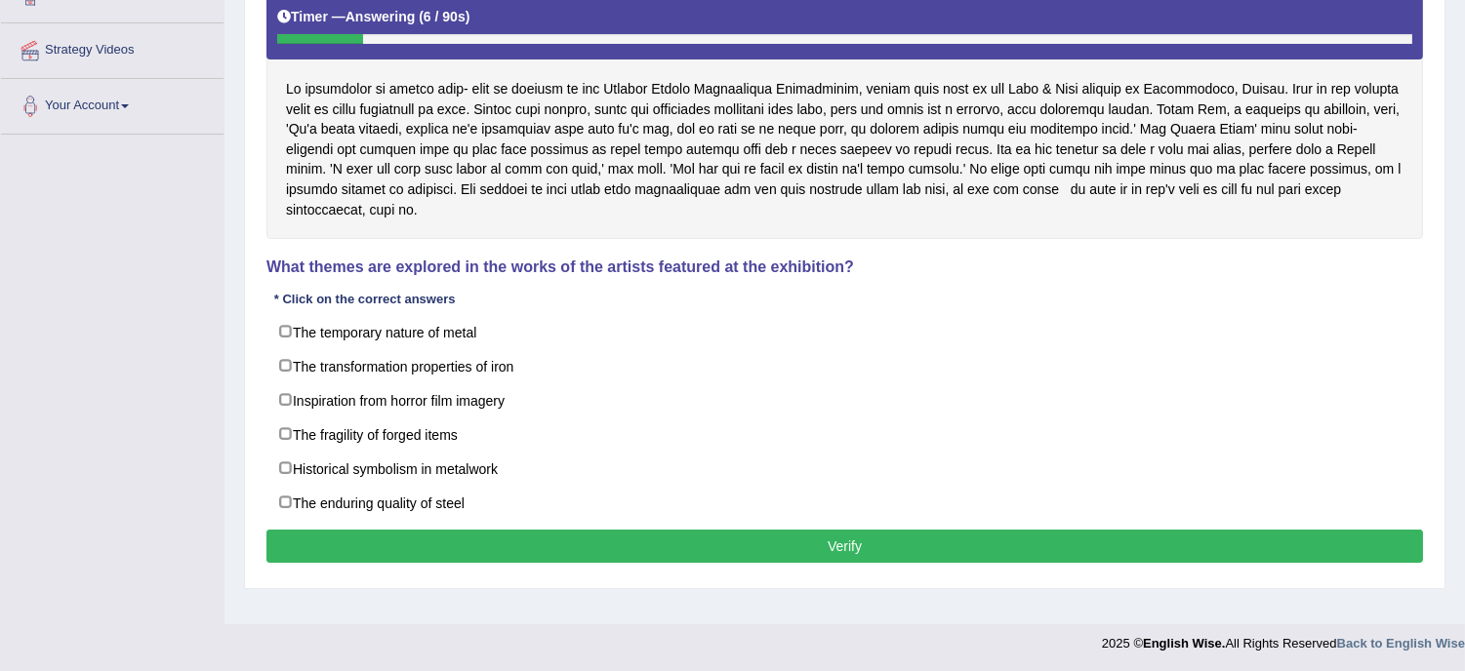
scroll to position [352, 0]
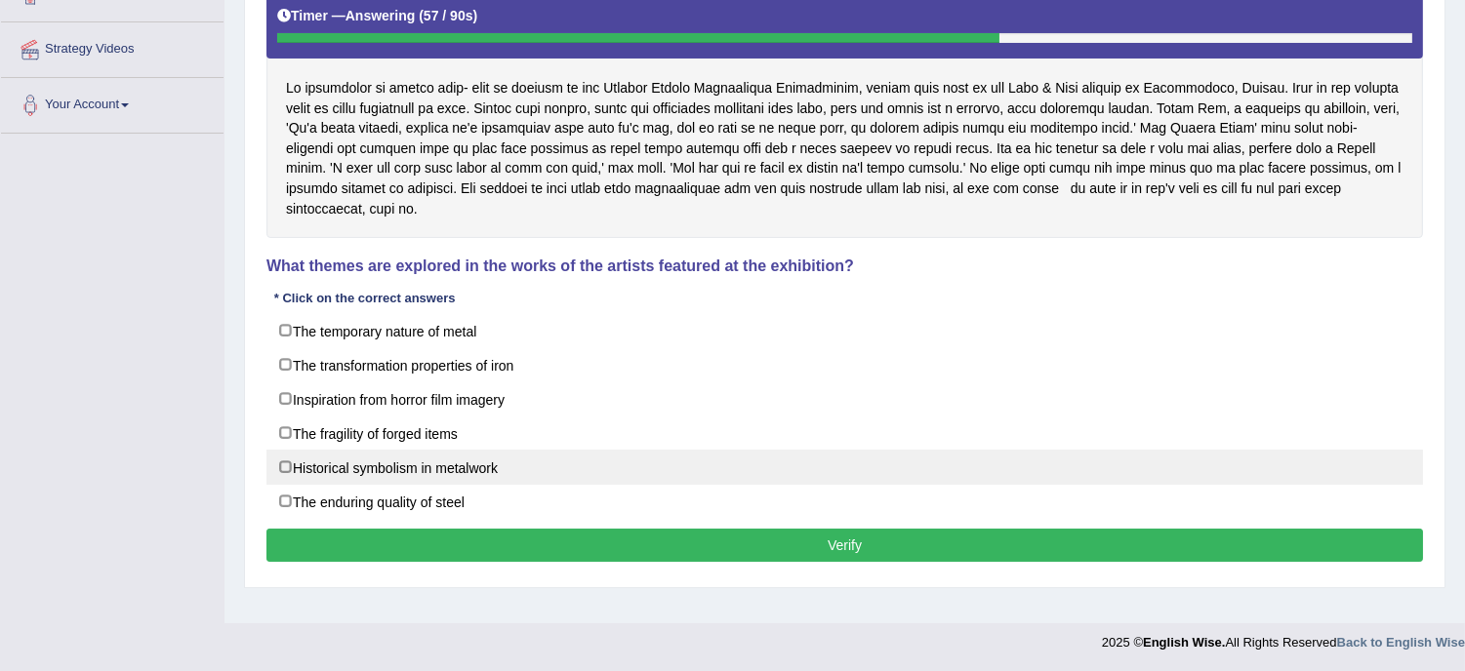
click at [675, 454] on label "Historical symbolism in metalwork" at bounding box center [844, 467] width 1156 height 35
checkbox input "true"
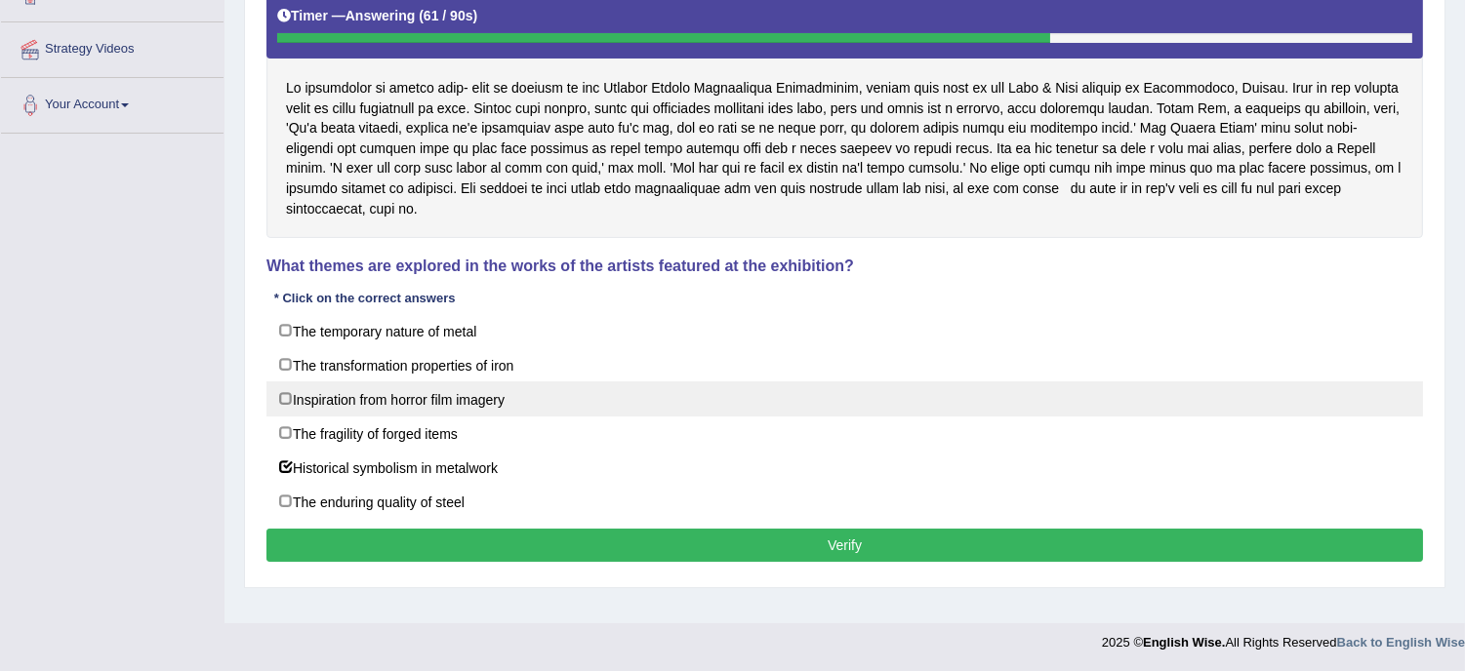
click at [592, 382] on label "Inspiration from horror film imagery" at bounding box center [844, 399] width 1156 height 35
click at [587, 382] on label "Inspiration from horror film imagery" at bounding box center [844, 399] width 1156 height 35
checkbox input "true"
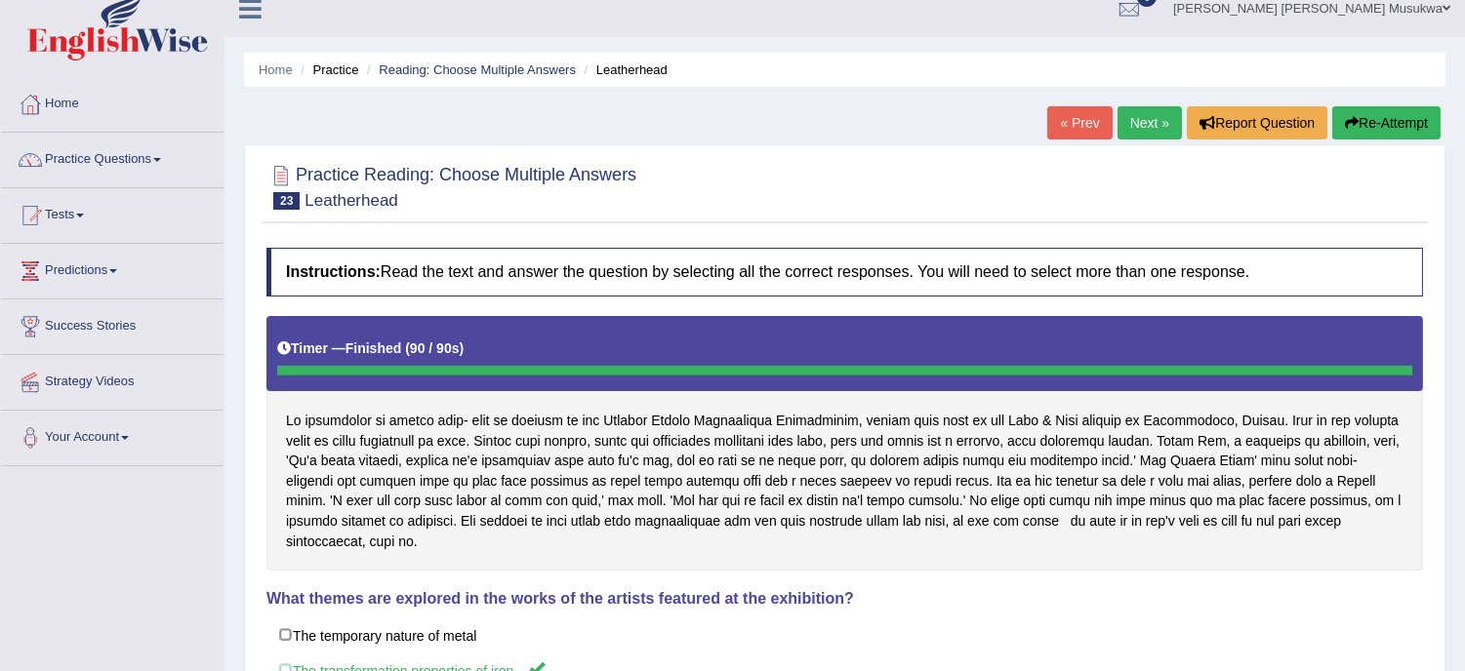
scroll to position [0, 0]
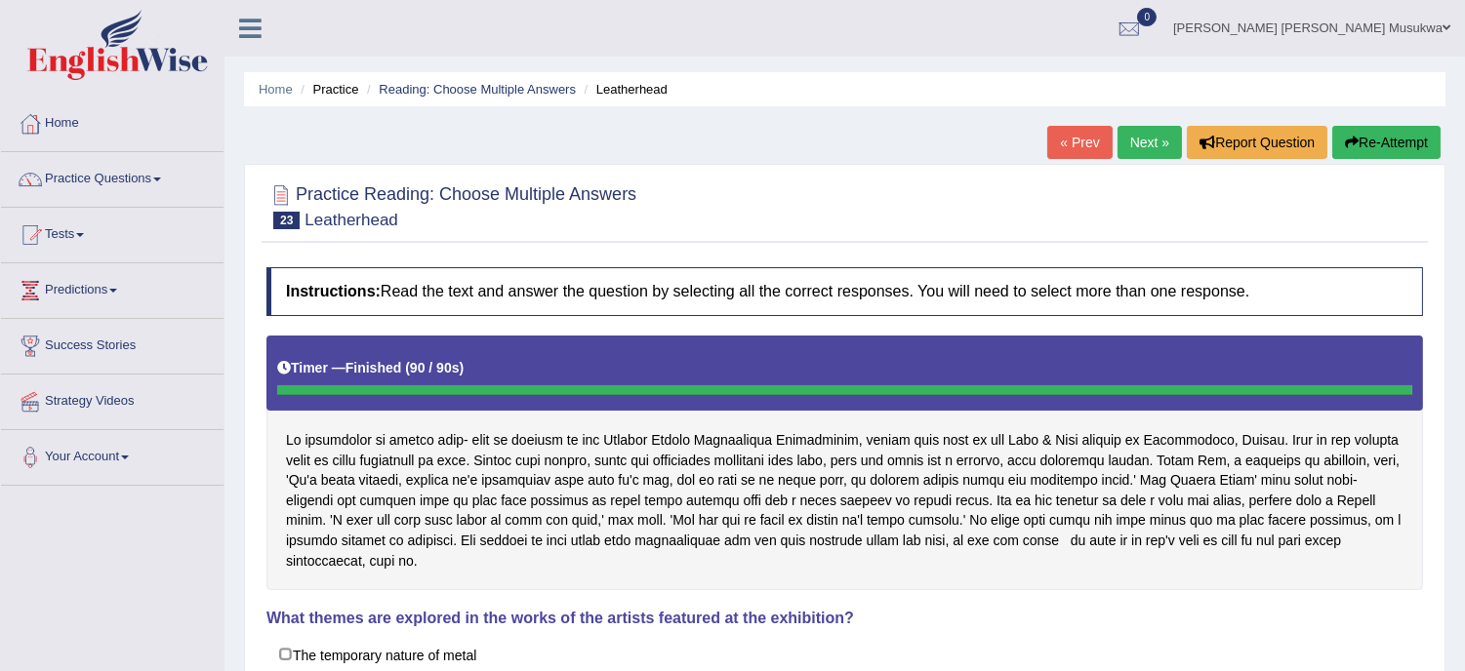
click at [1362, 143] on button "Re-Attempt" at bounding box center [1386, 142] width 108 height 33
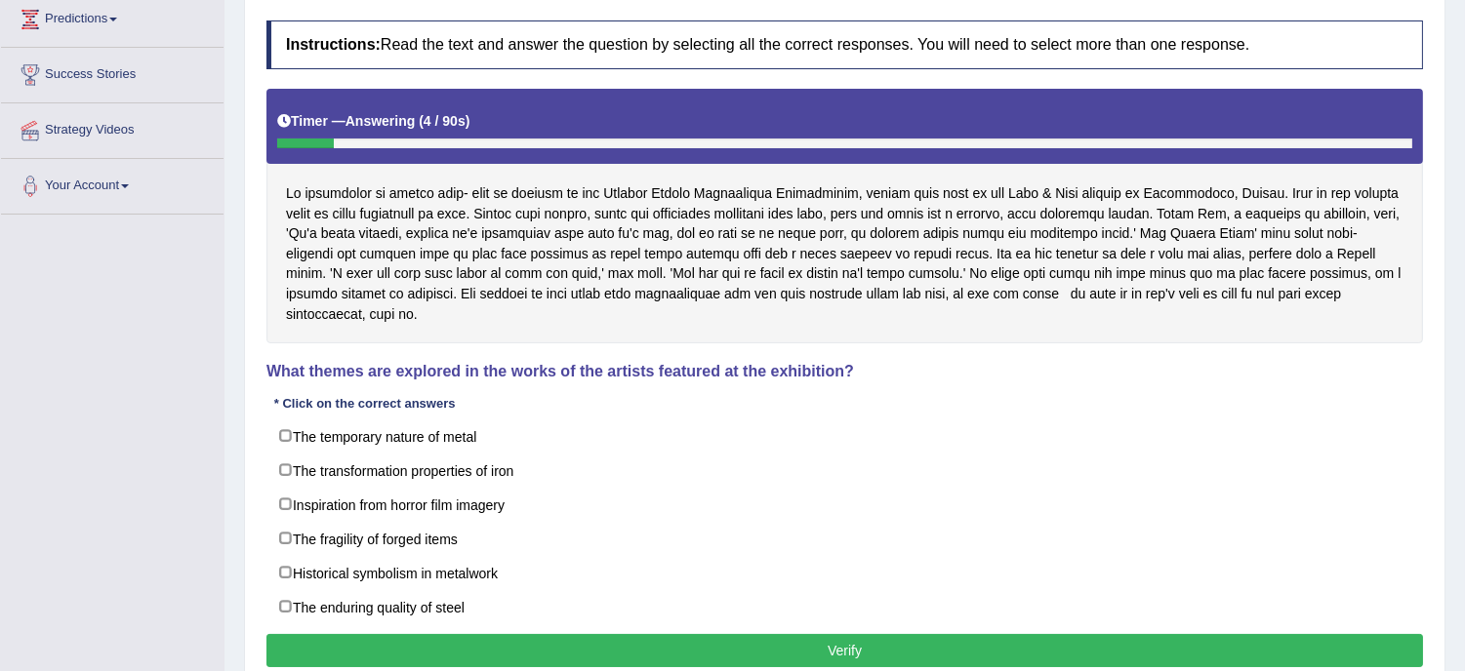
scroll to position [303, 0]
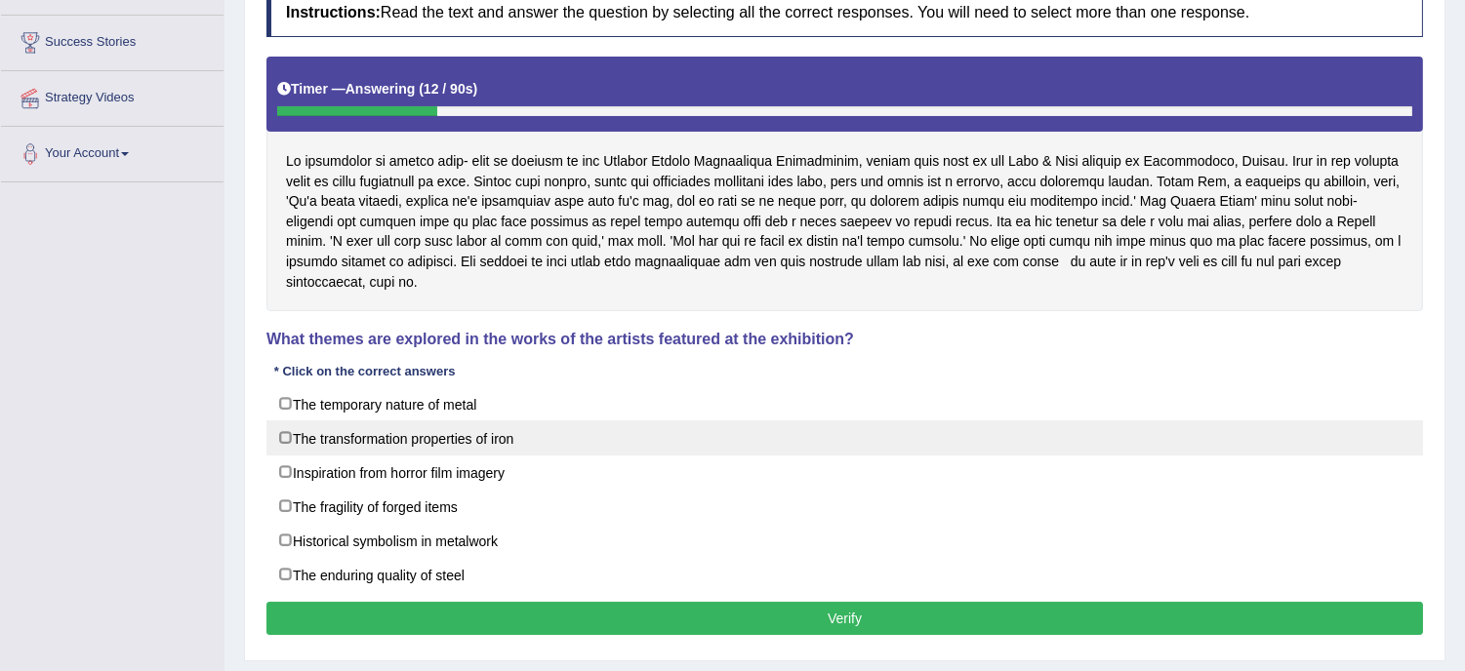
click at [493, 431] on label "The transformation properties of iron" at bounding box center [844, 438] width 1156 height 35
checkbox input "true"
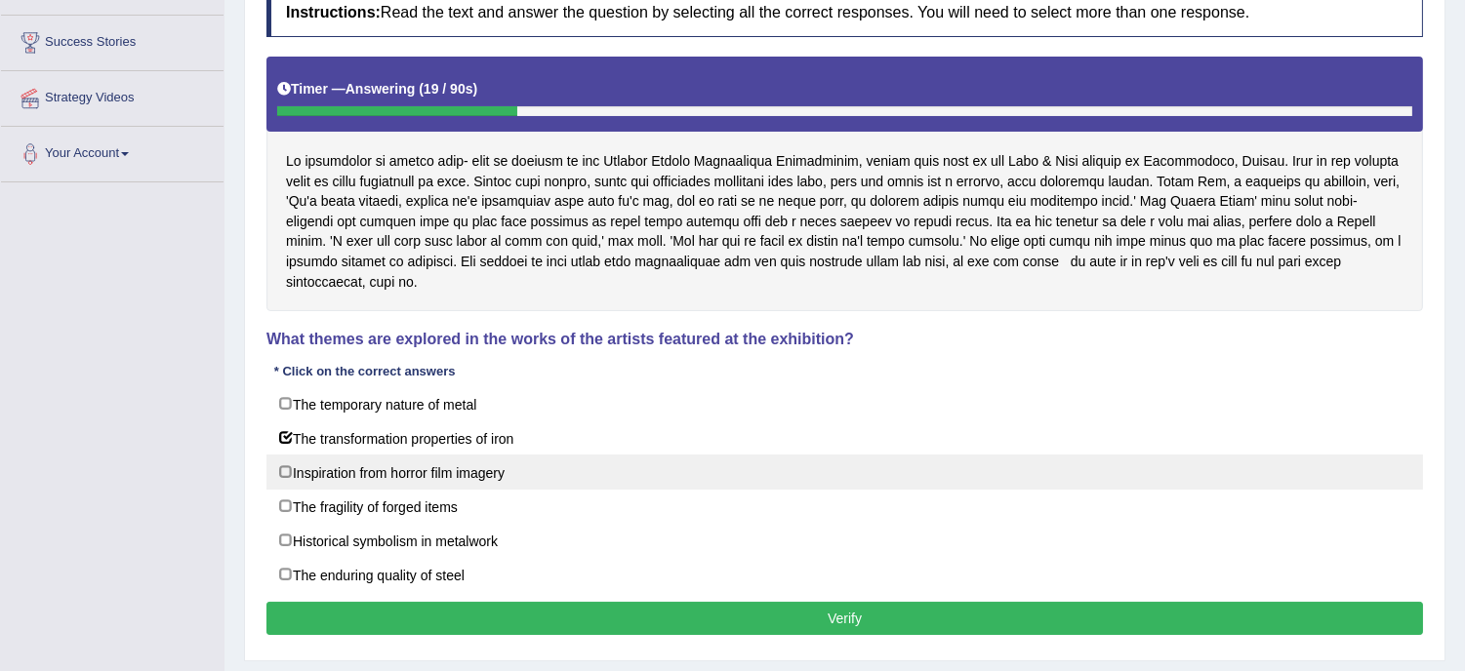
click at [490, 455] on label "Inspiration from horror film imagery" at bounding box center [844, 472] width 1156 height 35
checkbox input "true"
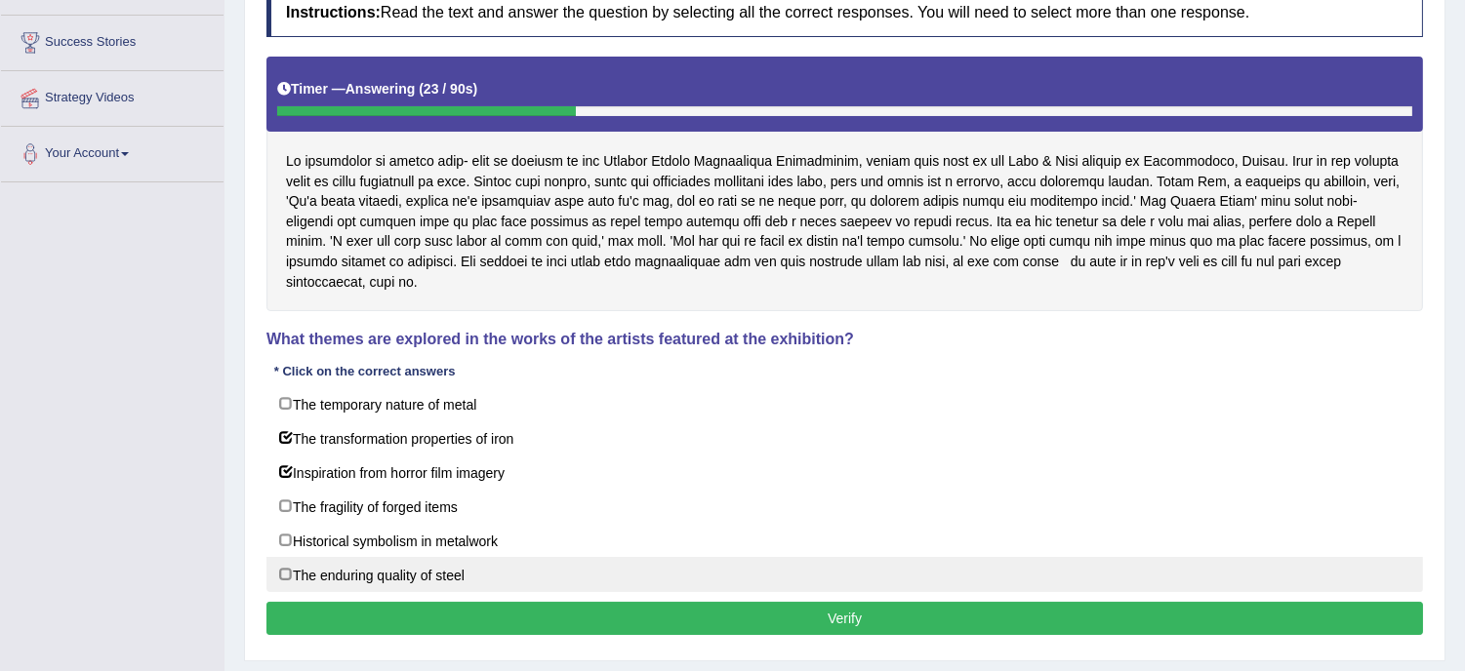
click at [475, 566] on label "The enduring quality of steel" at bounding box center [844, 574] width 1156 height 35
checkbox input "true"
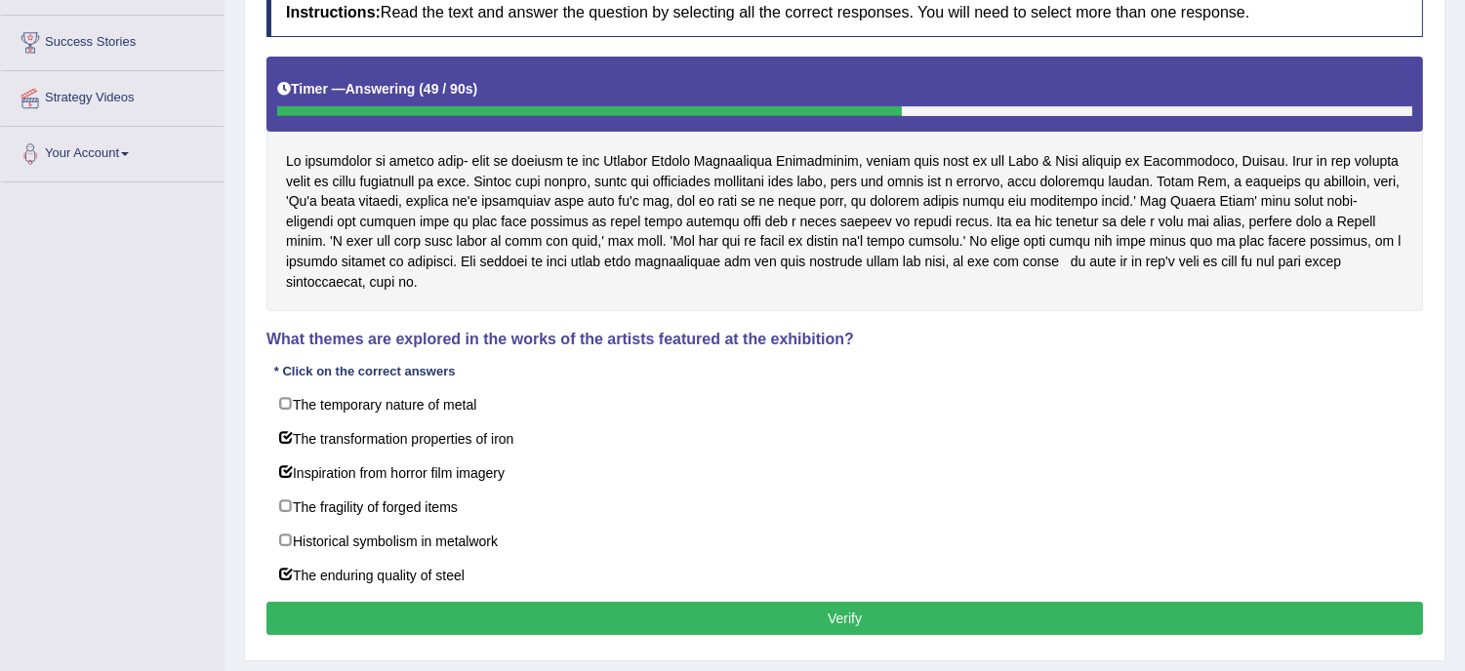
click at [696, 606] on button "Verify" at bounding box center [844, 618] width 1156 height 33
